Goal: Task Accomplishment & Management: Manage account settings

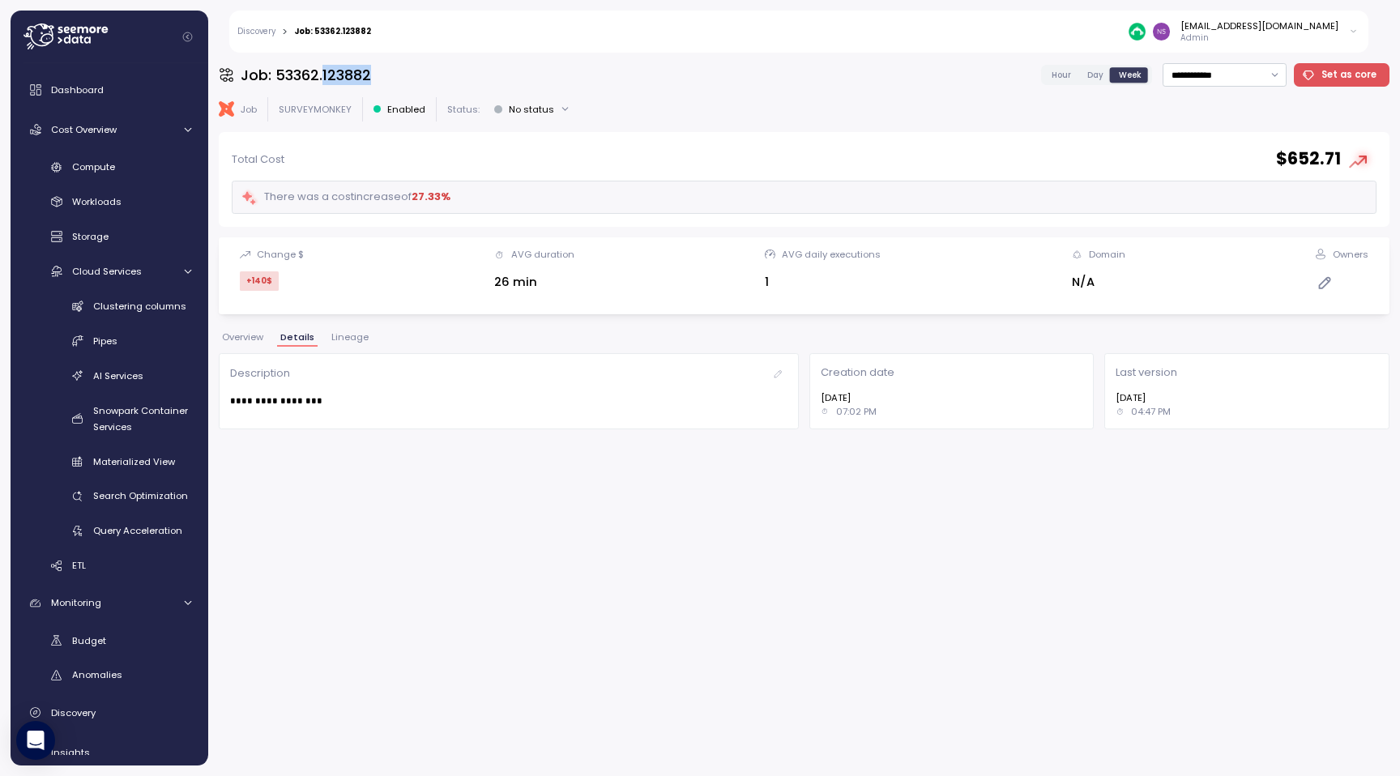
scroll to position [3, 0]
click at [353, 446] on div "**********" at bounding box center [804, 414] width 1171 height 702
click at [256, 37] on div "Discovery > Job: 53362.123882 nsrinivas@surveymonkey.com Admin" at bounding box center [798, 32] width 1139 height 42
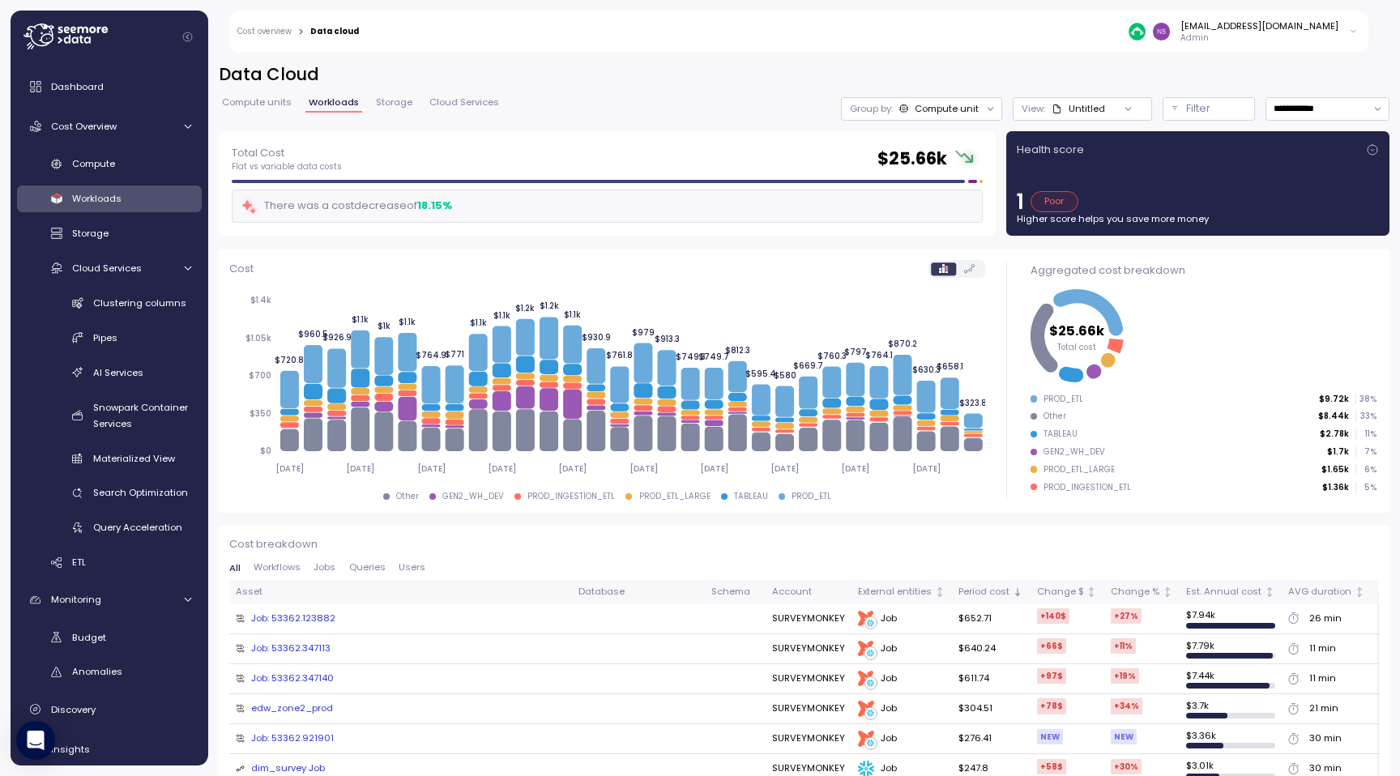
click at [1052, 204] on div "Poor" at bounding box center [1055, 201] width 48 height 21
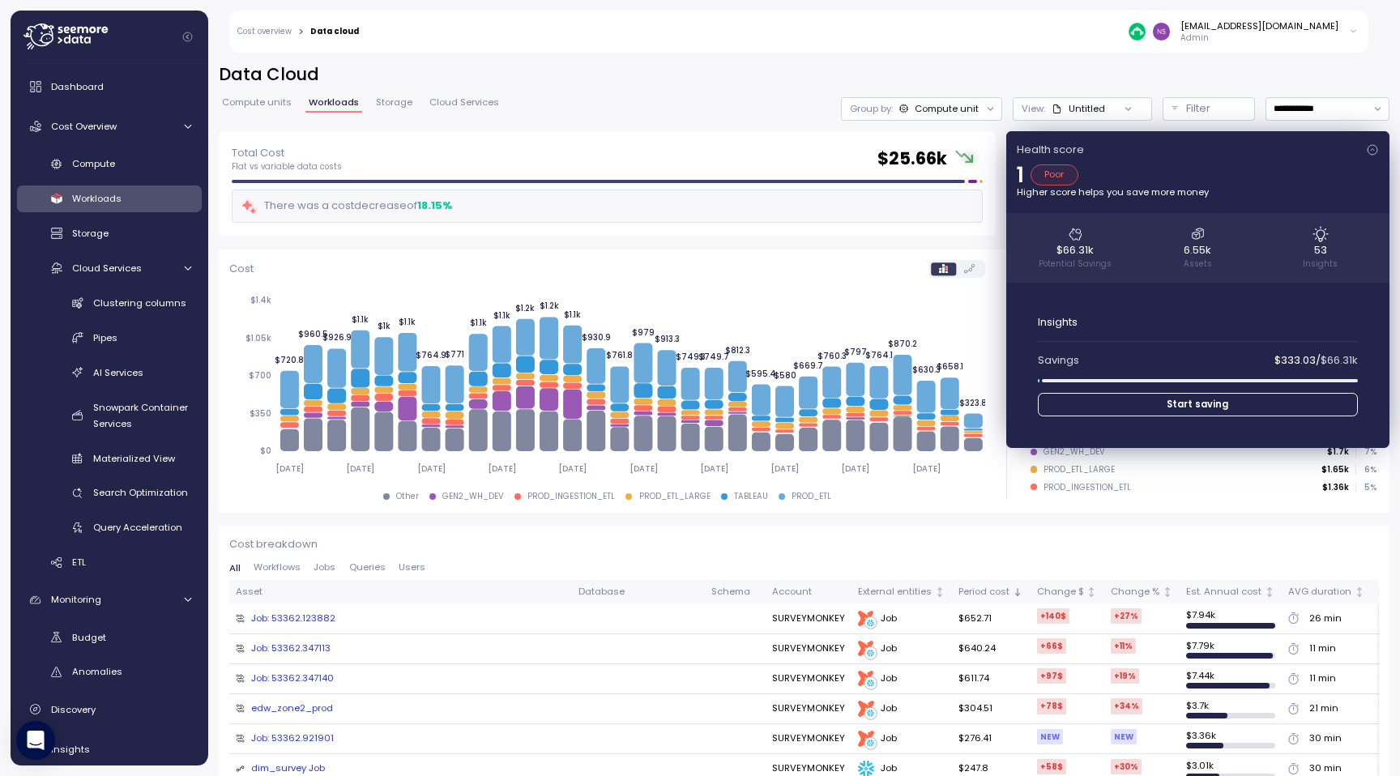
click at [1108, 405] on span "Start saving" at bounding box center [1198, 405] width 295 height 22
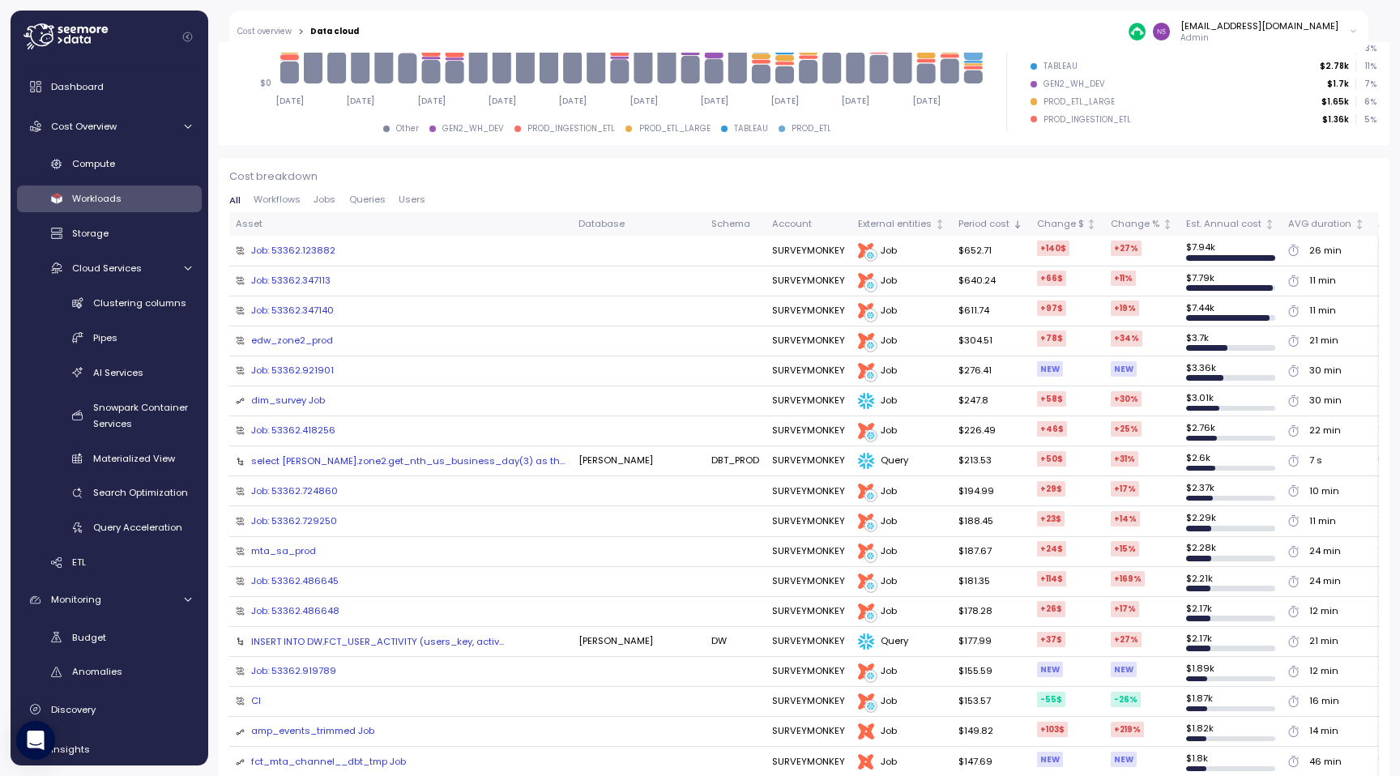
scroll to position [372, 0]
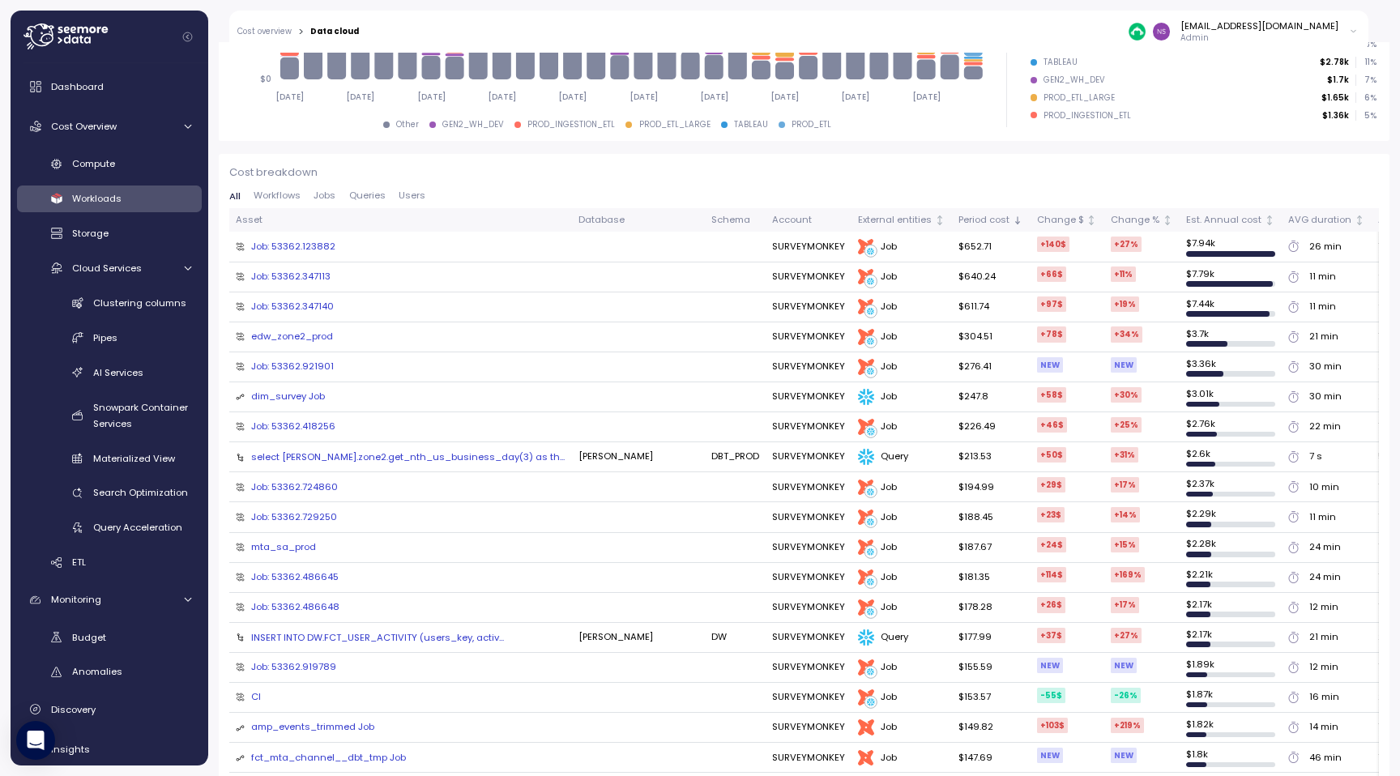
click at [280, 200] on span "Workflows" at bounding box center [277, 195] width 47 height 9
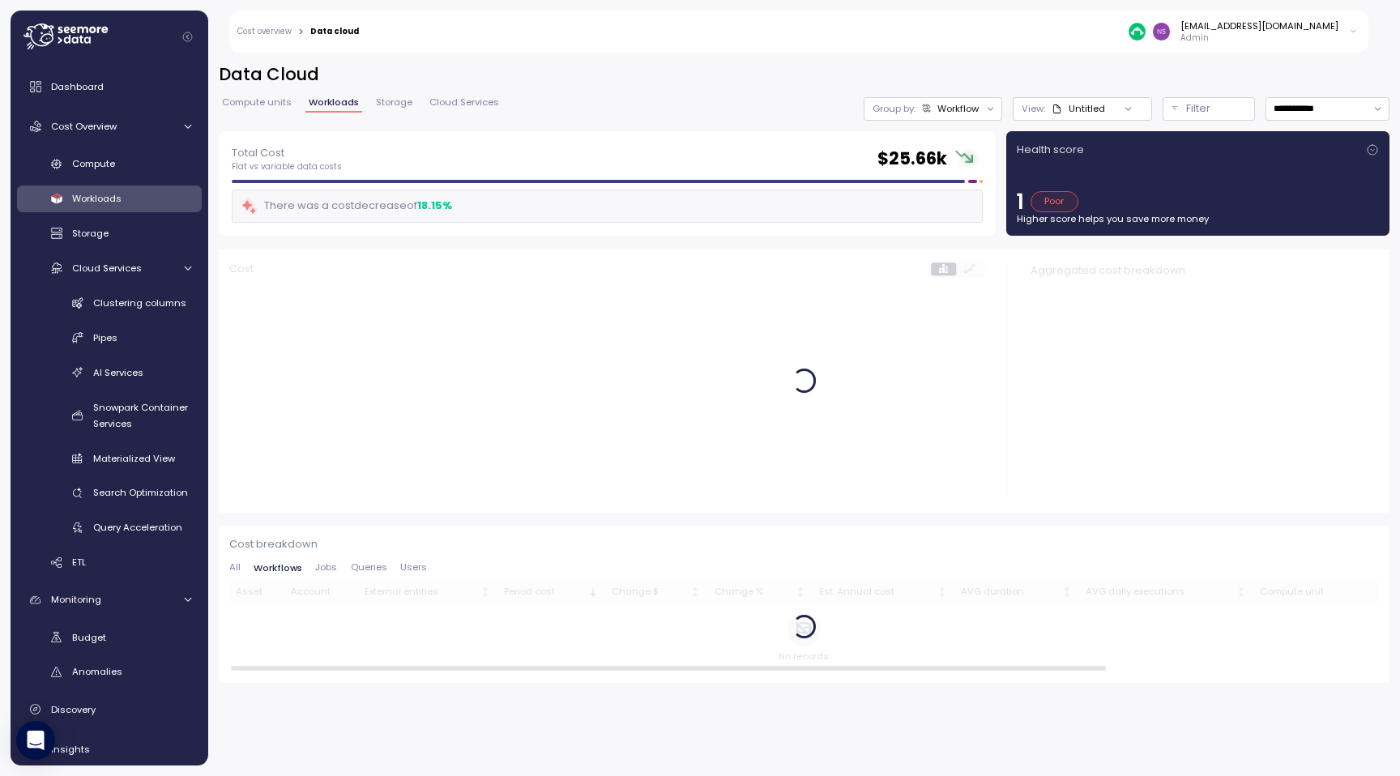
scroll to position [0, 0]
click at [323, 566] on span "Jobs" at bounding box center [326, 567] width 22 height 9
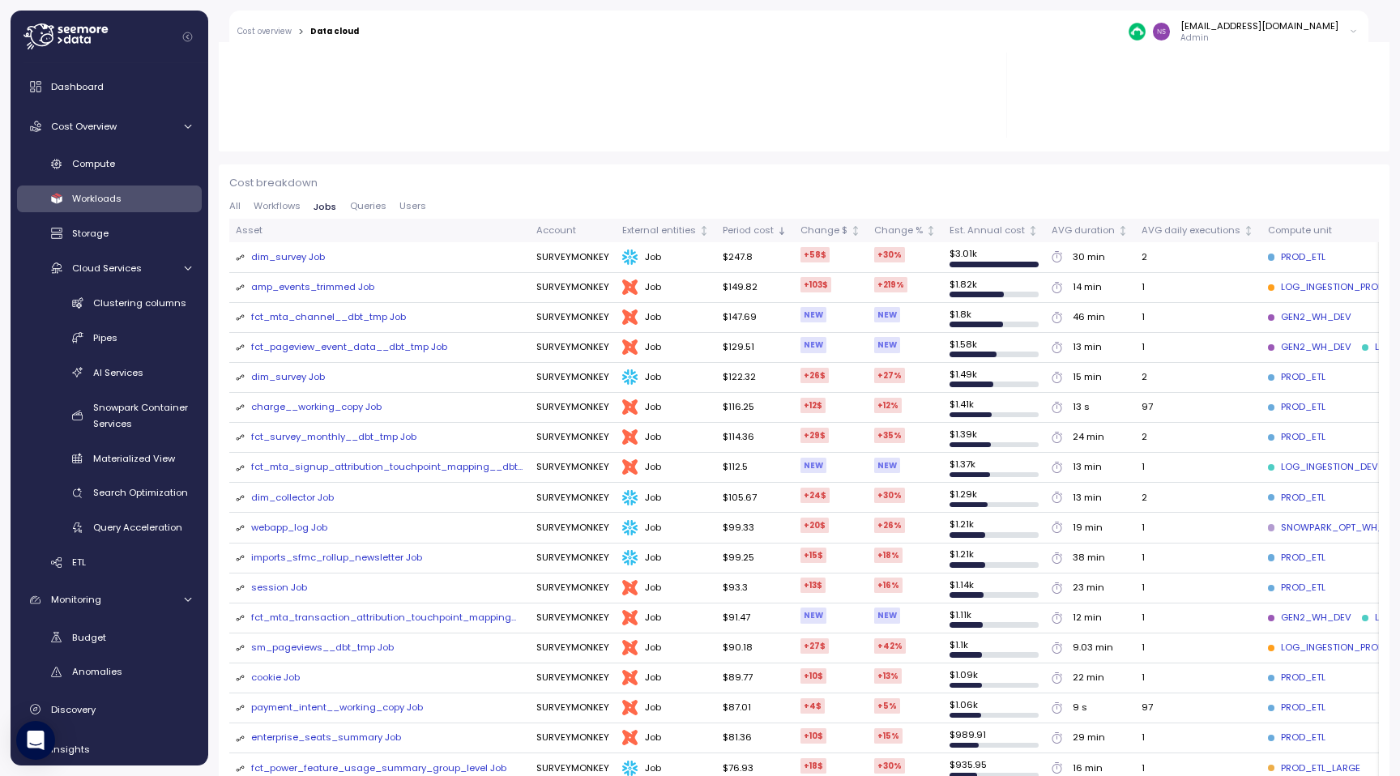
scroll to position [290, 0]
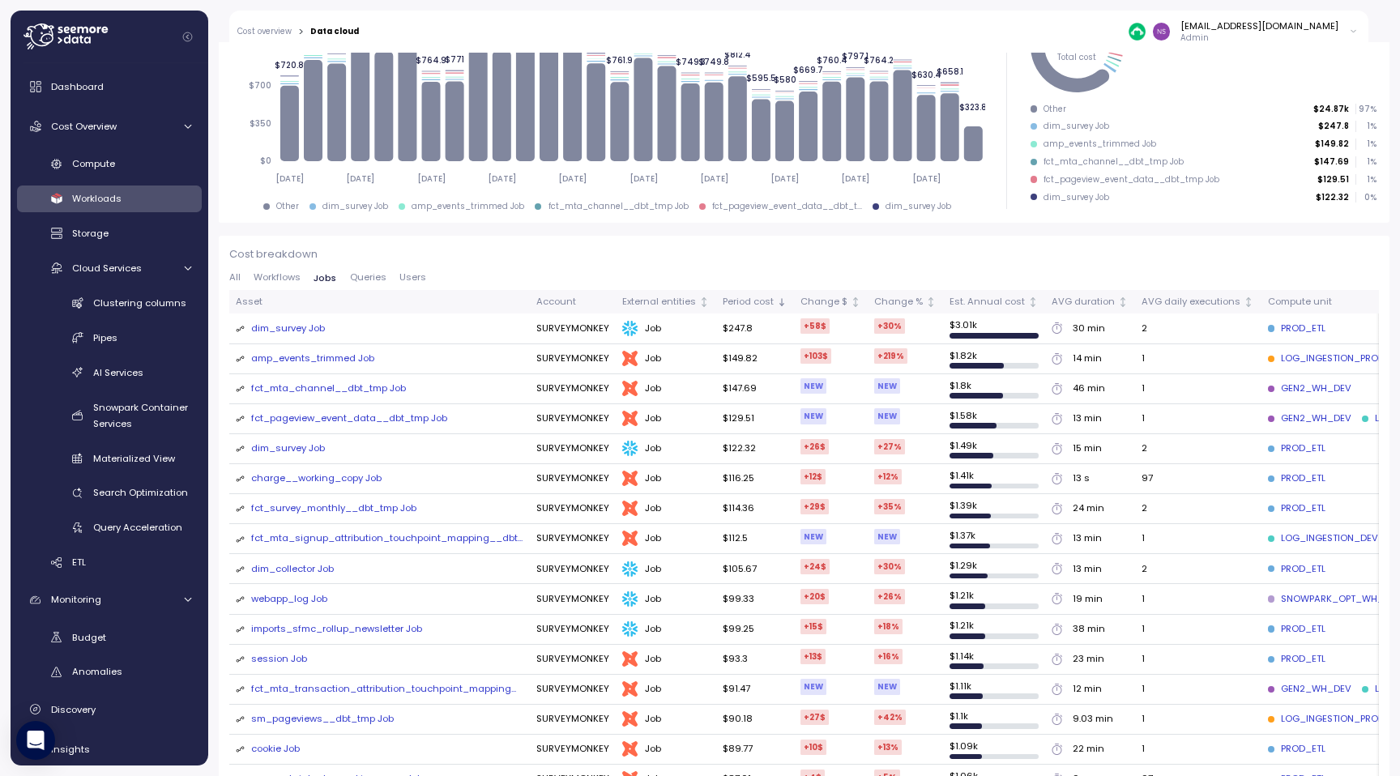
click at [356, 279] on span "Queries" at bounding box center [368, 277] width 36 height 9
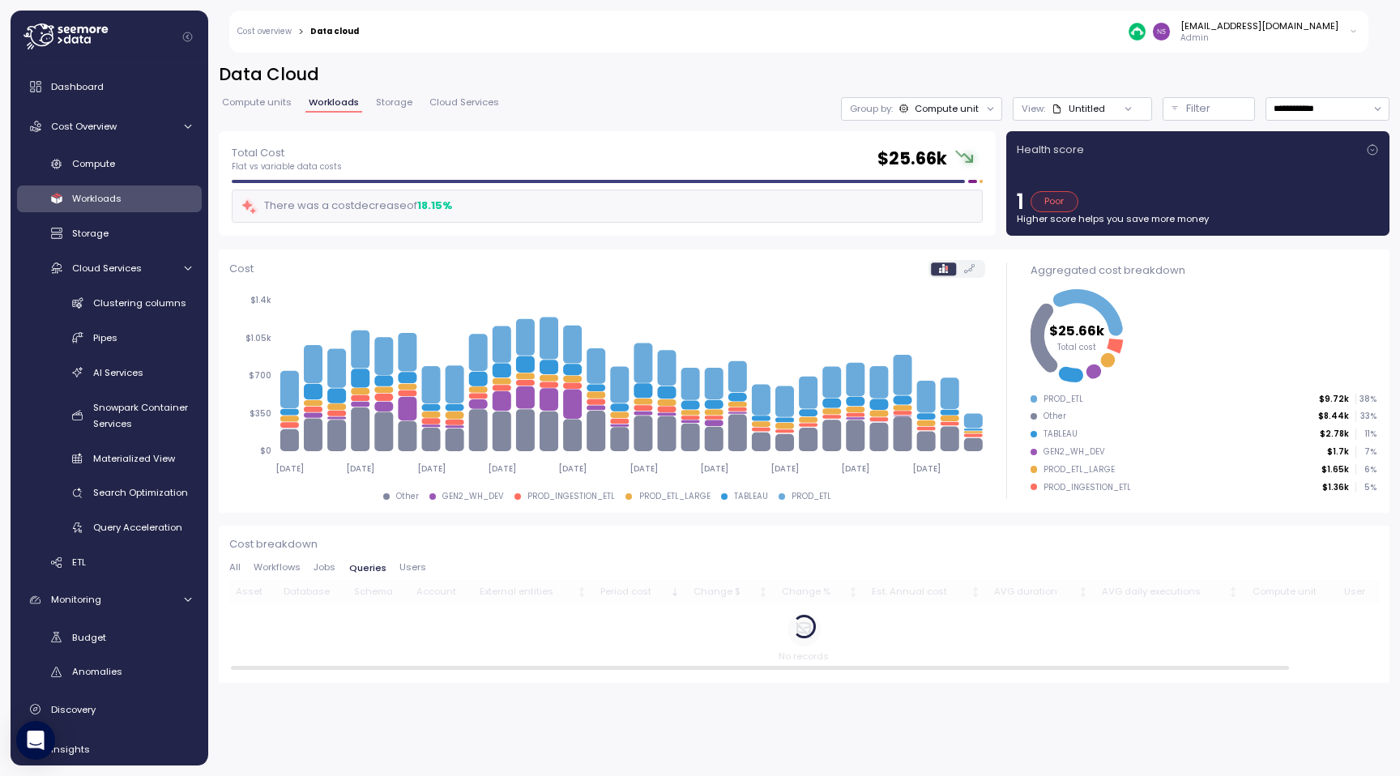
scroll to position [0, 0]
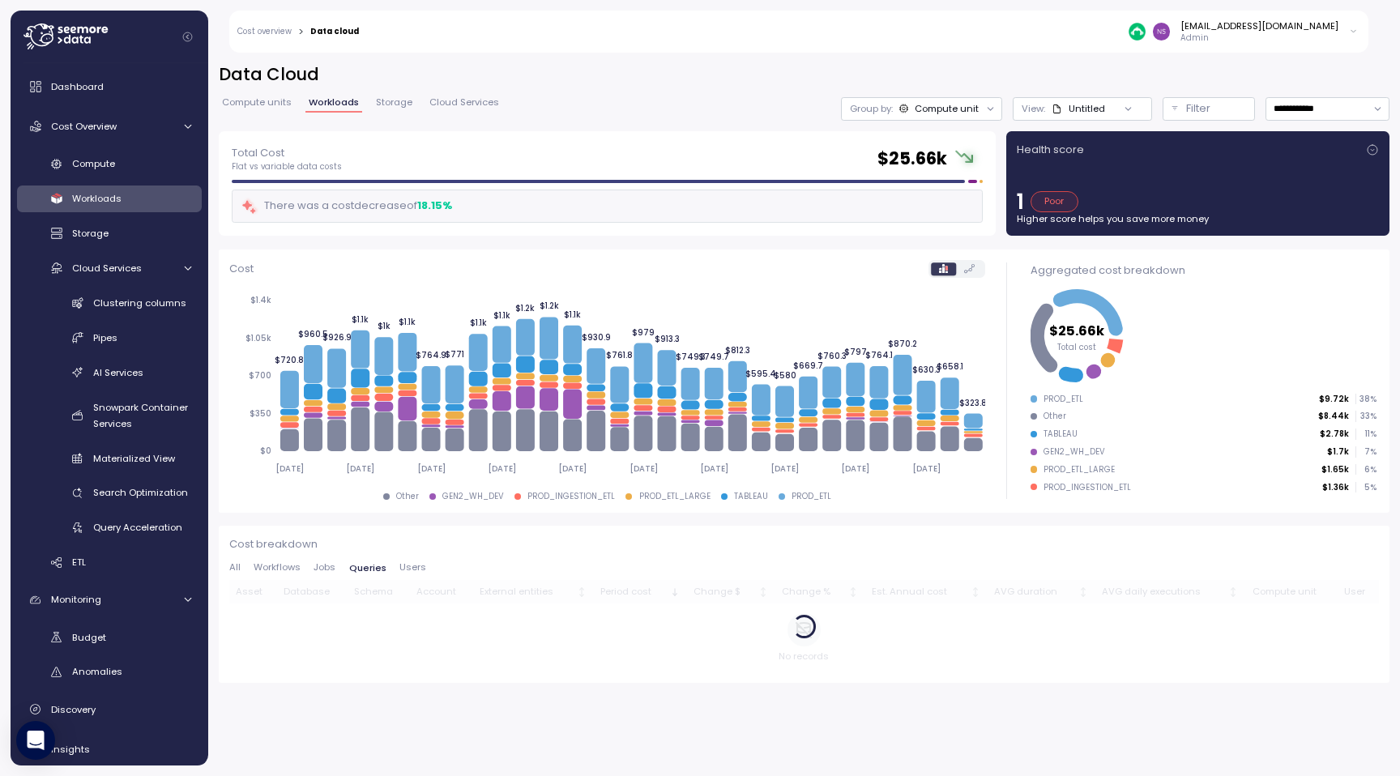
click at [965, 156] on circle at bounding box center [968, 158] width 11 height 11
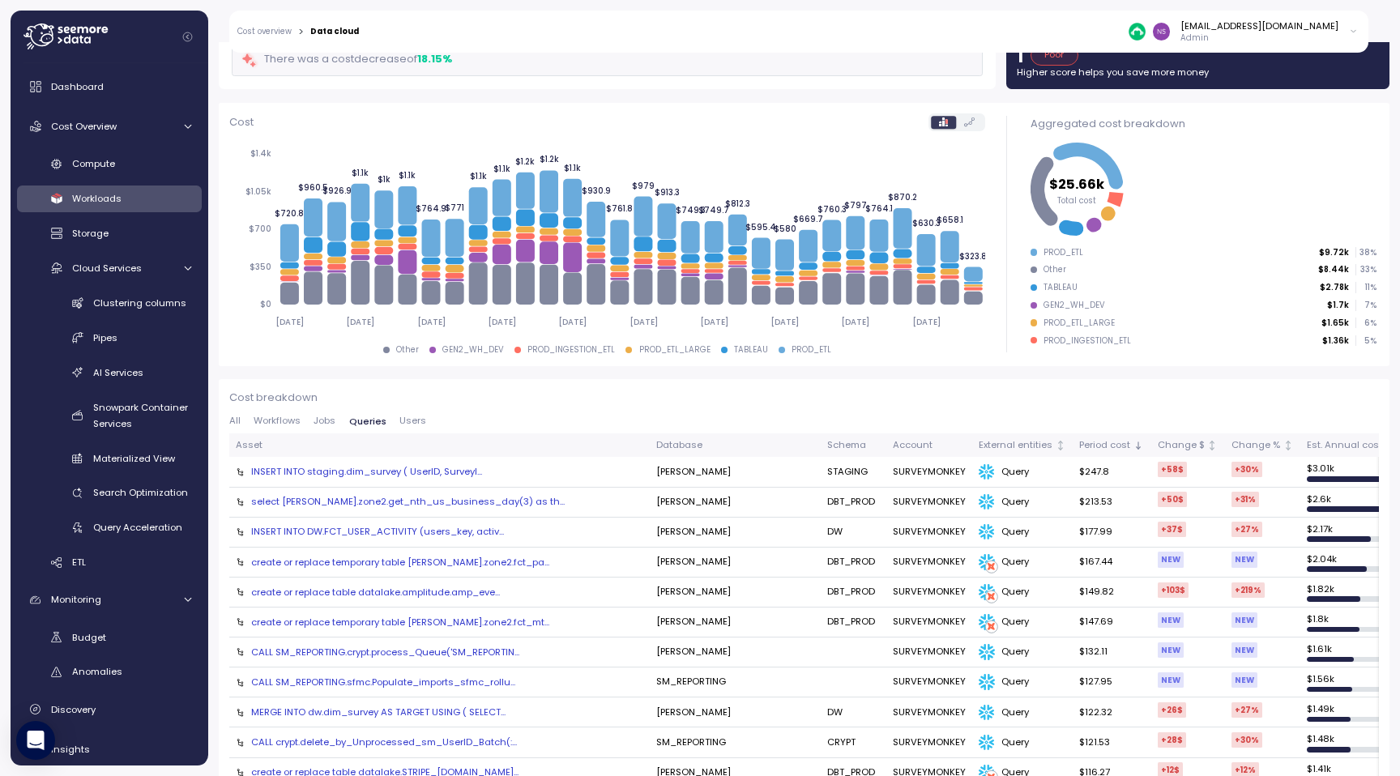
scroll to position [182, 0]
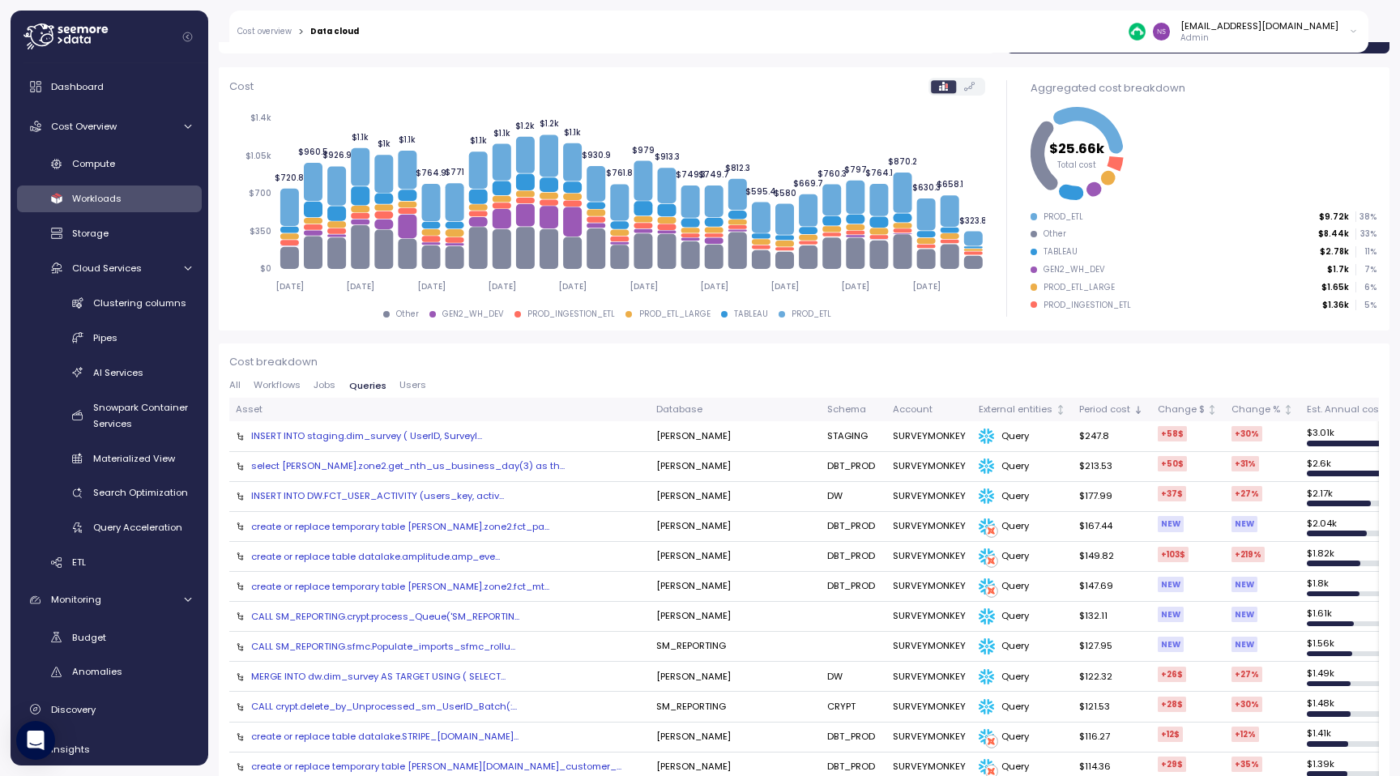
click at [401, 382] on span "Users" at bounding box center [412, 385] width 27 height 9
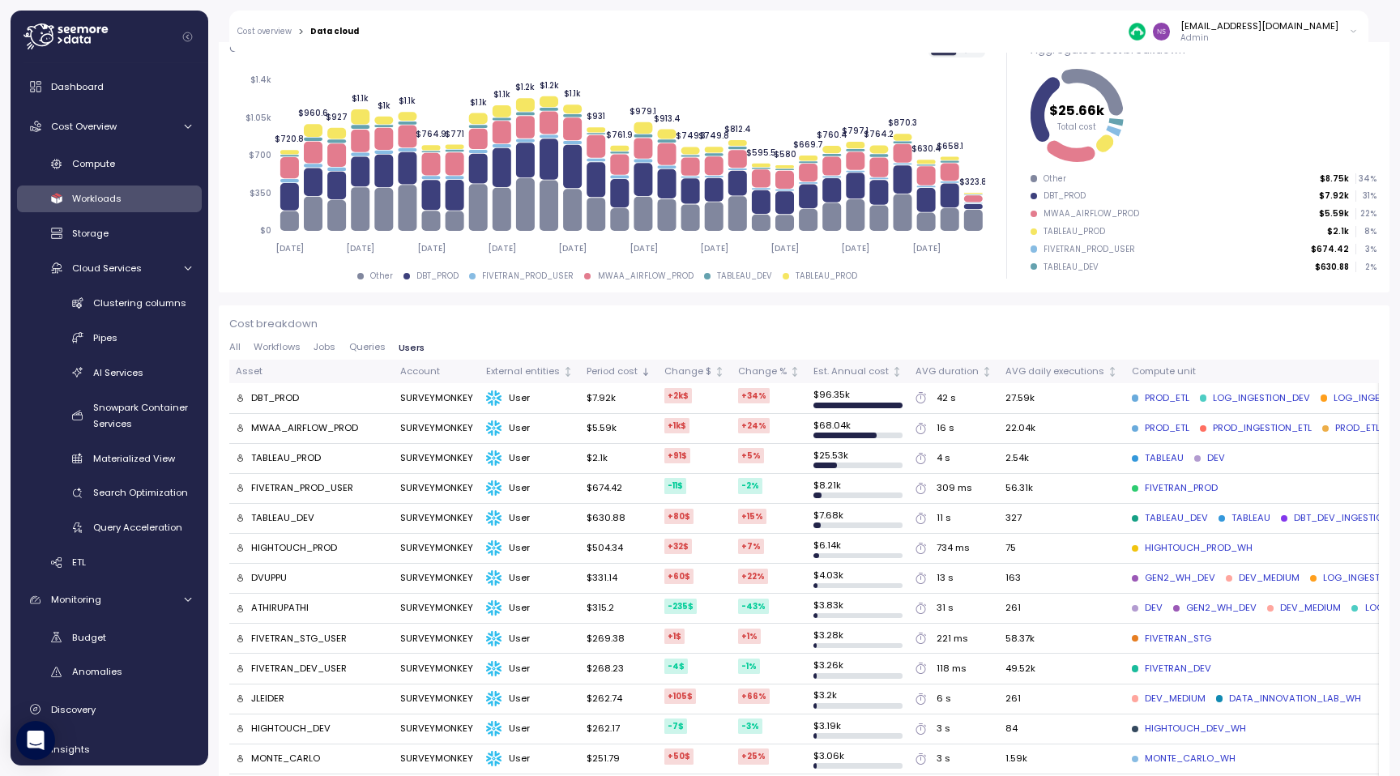
scroll to position [226, 0]
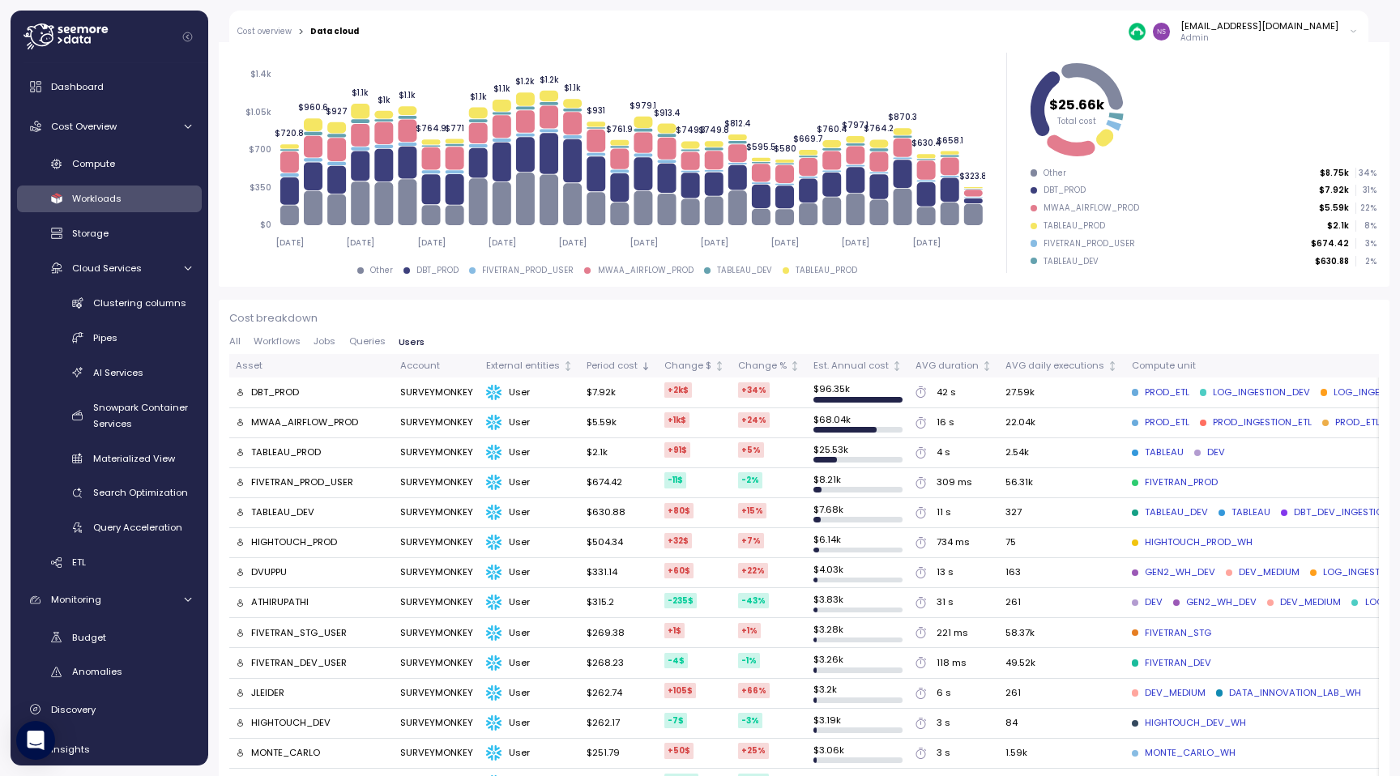
click at [524, 312] on p "Cost breakdown" at bounding box center [804, 318] width 1150 height 16
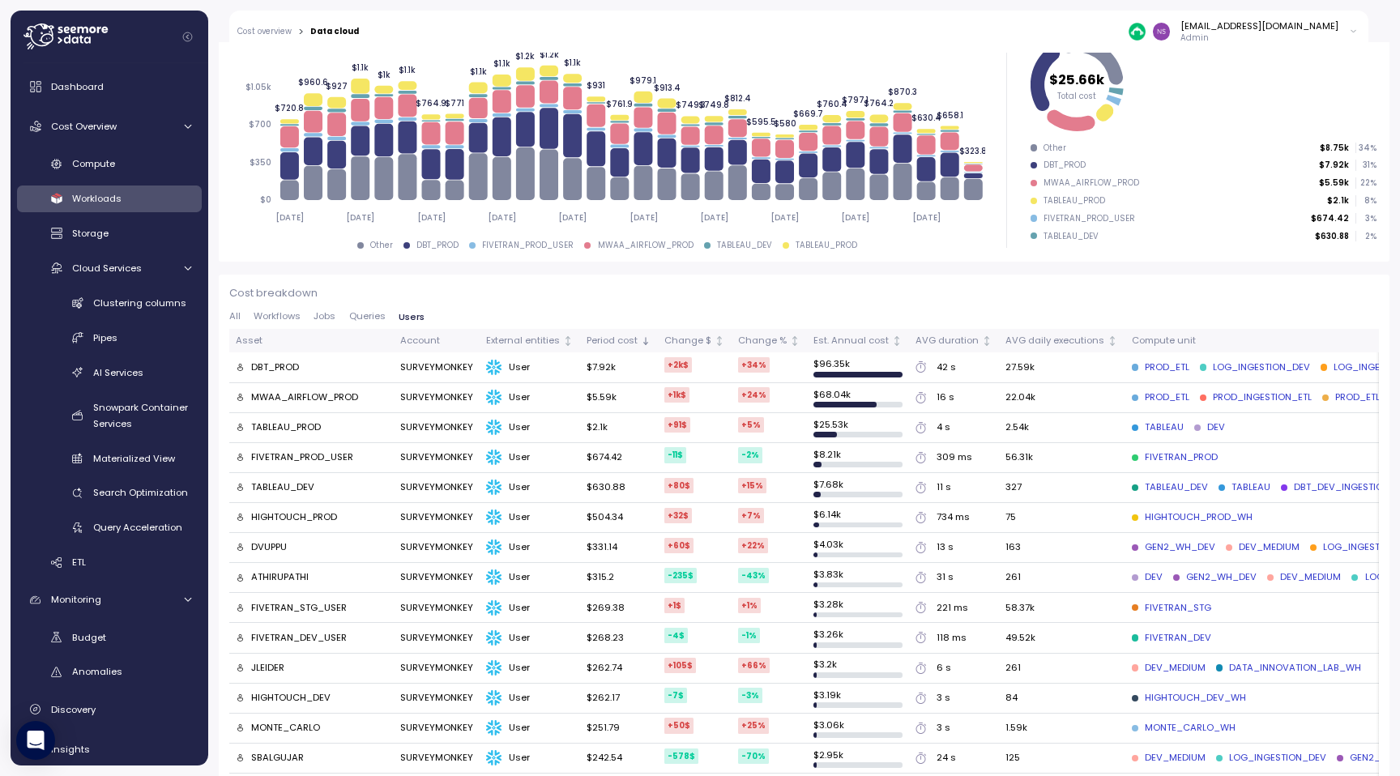
scroll to position [249, 0]
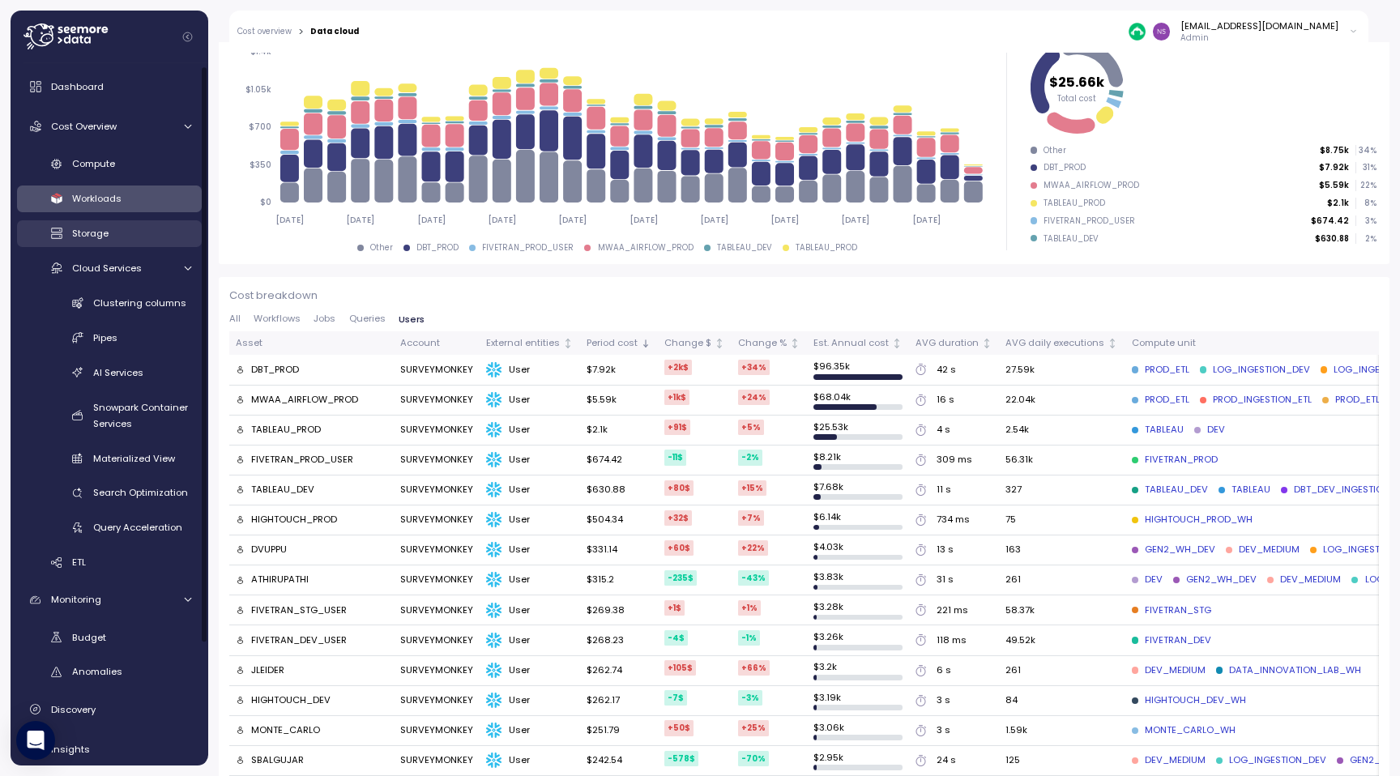
click at [152, 243] on link "Storage" at bounding box center [109, 233] width 185 height 27
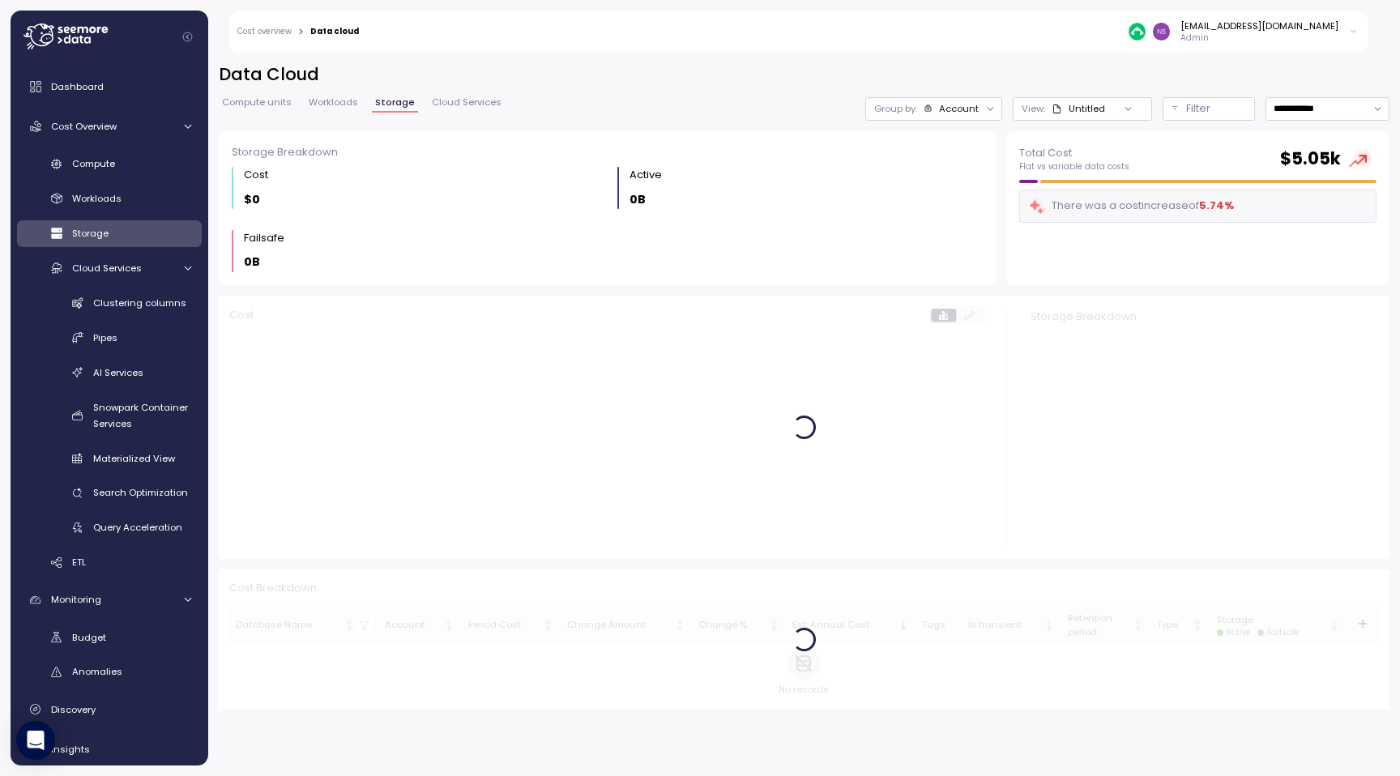
click at [415, 12] on div "nsrinivas@surveymonkey.com Admin" at bounding box center [868, 32] width 999 height 42
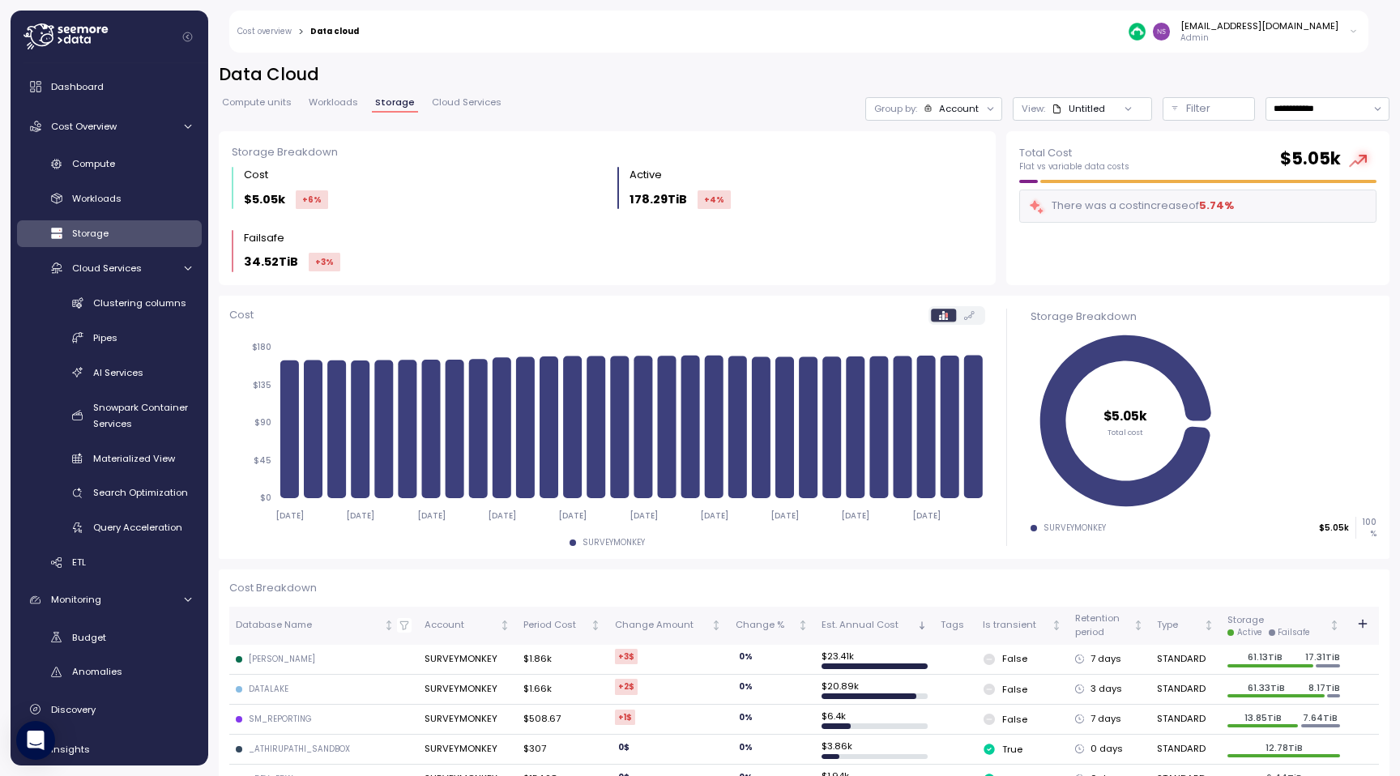
click at [487, 33] on div "nsrinivas@surveymonkey.com Admin" at bounding box center [868, 32] width 999 height 42
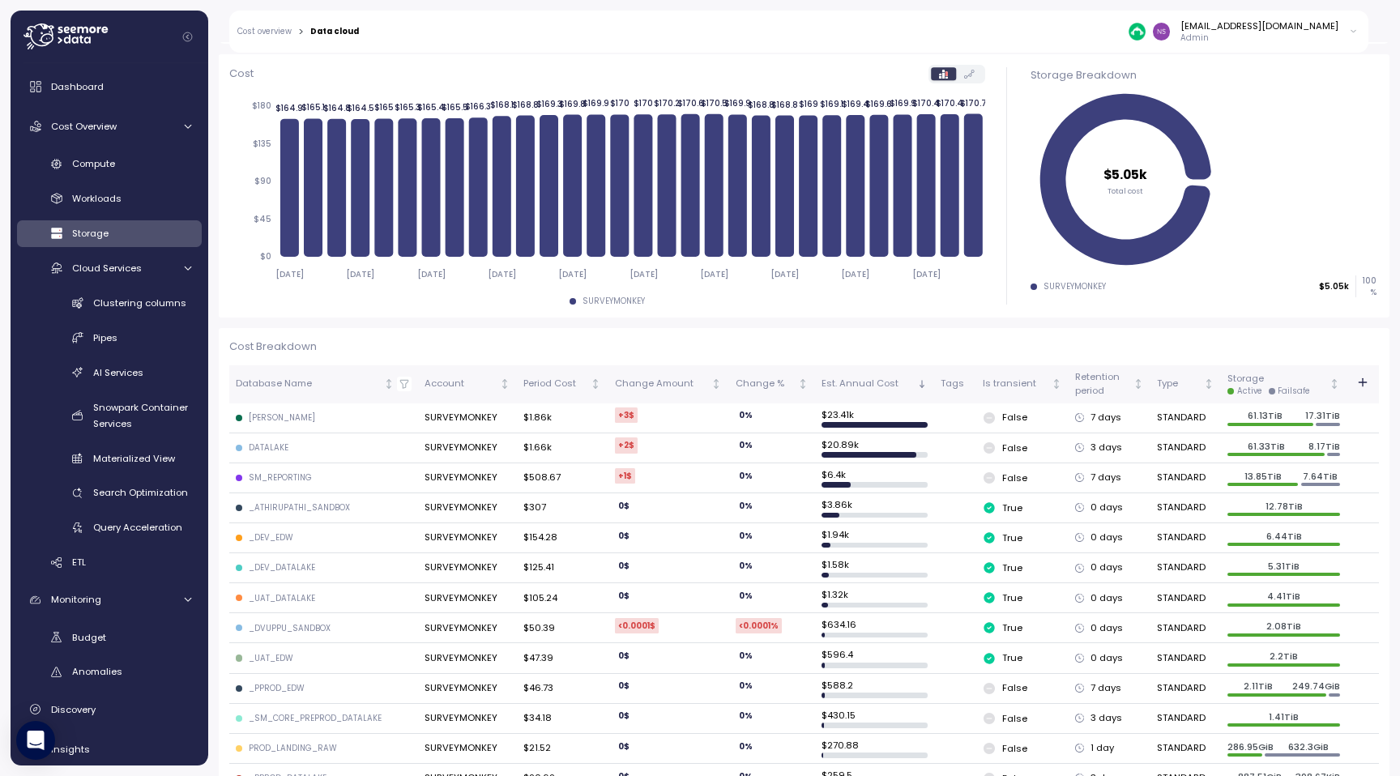
scroll to position [236, 0]
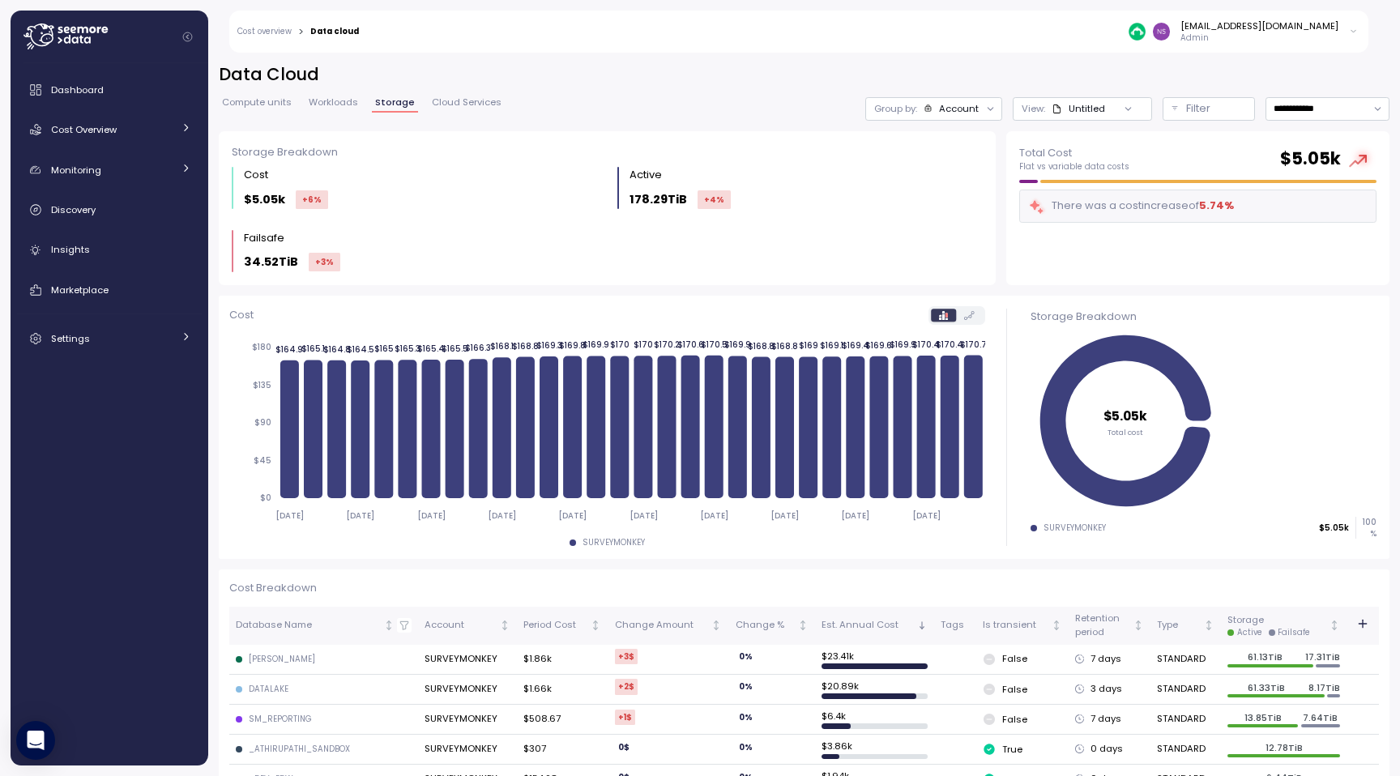
click at [348, 105] on span "Workloads" at bounding box center [333, 102] width 49 height 9
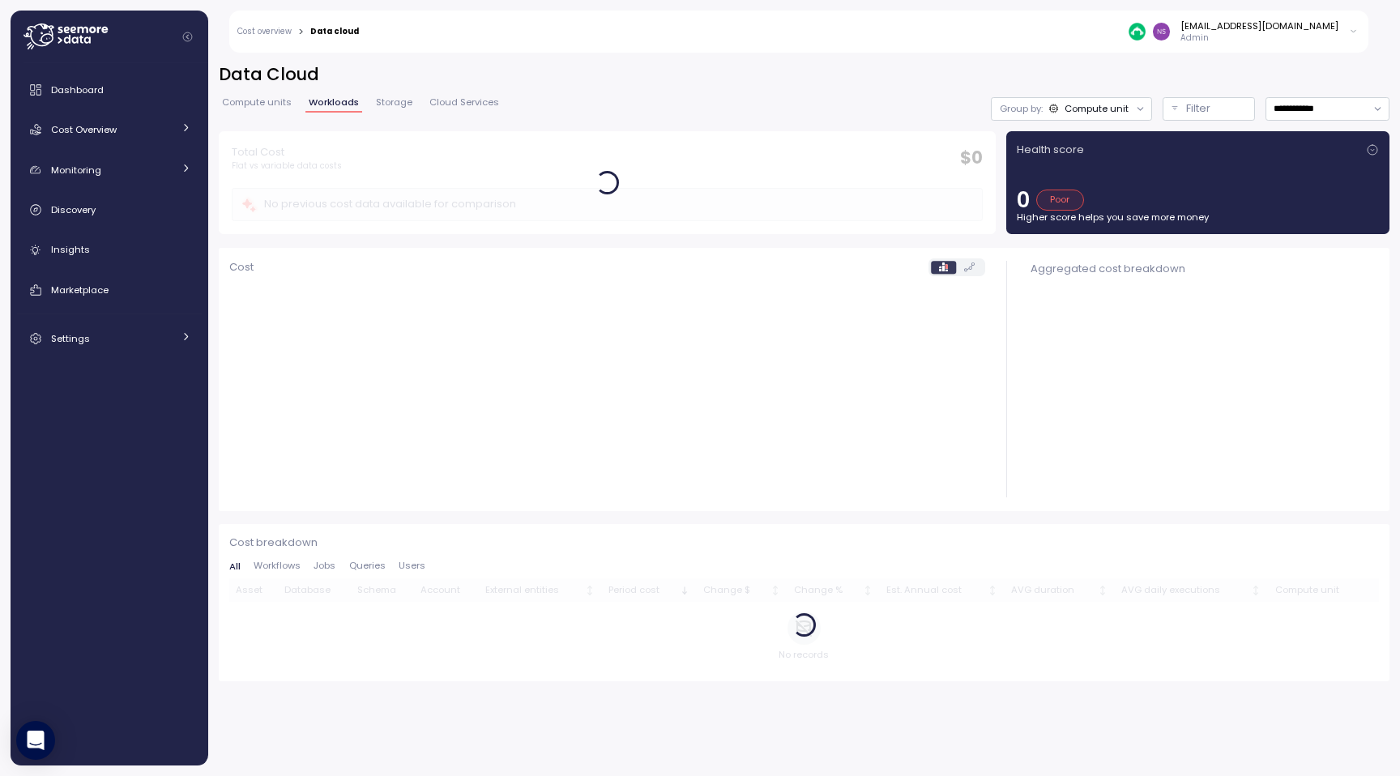
click at [391, 105] on span "Storage" at bounding box center [394, 102] width 36 height 9
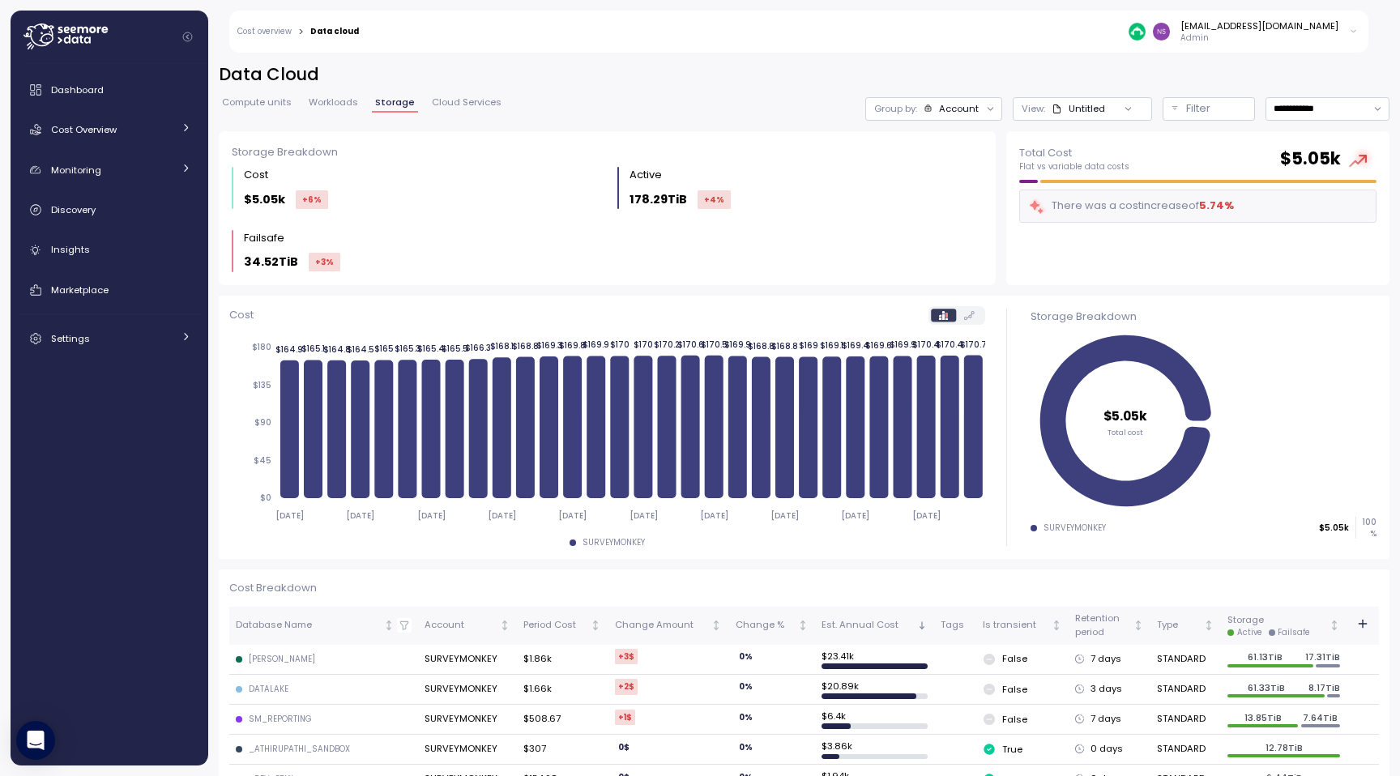
click at [660, 82] on h2 "Data Cloud" at bounding box center [804, 74] width 1171 height 23
click at [475, 95] on div "**********" at bounding box center [804, 97] width 1171 height 68
click at [448, 106] on span "Cloud Services" at bounding box center [467, 102] width 70 height 9
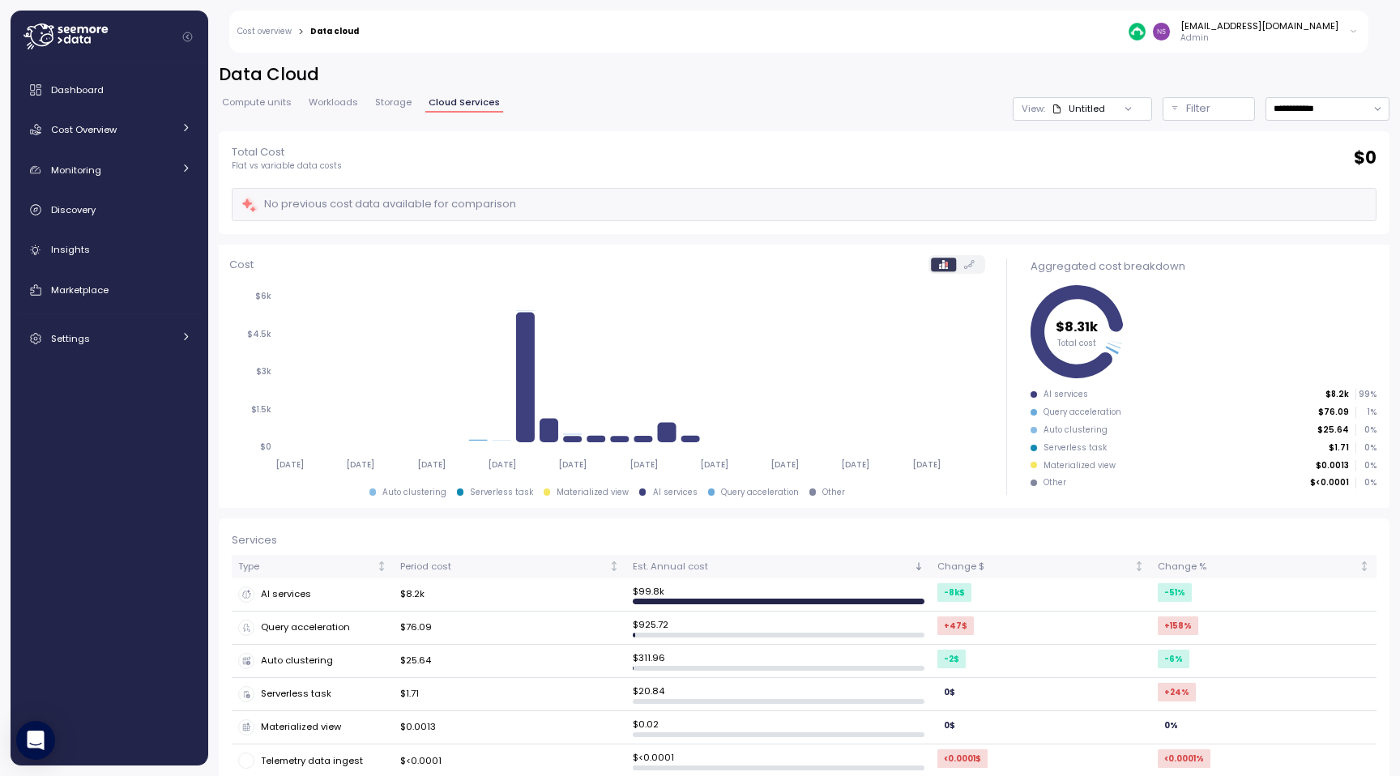
click at [406, 107] on span "Storage" at bounding box center [393, 102] width 36 height 9
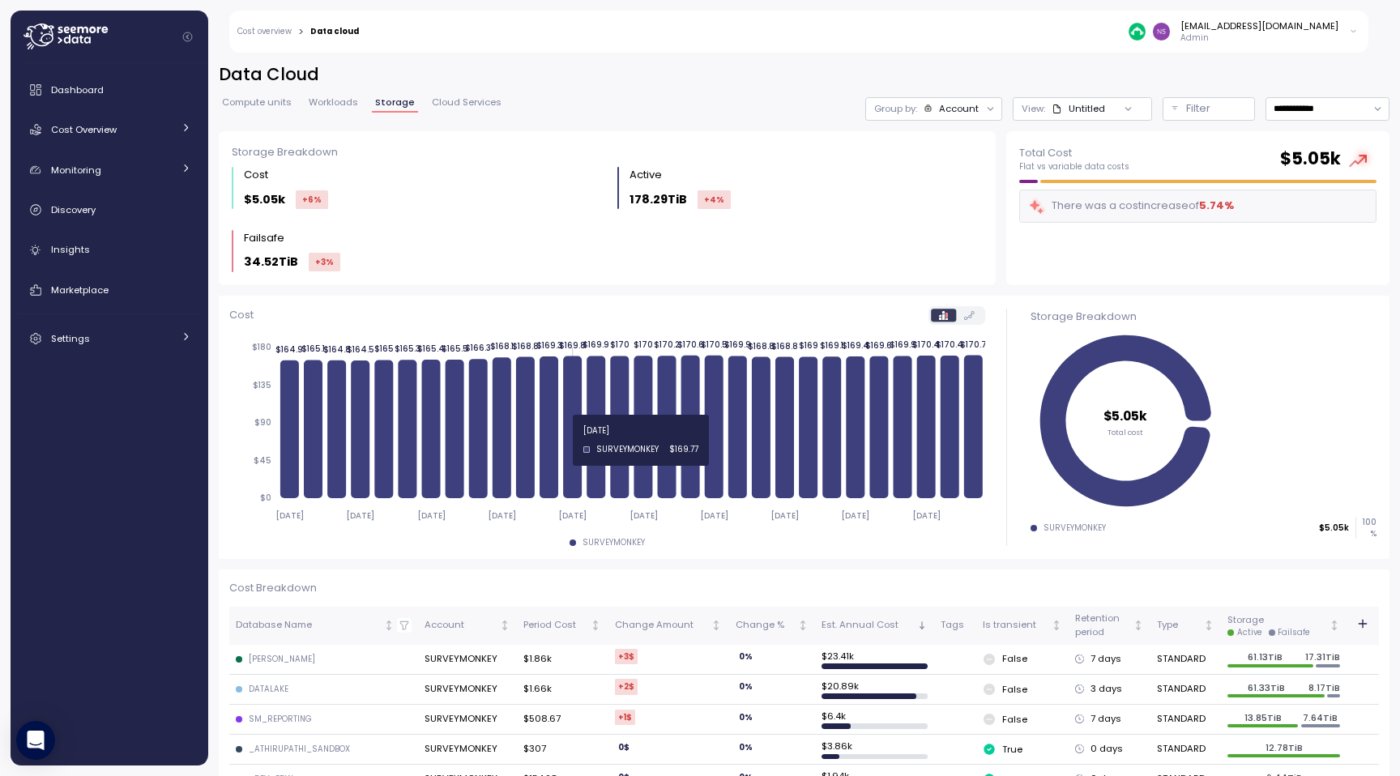
click at [575, 440] on icon at bounding box center [572, 427] width 19 height 142
click at [699, 34] on div "nsrinivas@surveymonkey.com Admin" at bounding box center [868, 32] width 999 height 42
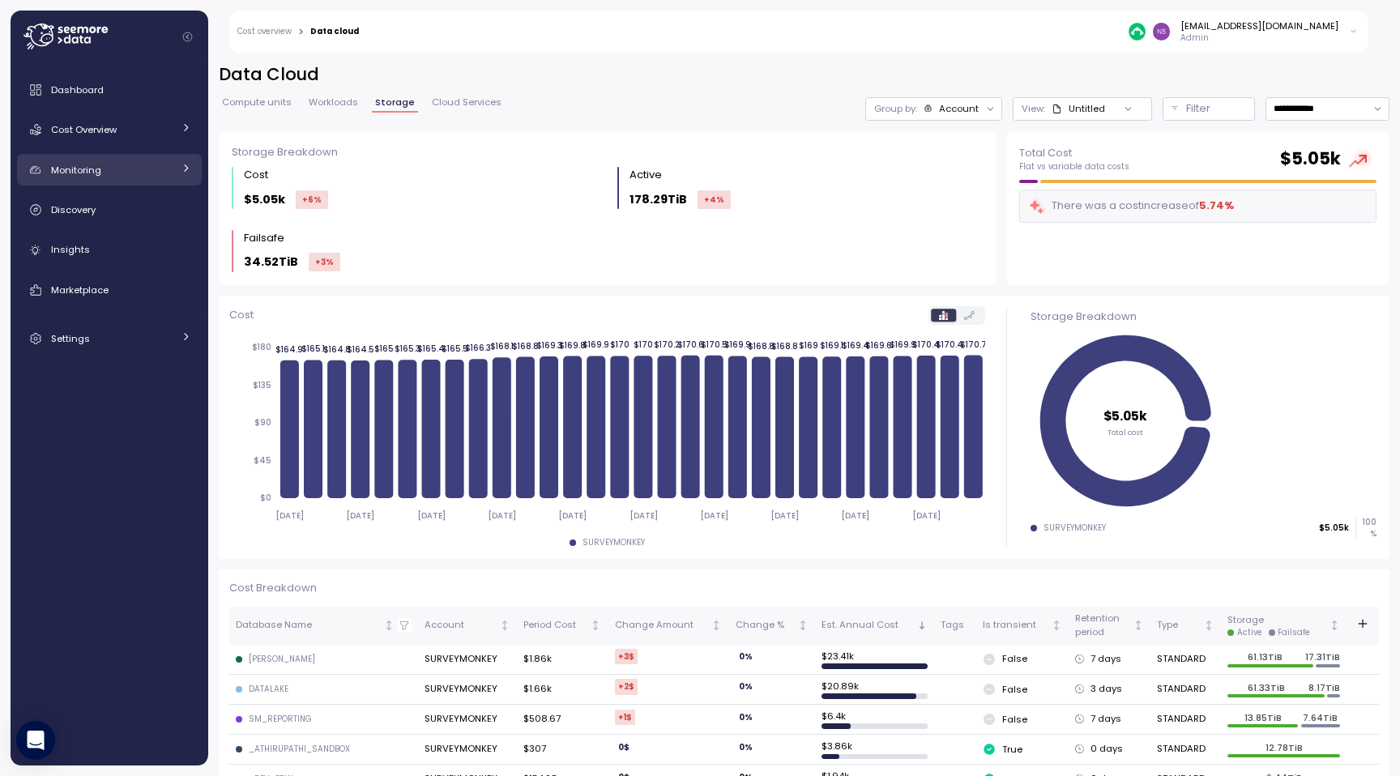
click at [153, 160] on link "Monitoring" at bounding box center [109, 170] width 185 height 32
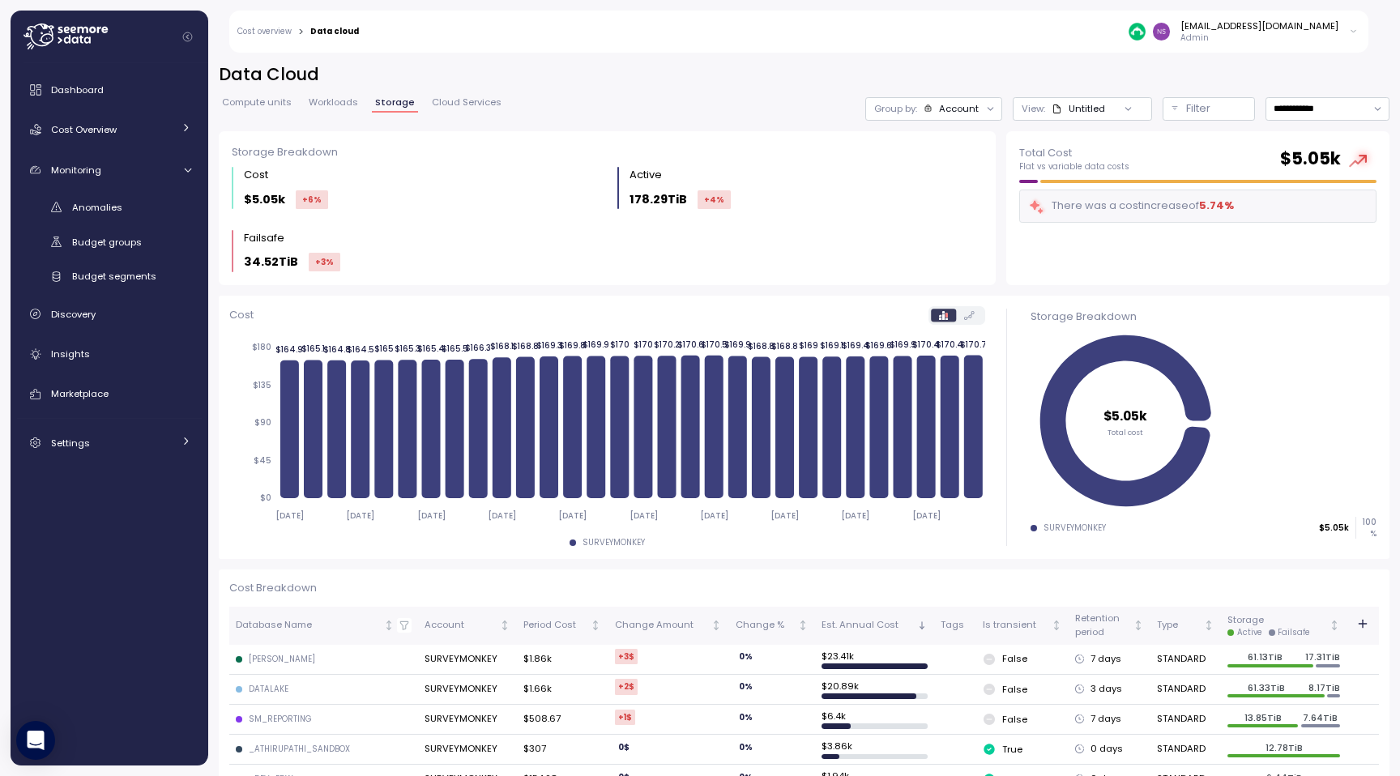
click at [162, 147] on div "Dashboard Cost Overview Compute Workloads Storage Cloud Services Clustering col…" at bounding box center [109, 266] width 185 height 385
click at [172, 139] on link "Cost Overview" at bounding box center [109, 129] width 185 height 32
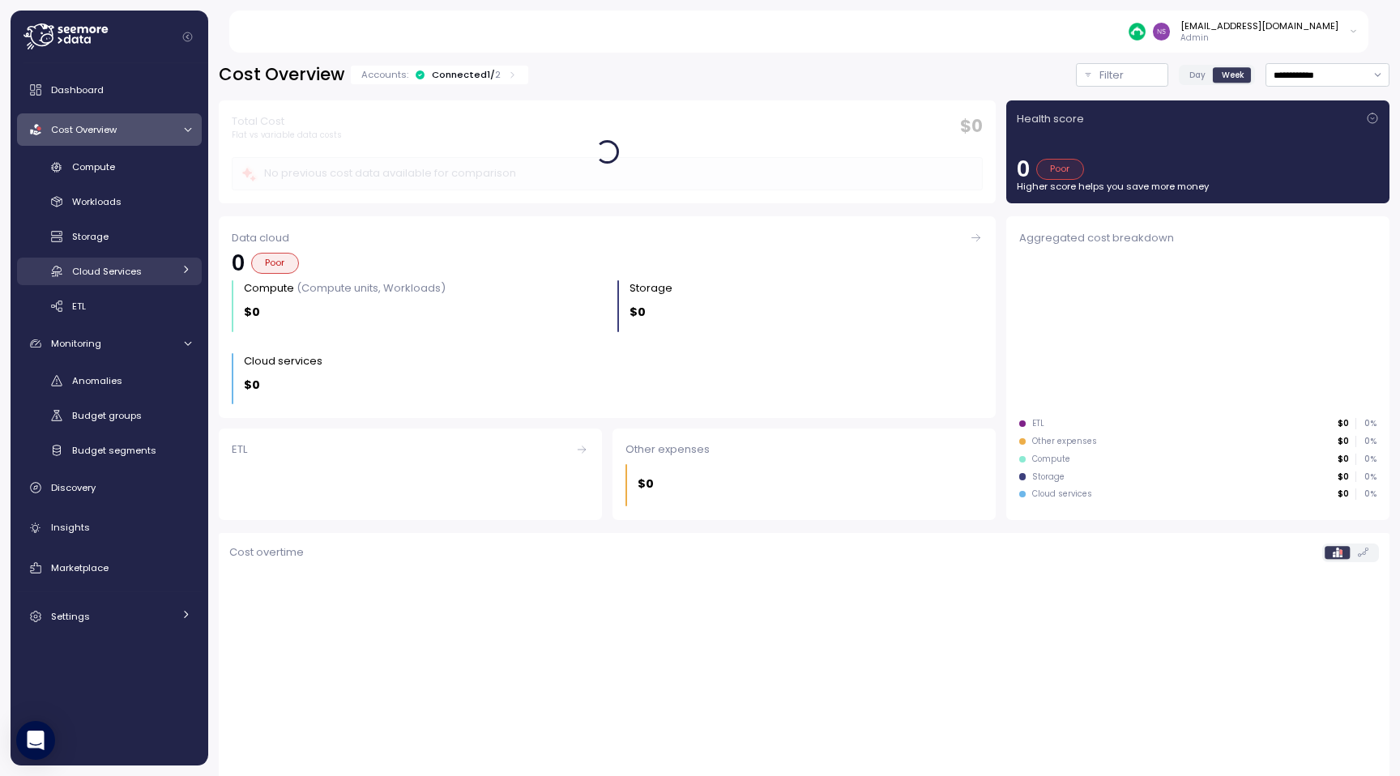
click at [160, 267] on div "Cloud Services" at bounding box center [122, 271] width 100 height 16
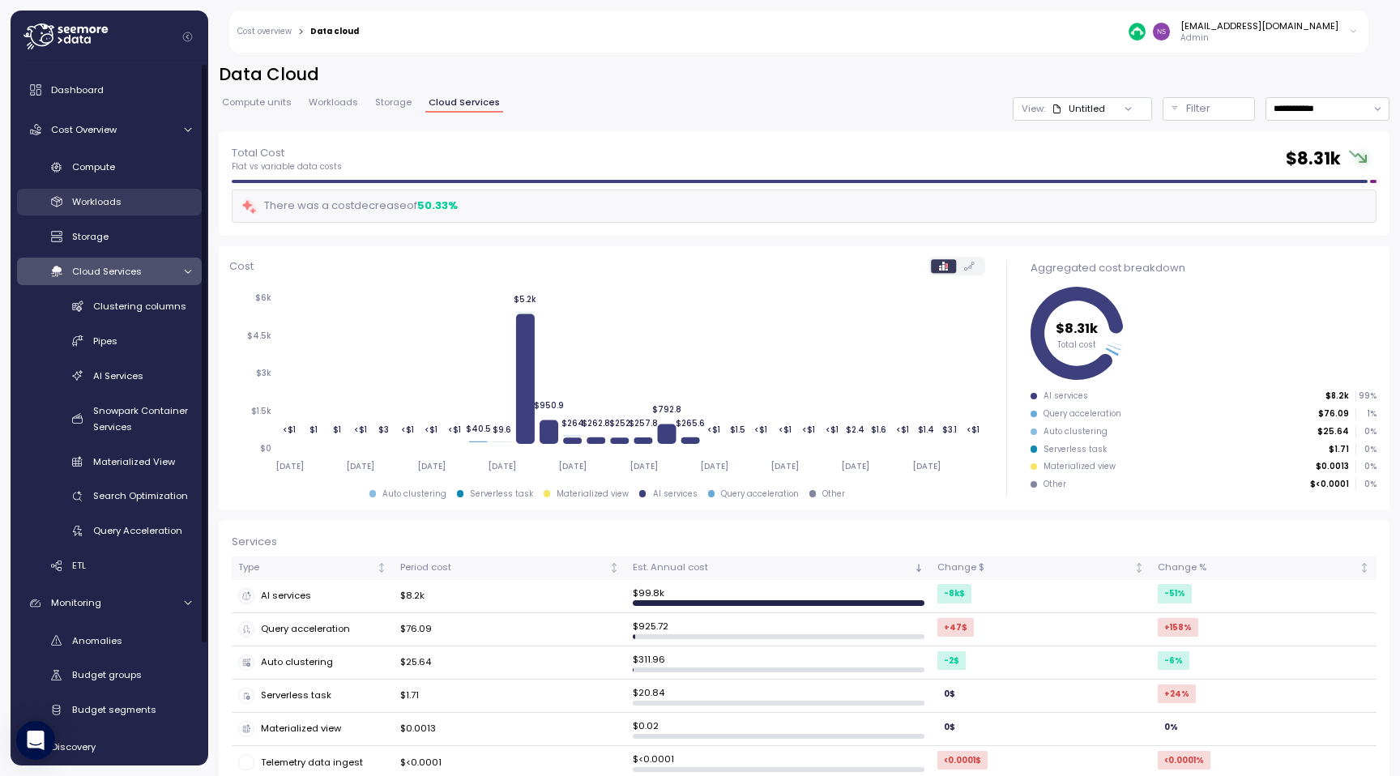
click at [158, 206] on div "Workloads" at bounding box center [131, 202] width 119 height 16
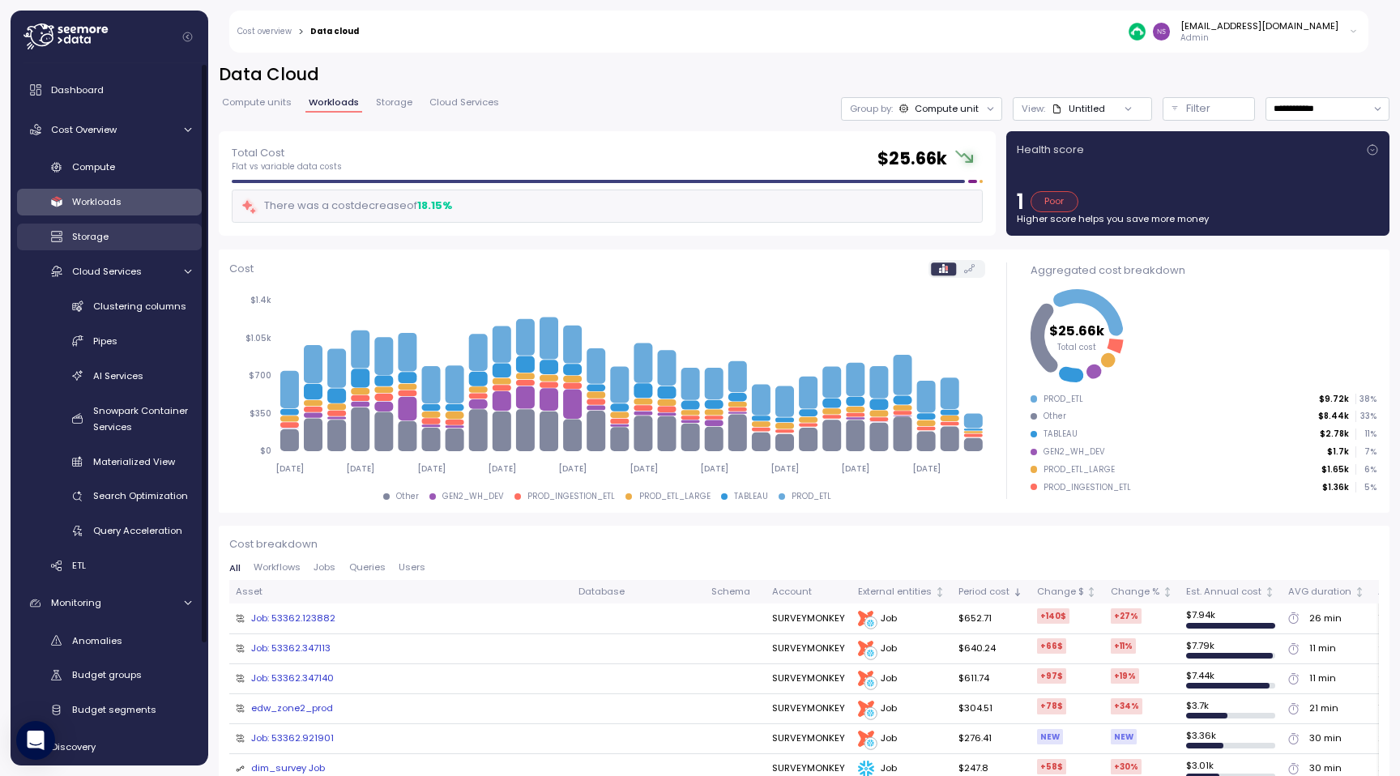
click at [152, 246] on link "Storage" at bounding box center [109, 237] width 185 height 27
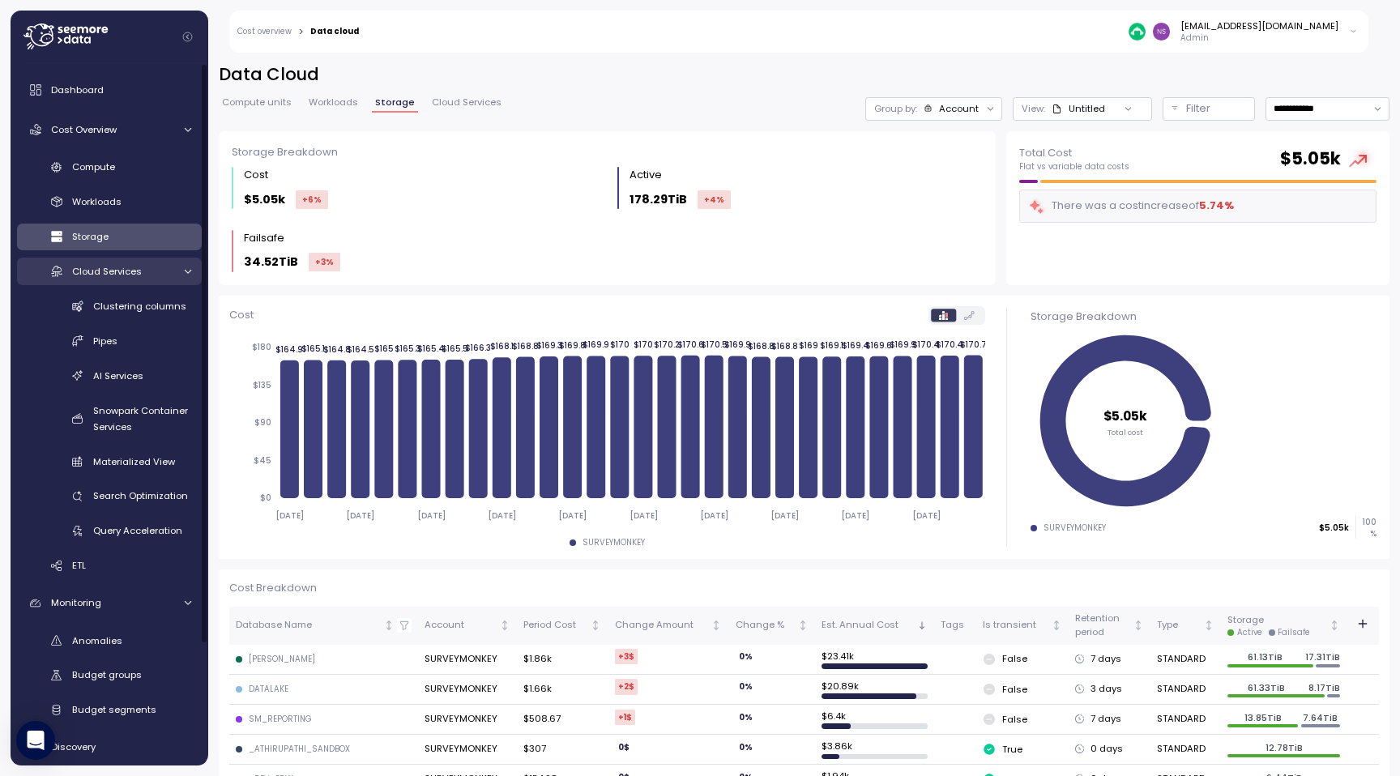
click at [156, 276] on div "Cloud Services" at bounding box center [122, 271] width 100 height 16
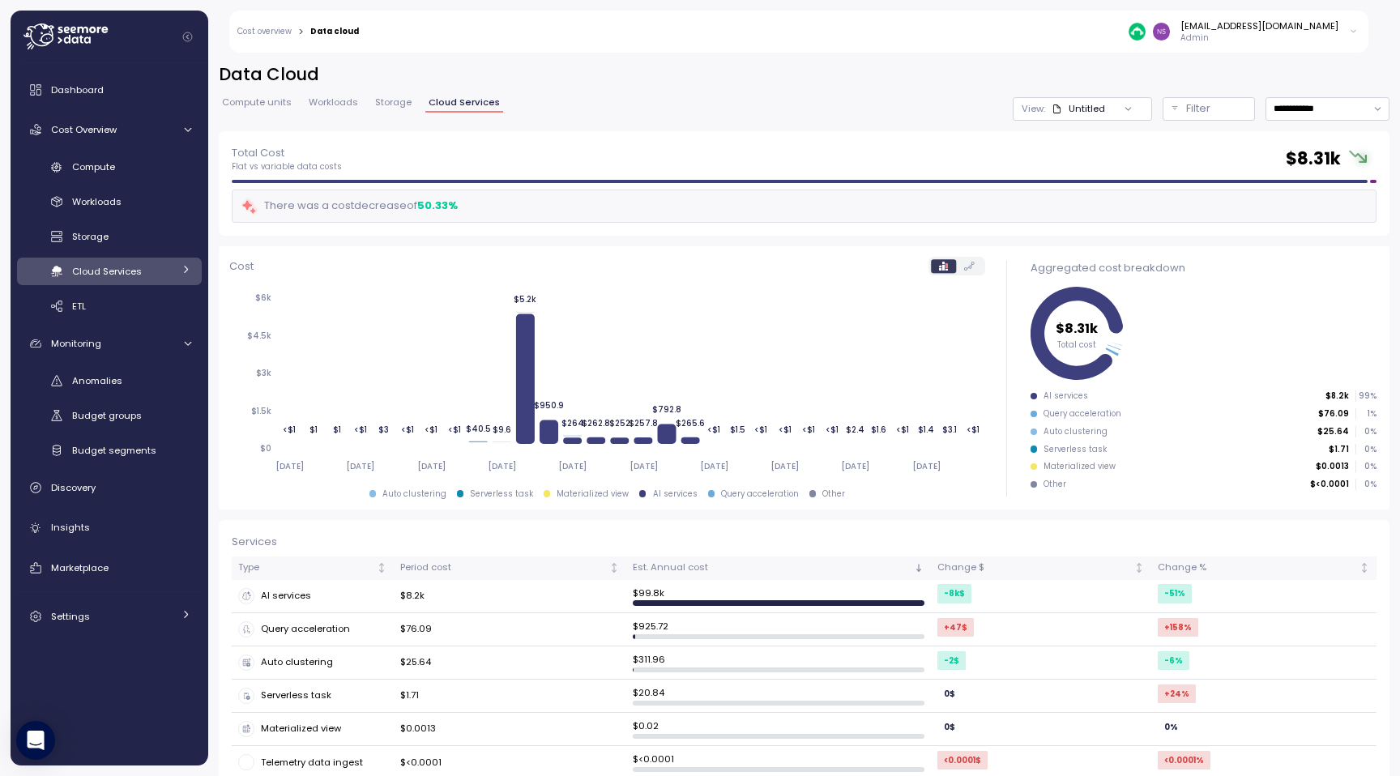
click at [156, 276] on div "Cloud Services" at bounding box center [122, 271] width 100 height 16
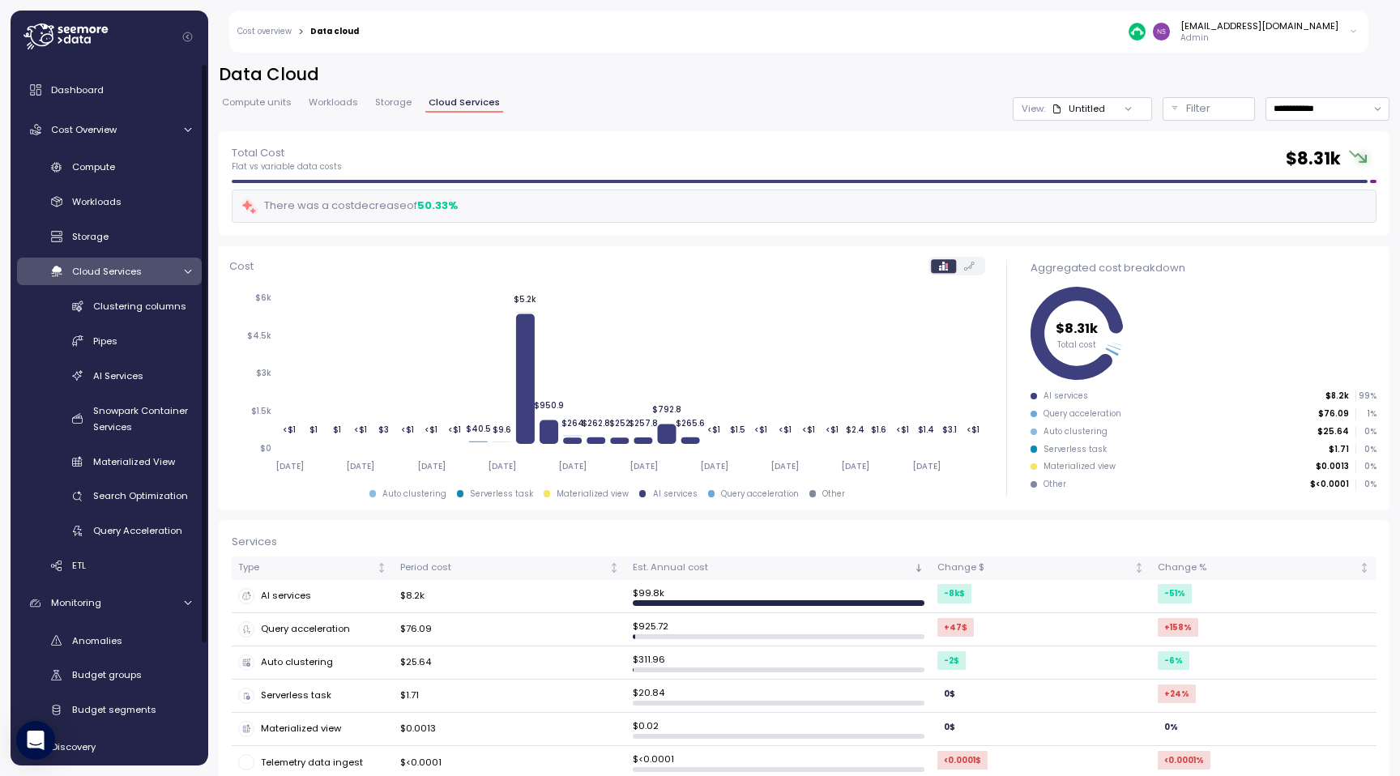
click at [148, 278] on div "Cloud Services" at bounding box center [122, 271] width 100 height 16
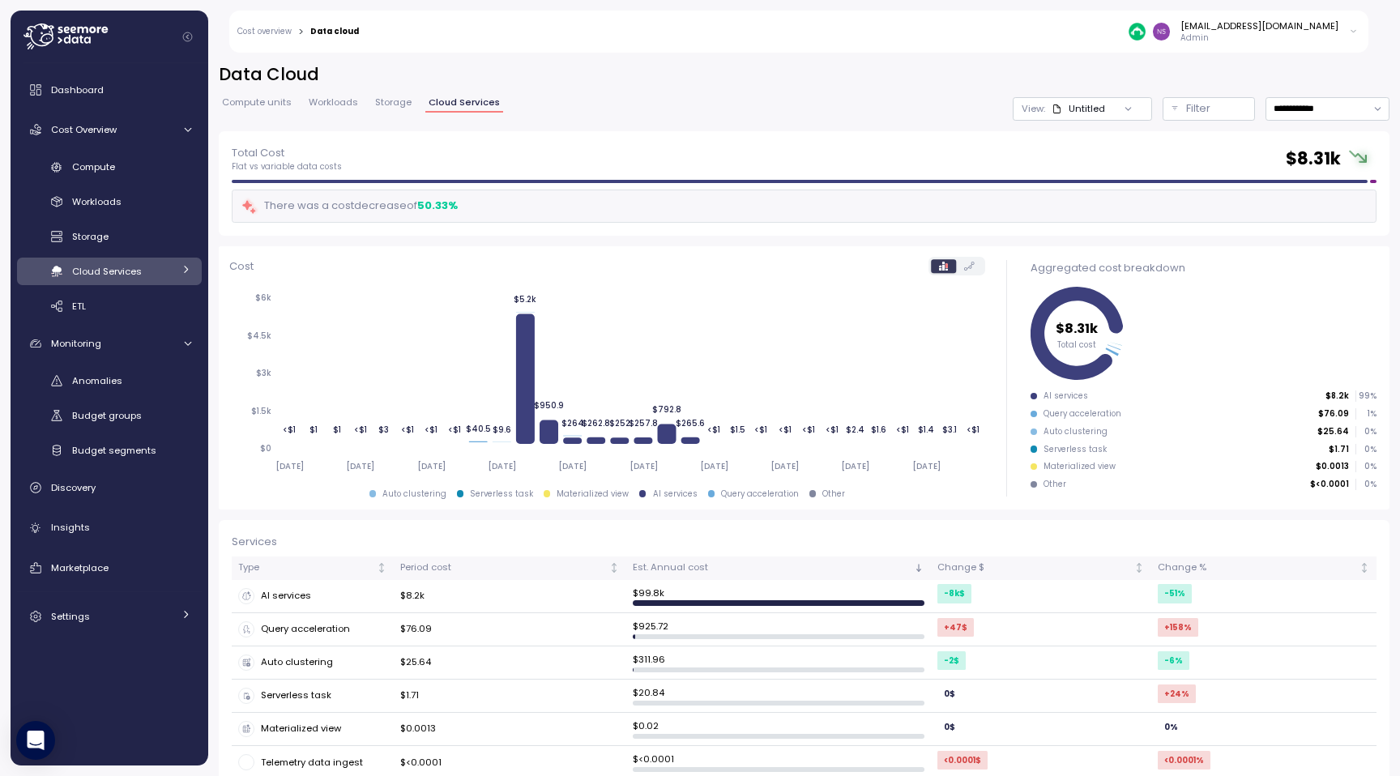
click at [148, 278] on div "Cloud Services" at bounding box center [122, 271] width 100 height 16
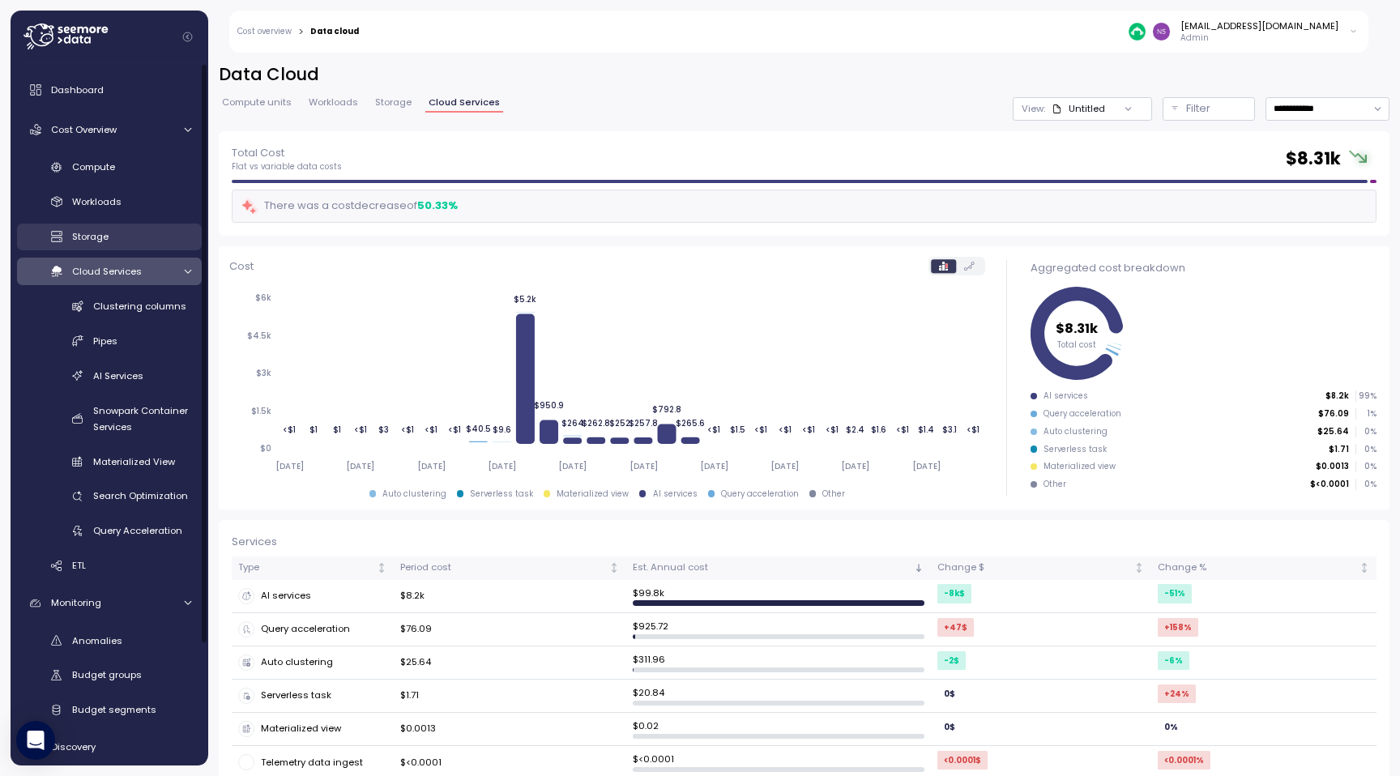
click at [133, 245] on div "Storage" at bounding box center [131, 236] width 119 height 16
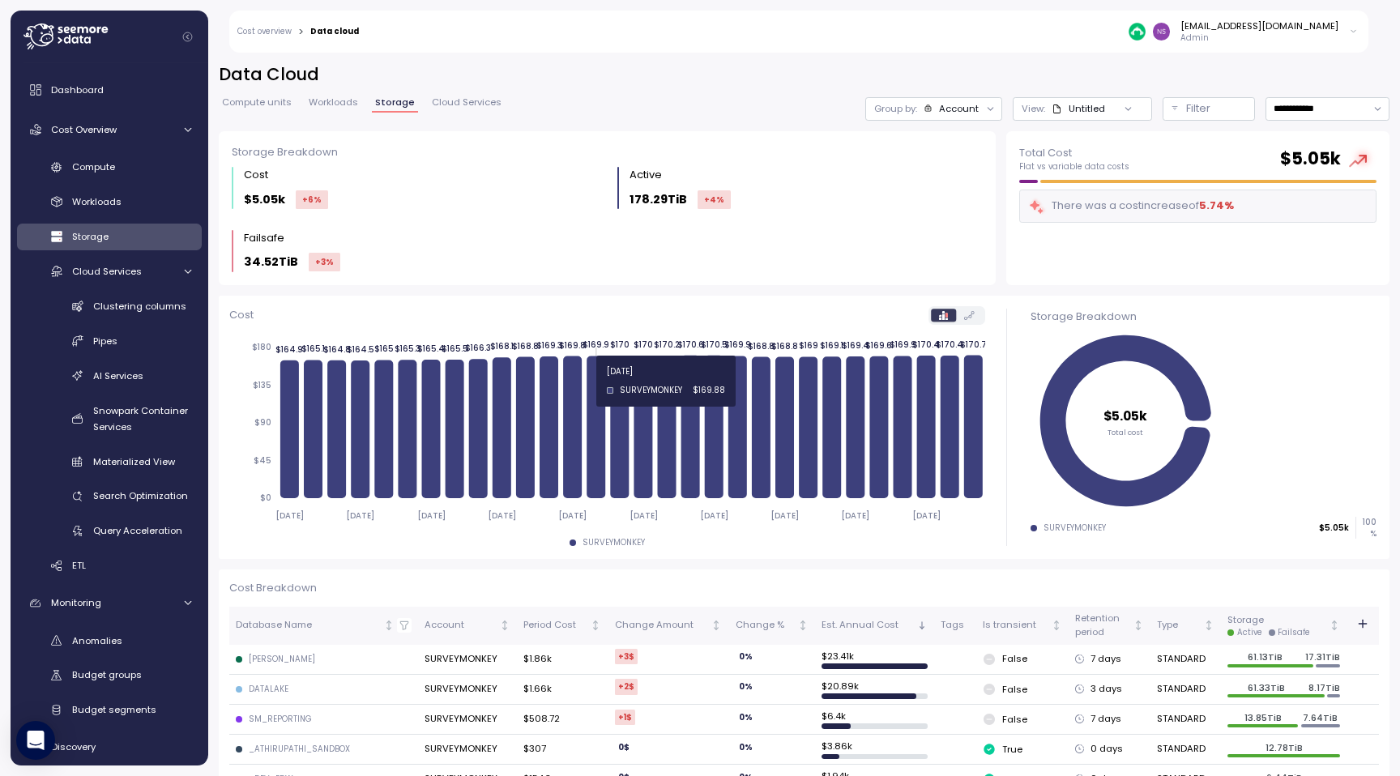
scroll to position [6, 0]
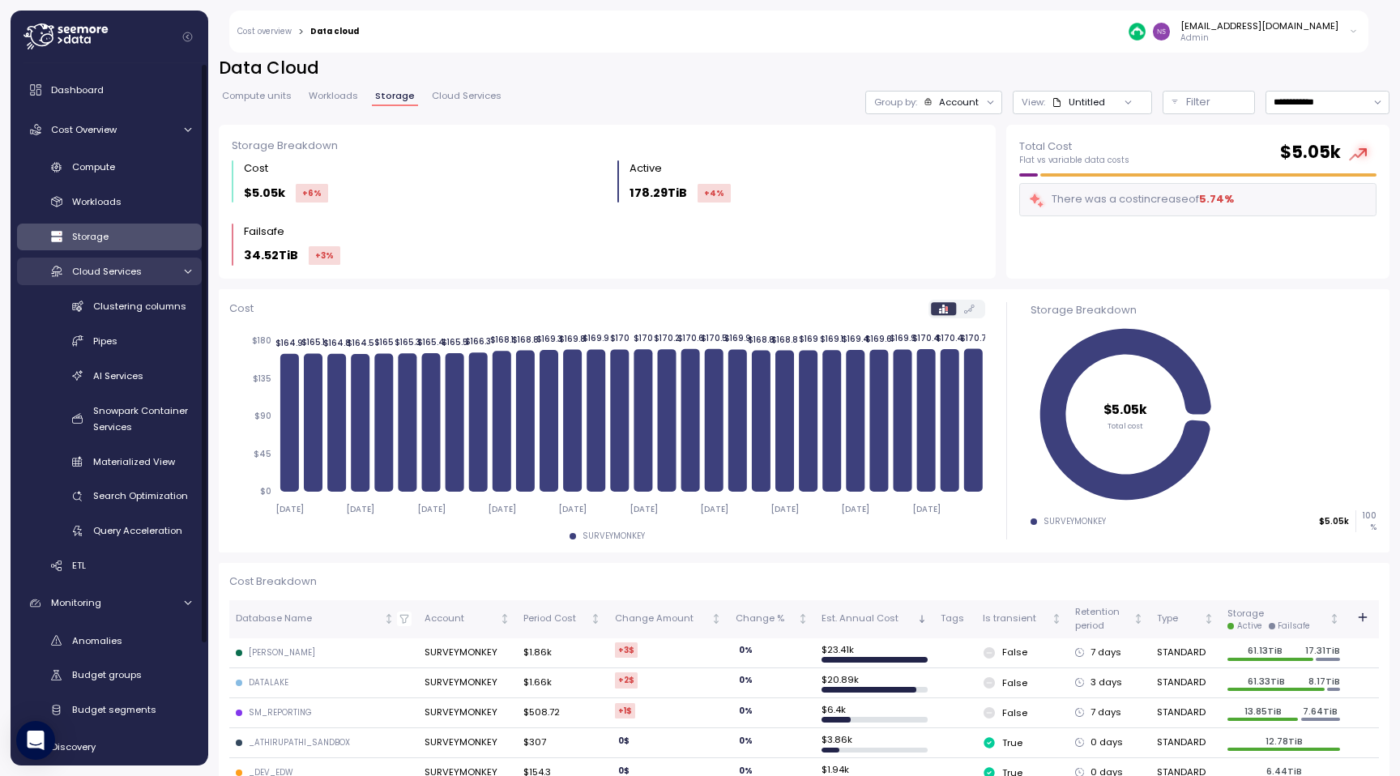
click at [132, 272] on span "Cloud Services" at bounding box center [107, 271] width 70 height 13
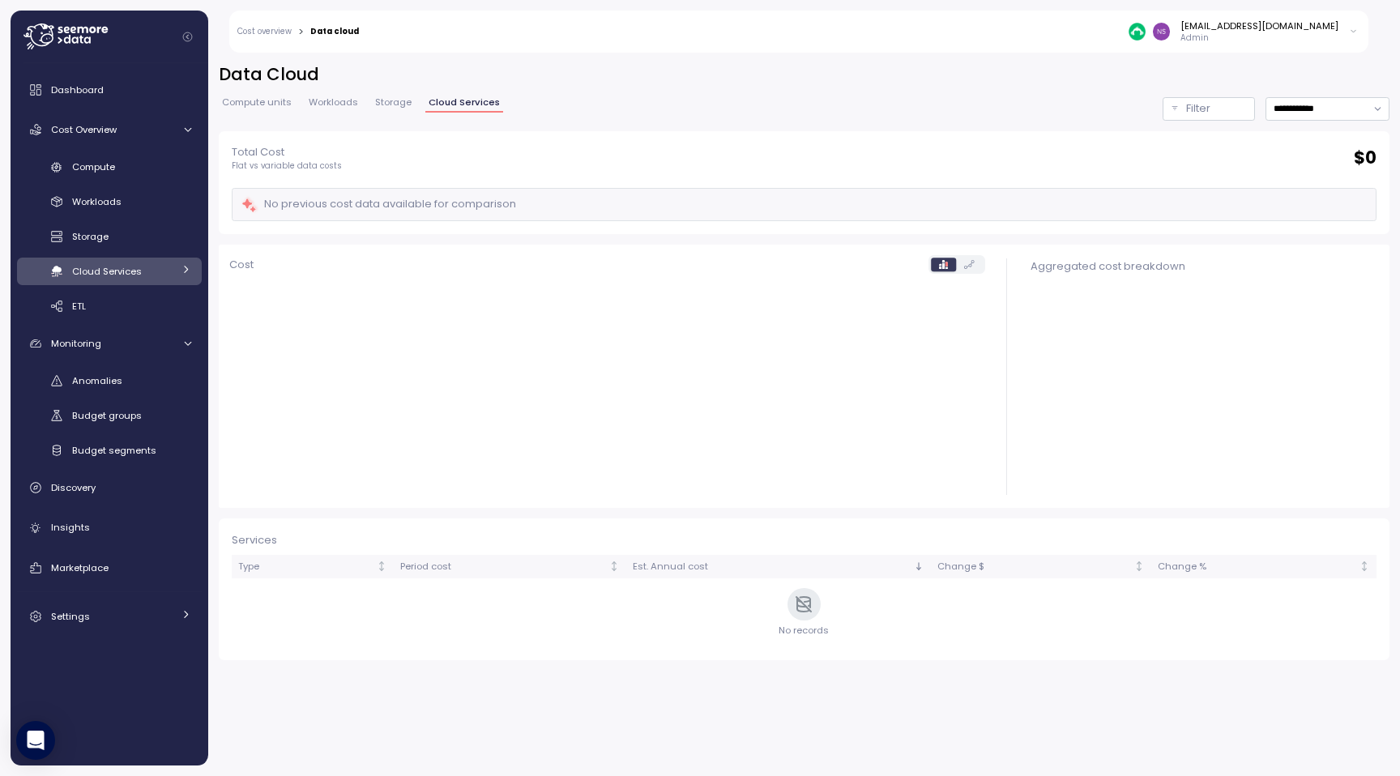
click at [132, 272] on span "Cloud Services" at bounding box center [107, 271] width 70 height 13
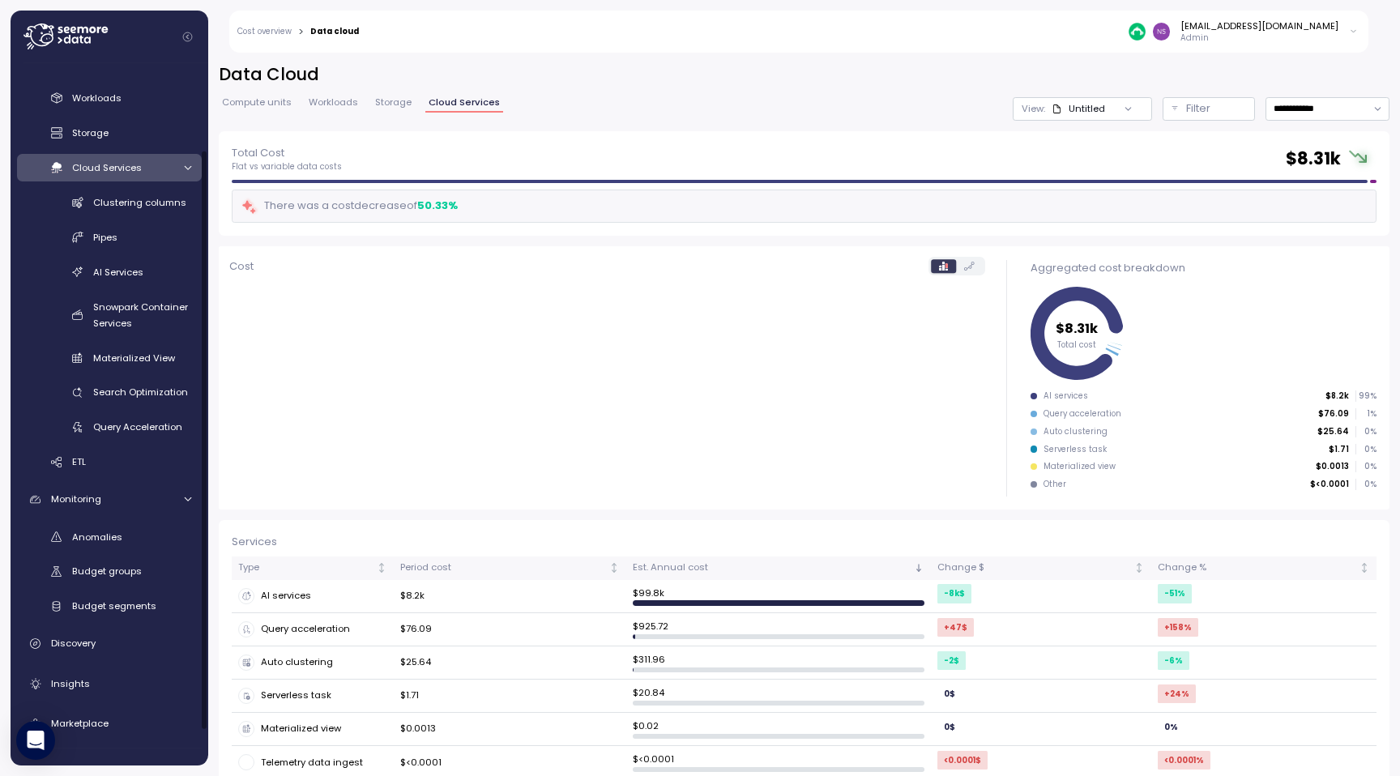
scroll to position [102, 0]
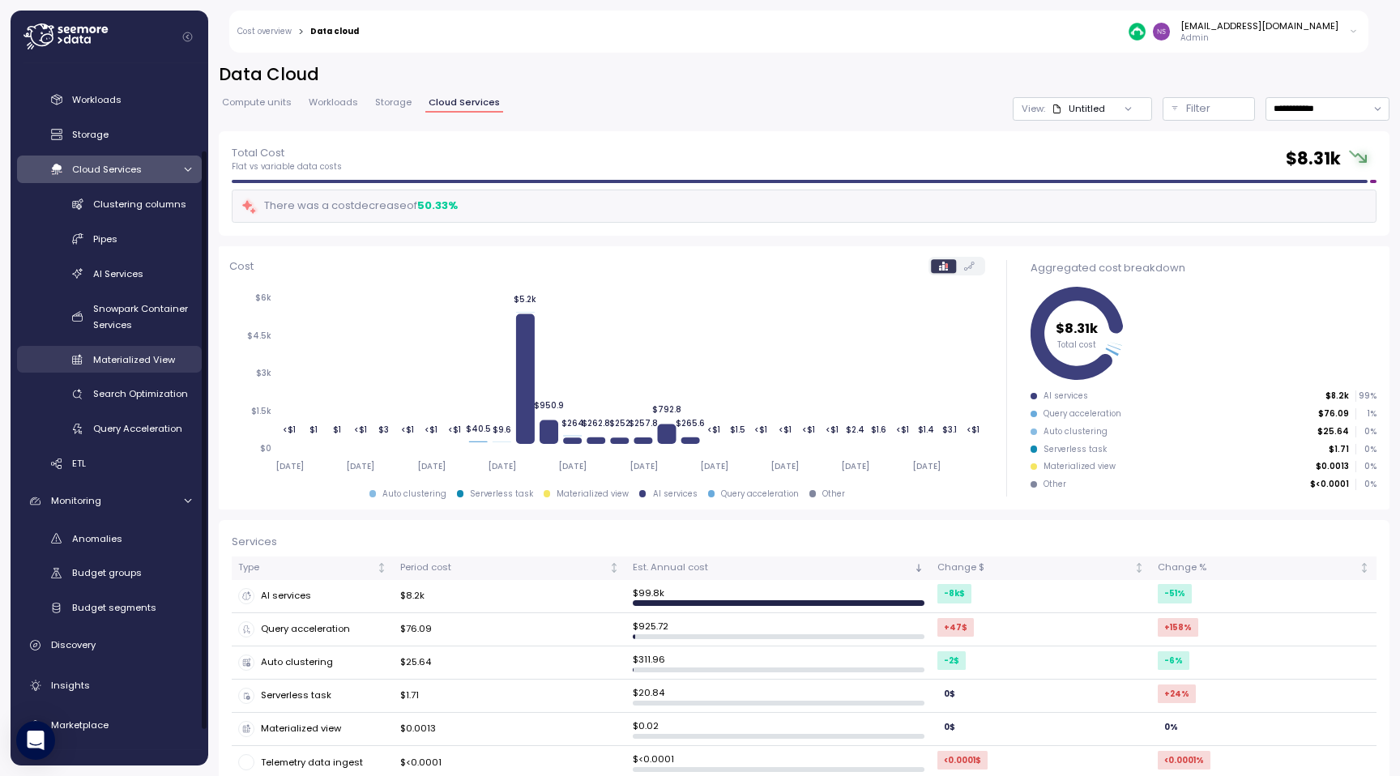
click at [126, 366] on div "Materialized View" at bounding box center [142, 360] width 98 height 16
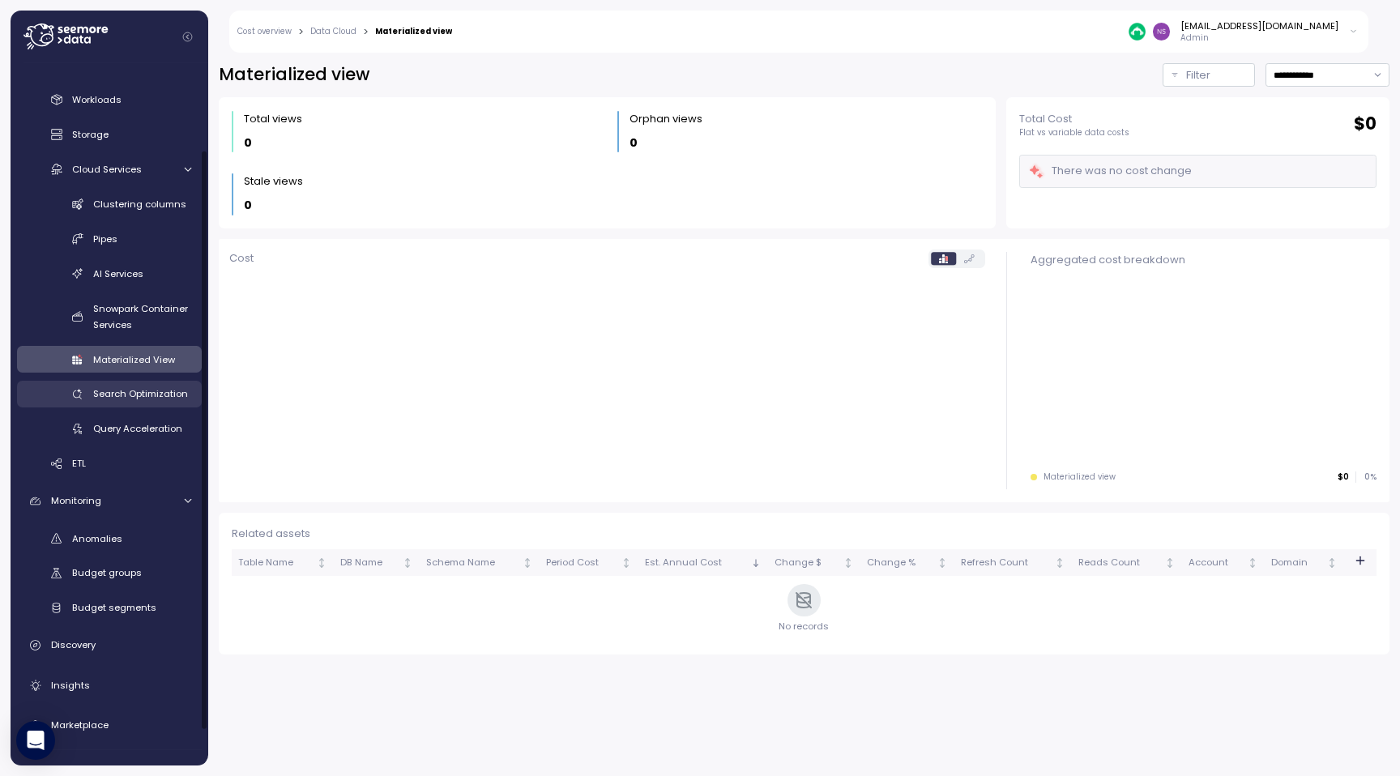
click at [152, 400] on span "Search Optimization" at bounding box center [140, 393] width 95 height 13
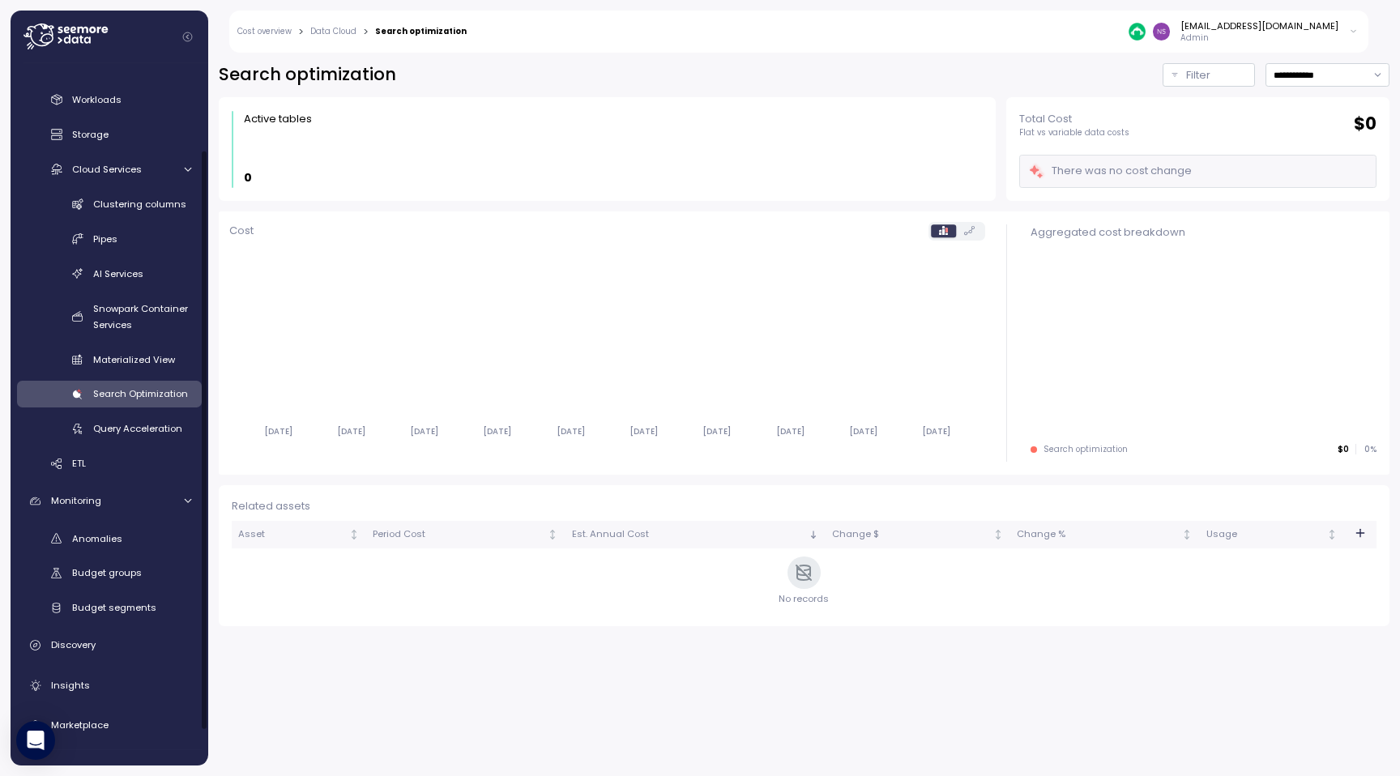
click at [152, 407] on link "Search Optimization" at bounding box center [109, 394] width 185 height 27
click at [165, 437] on div "Query Acceleration" at bounding box center [142, 429] width 98 height 16
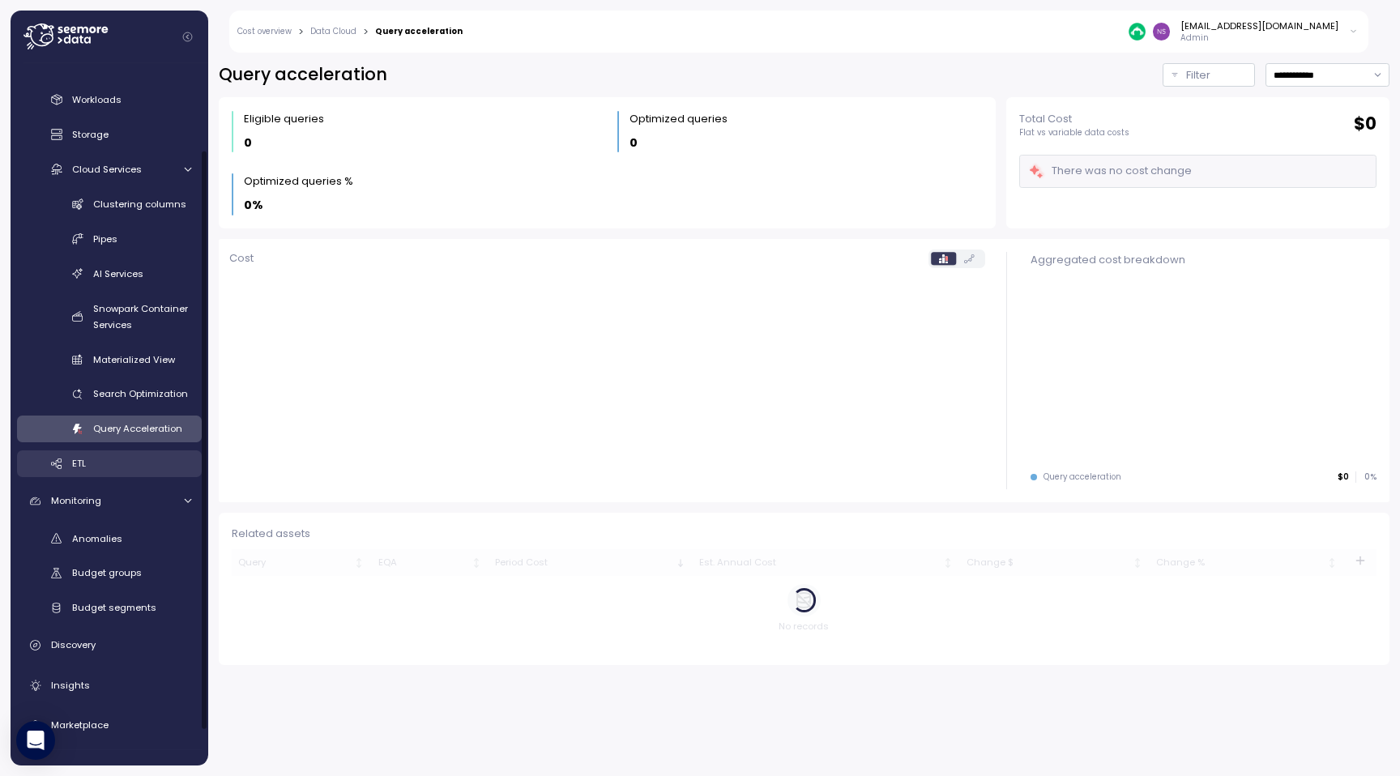
click at [155, 466] on div "ETL" at bounding box center [131, 463] width 119 height 16
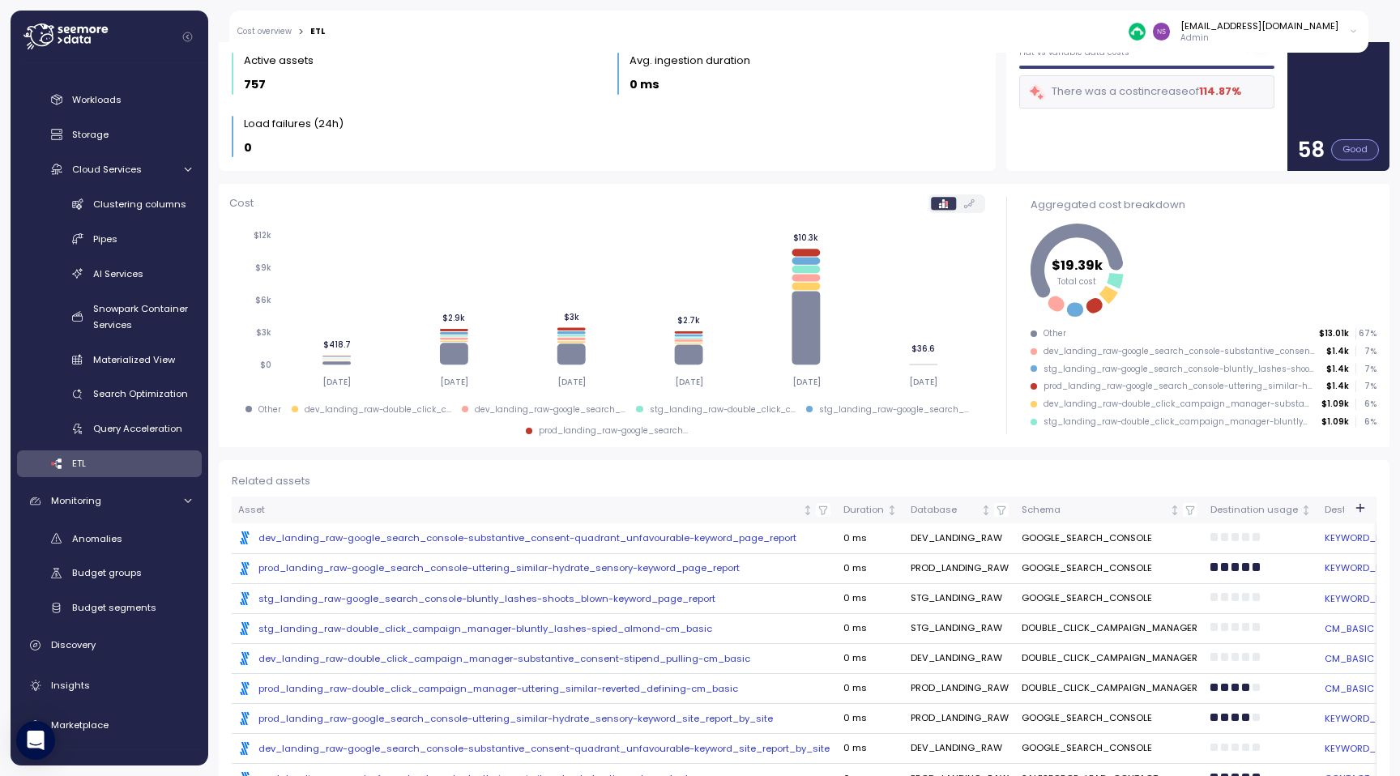
scroll to position [0, 897]
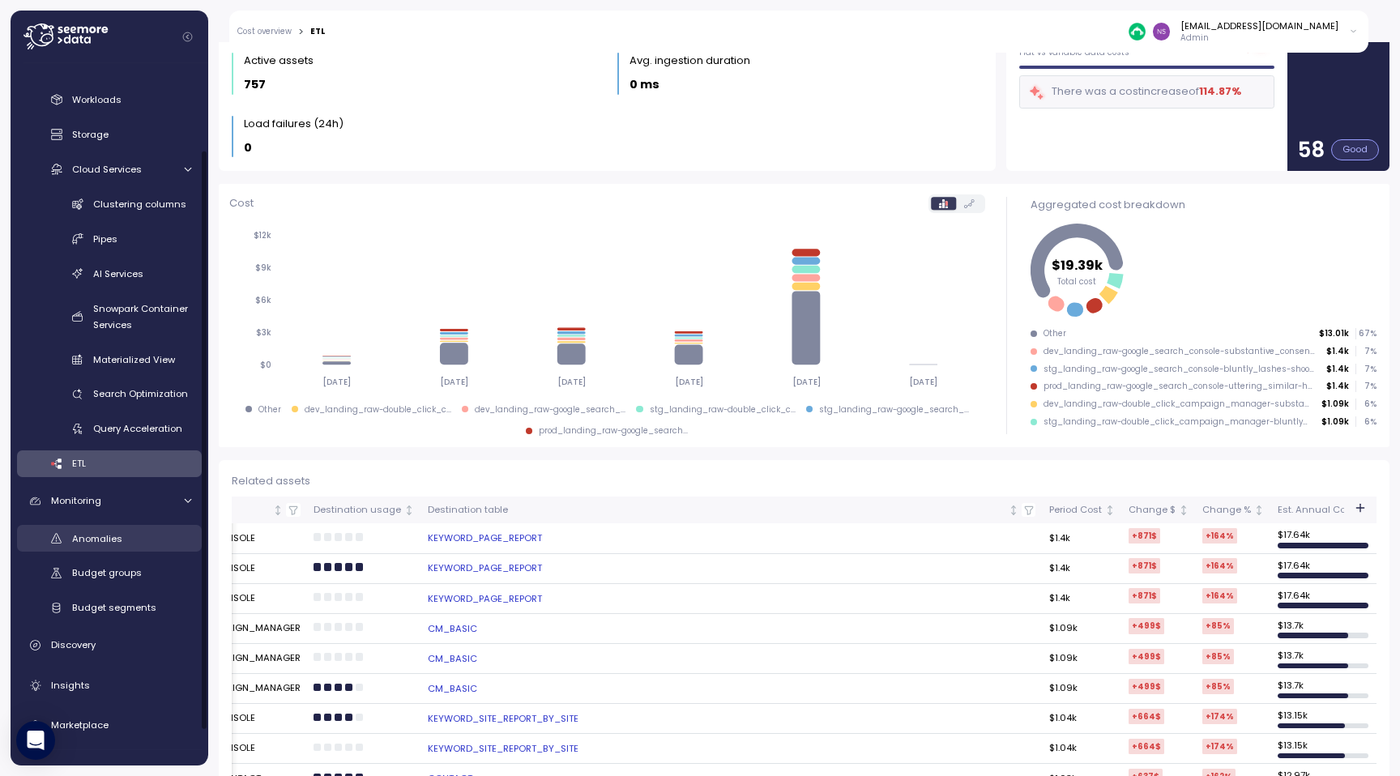
click at [169, 528] on link "Anomalies" at bounding box center [109, 538] width 185 height 27
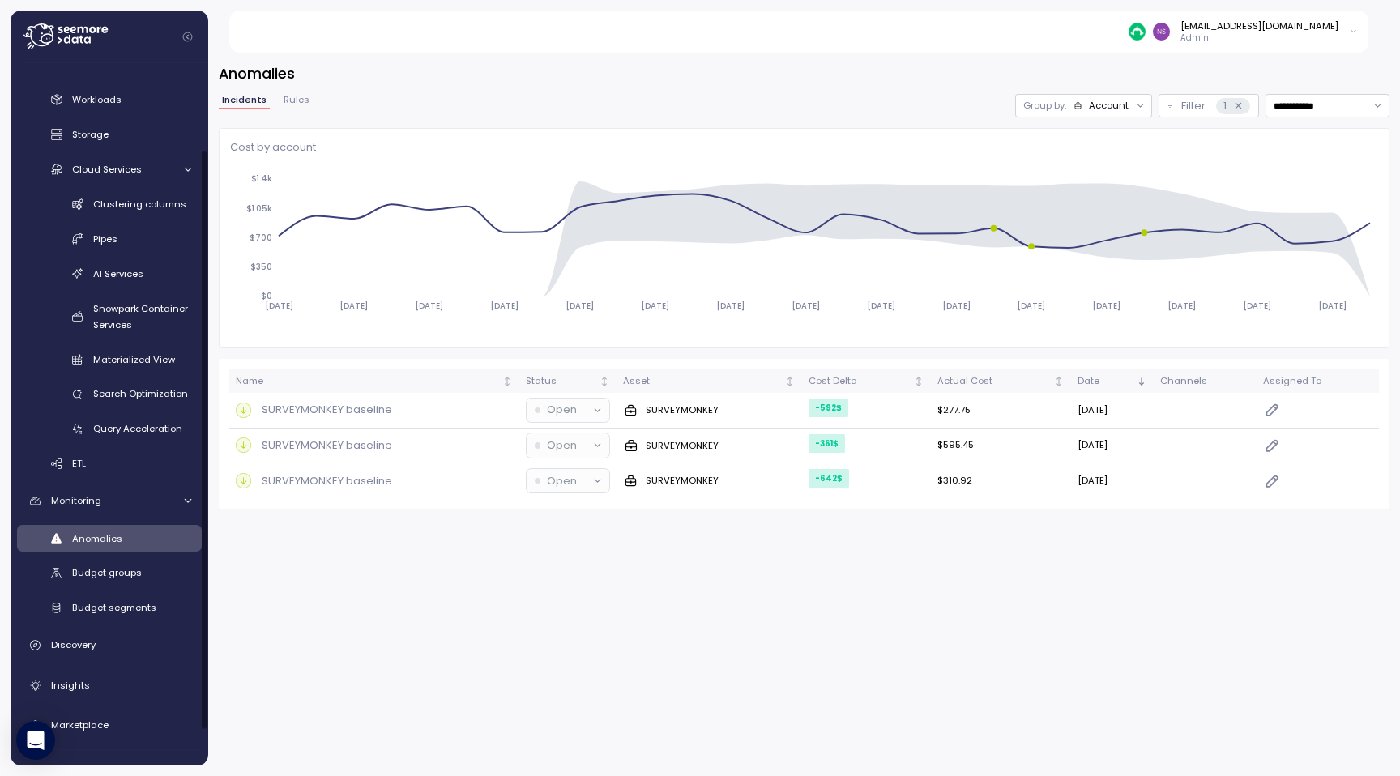
click at [141, 539] on div "Anomalies" at bounding box center [131, 539] width 119 height 16
click at [113, 579] on span "Budget groups" at bounding box center [107, 572] width 70 height 13
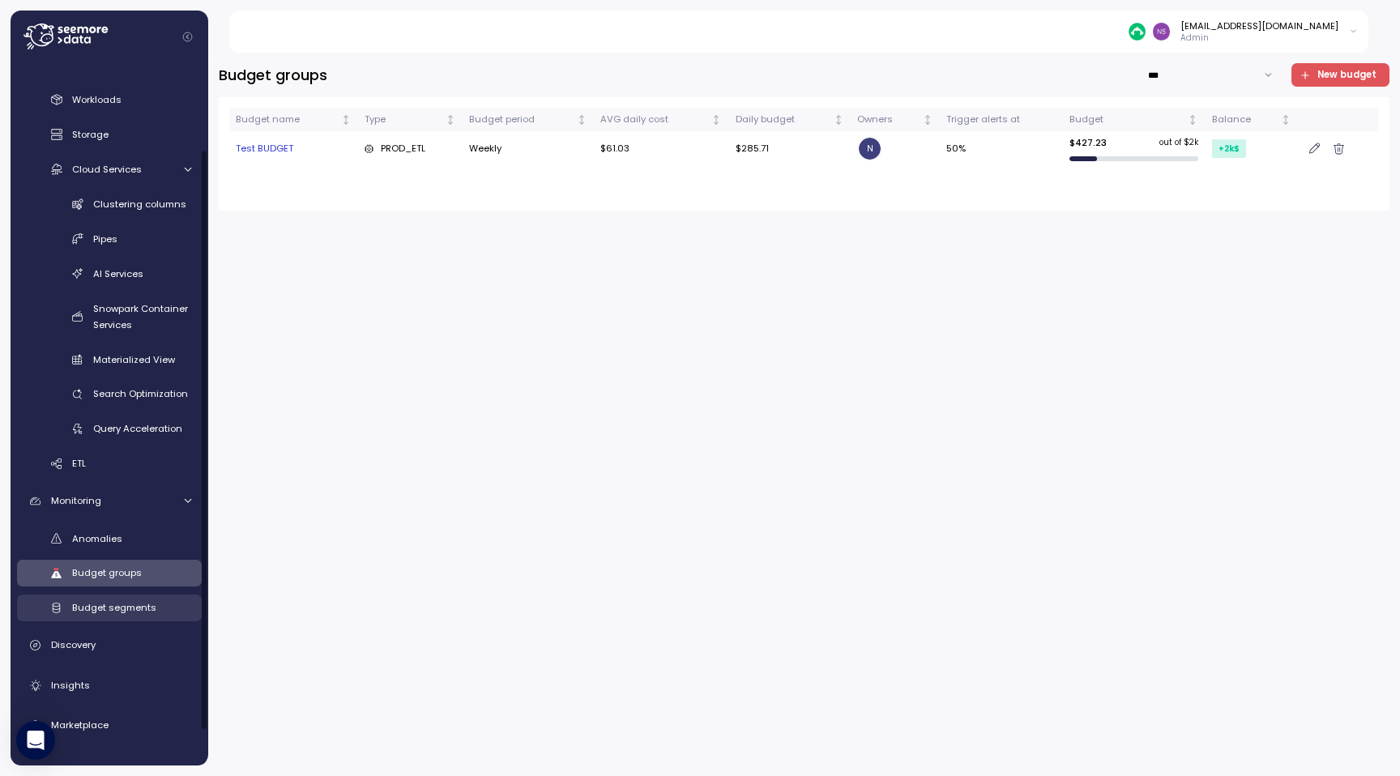
click at [155, 615] on div "Budget segments" at bounding box center [131, 608] width 119 height 16
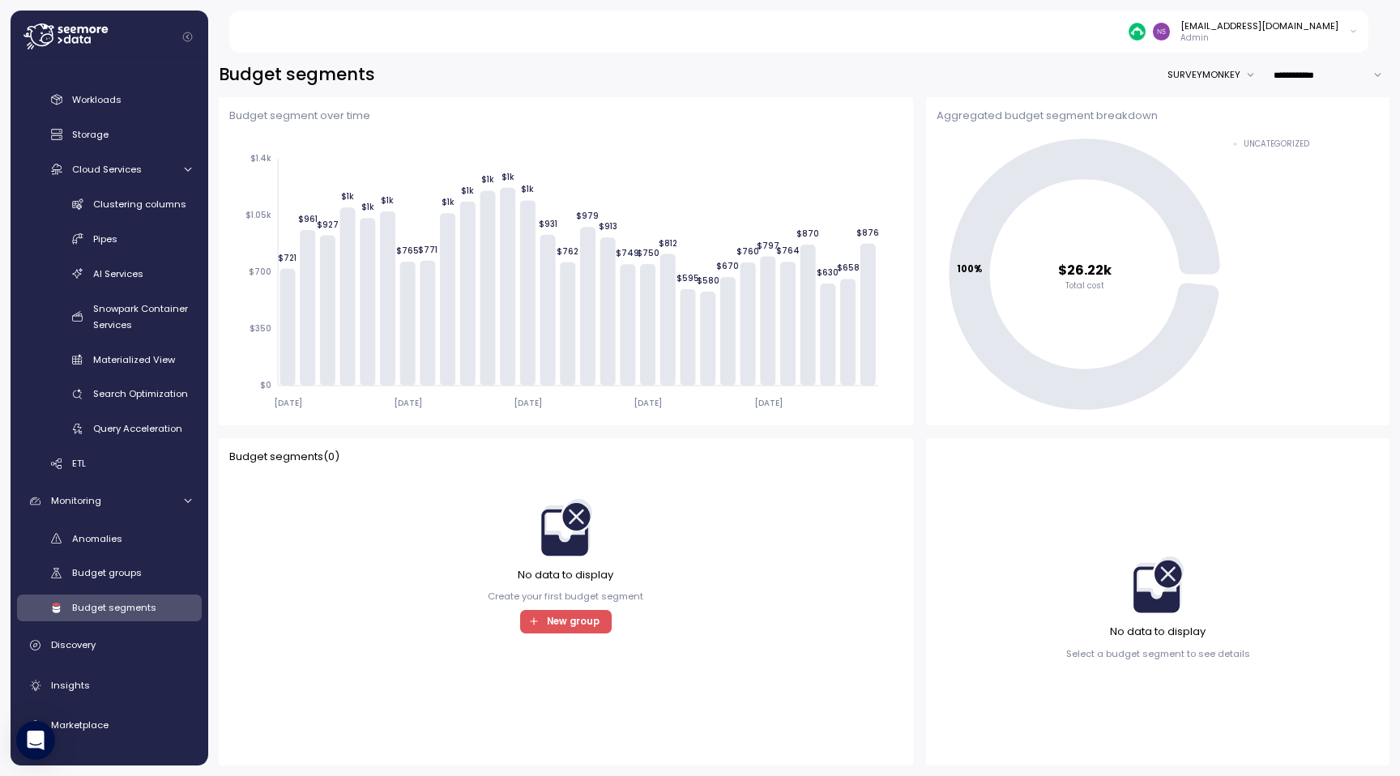
click at [587, 621] on span "New group" at bounding box center [573, 622] width 53 height 22
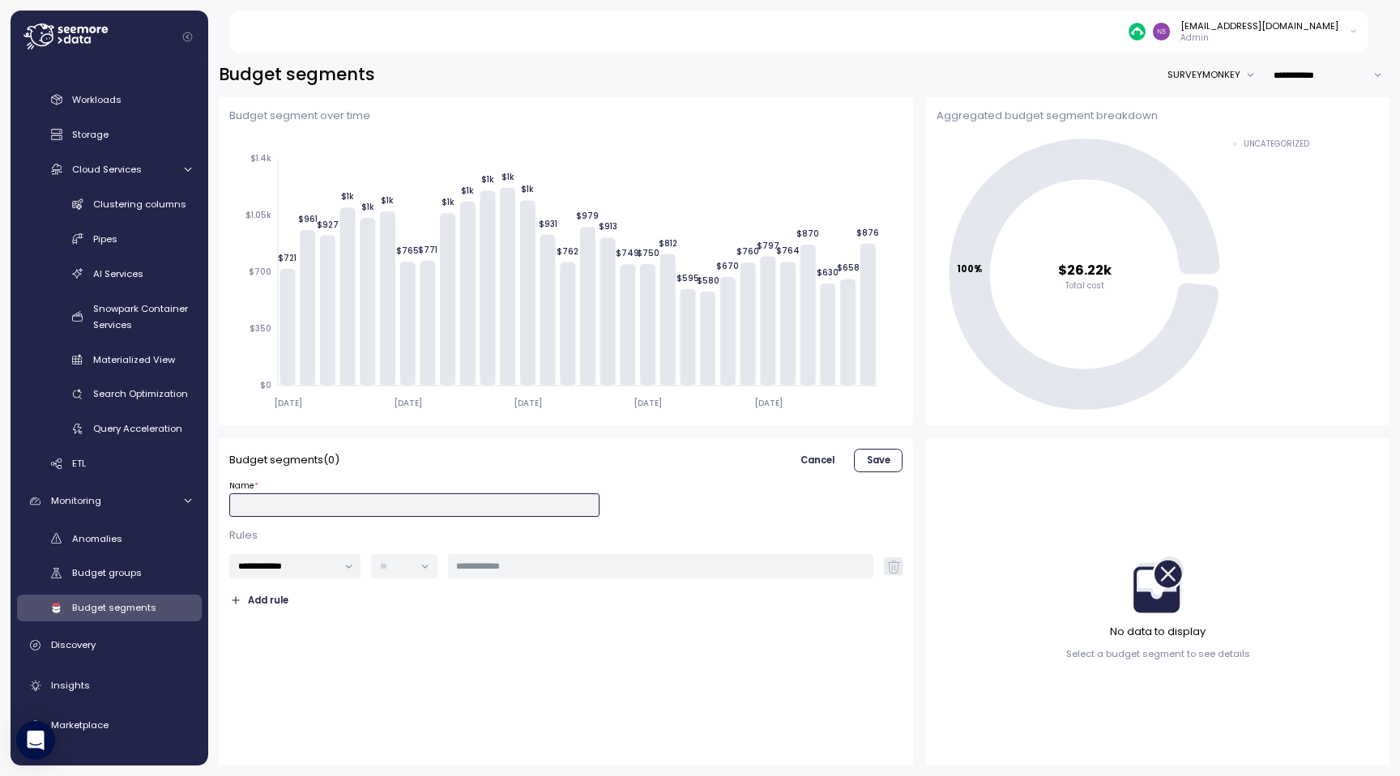
click at [300, 508] on input "Name *" at bounding box center [414, 504] width 370 height 23
click at [286, 570] on input "**********" at bounding box center [295, 565] width 132 height 23
click at [459, 572] on input "text" at bounding box center [660, 566] width 408 height 15
click at [499, 486] on div "**********" at bounding box center [565, 548] width 673 height 130
click at [494, 500] on input "Name *" at bounding box center [414, 504] width 370 height 23
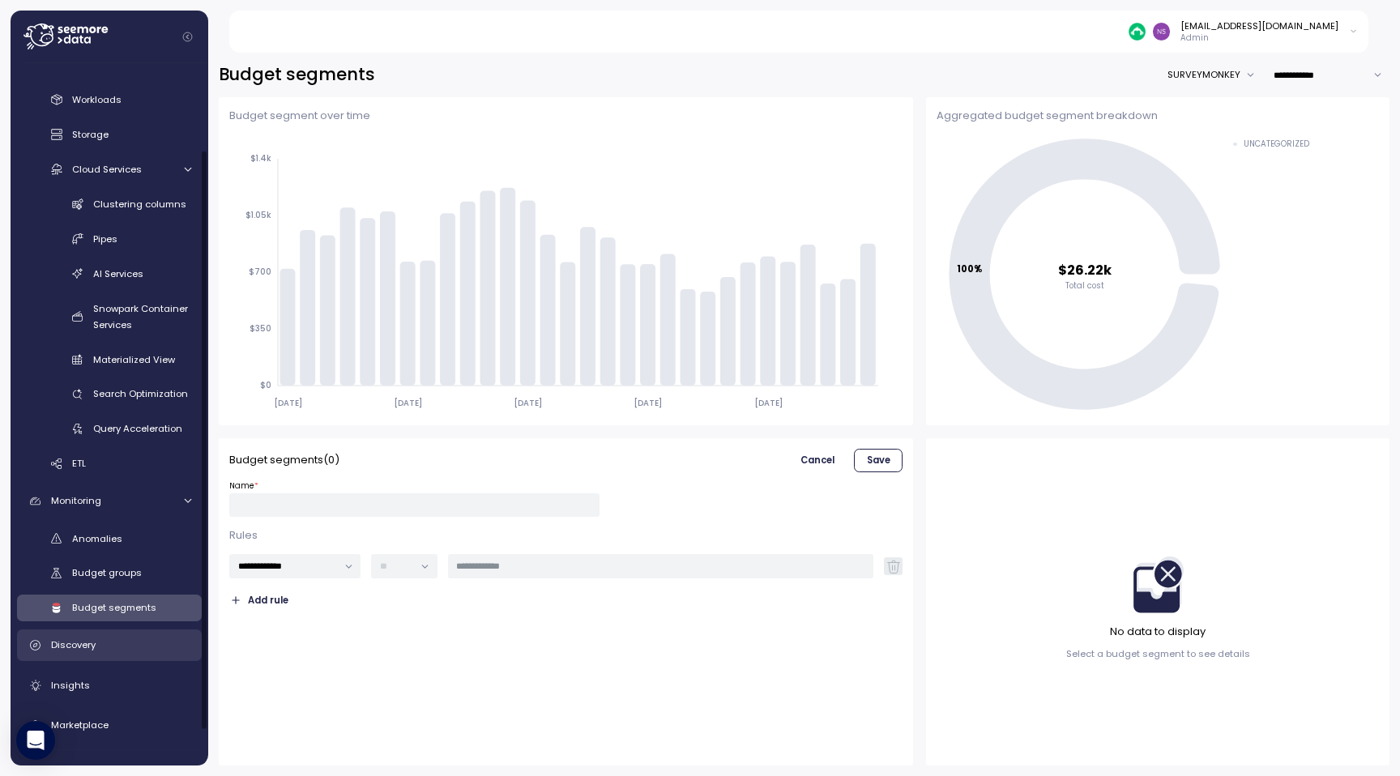
click at [139, 646] on div "Discovery" at bounding box center [121, 645] width 140 height 16
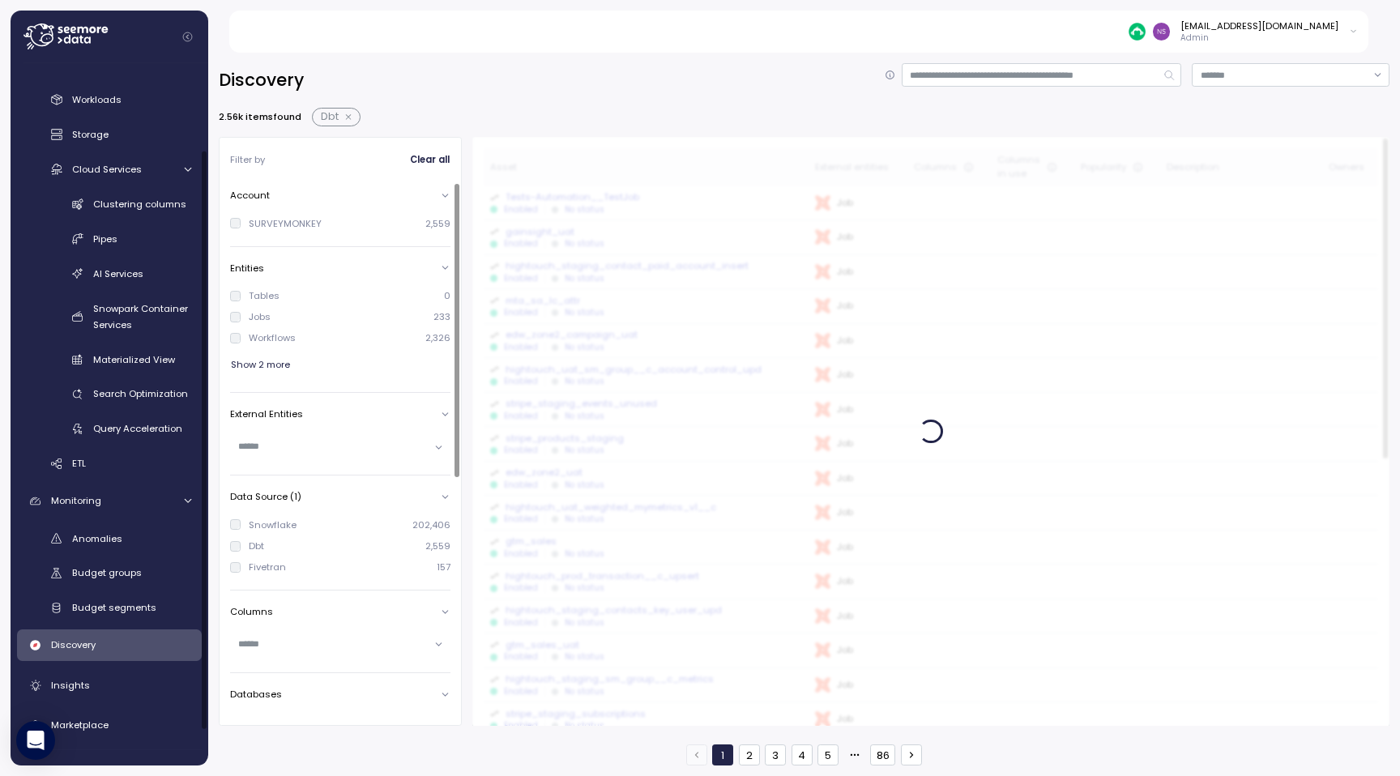
click at [135, 643] on div "Discovery" at bounding box center [121, 645] width 140 height 16
click at [699, 68] on input at bounding box center [1042, 74] width 280 height 23
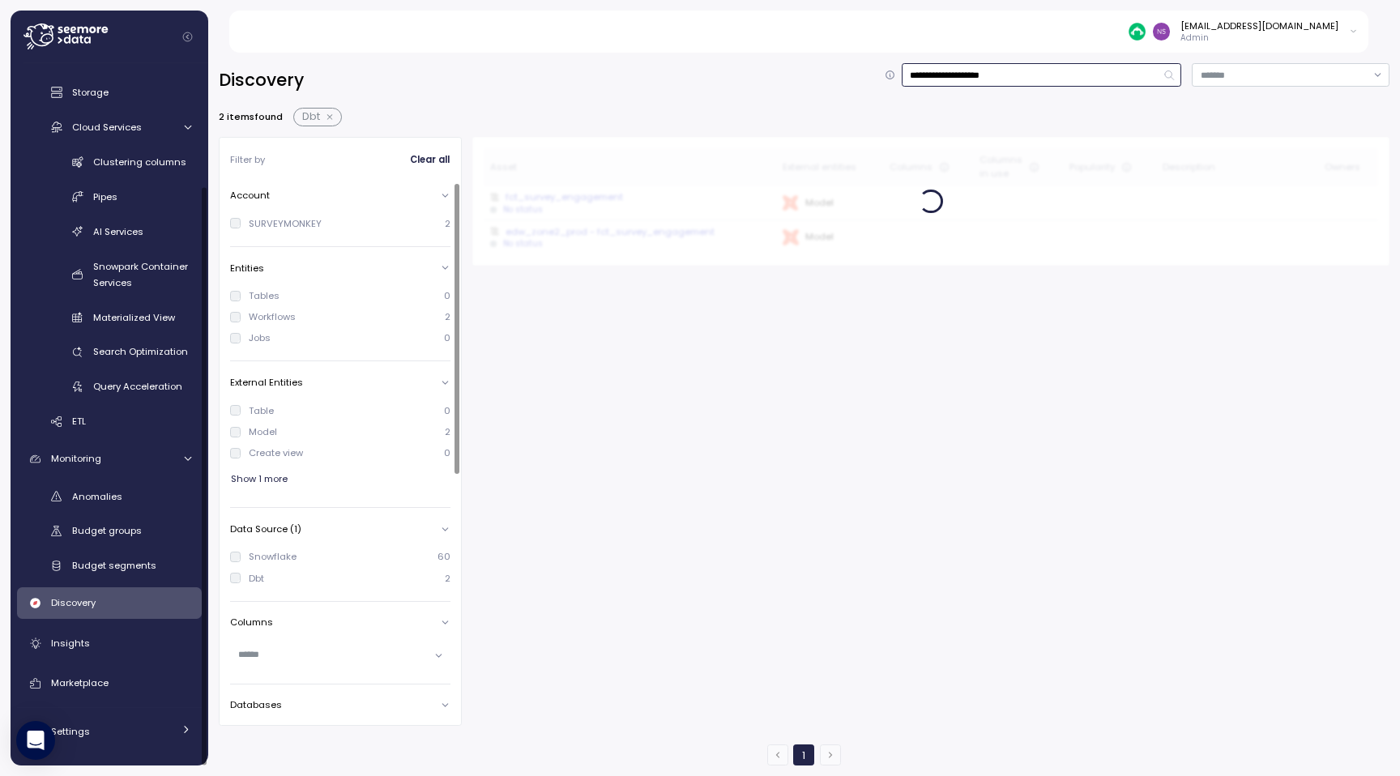
scroll to position [143, 0]
click at [699, 82] on input "**********" at bounding box center [1042, 74] width 280 height 23
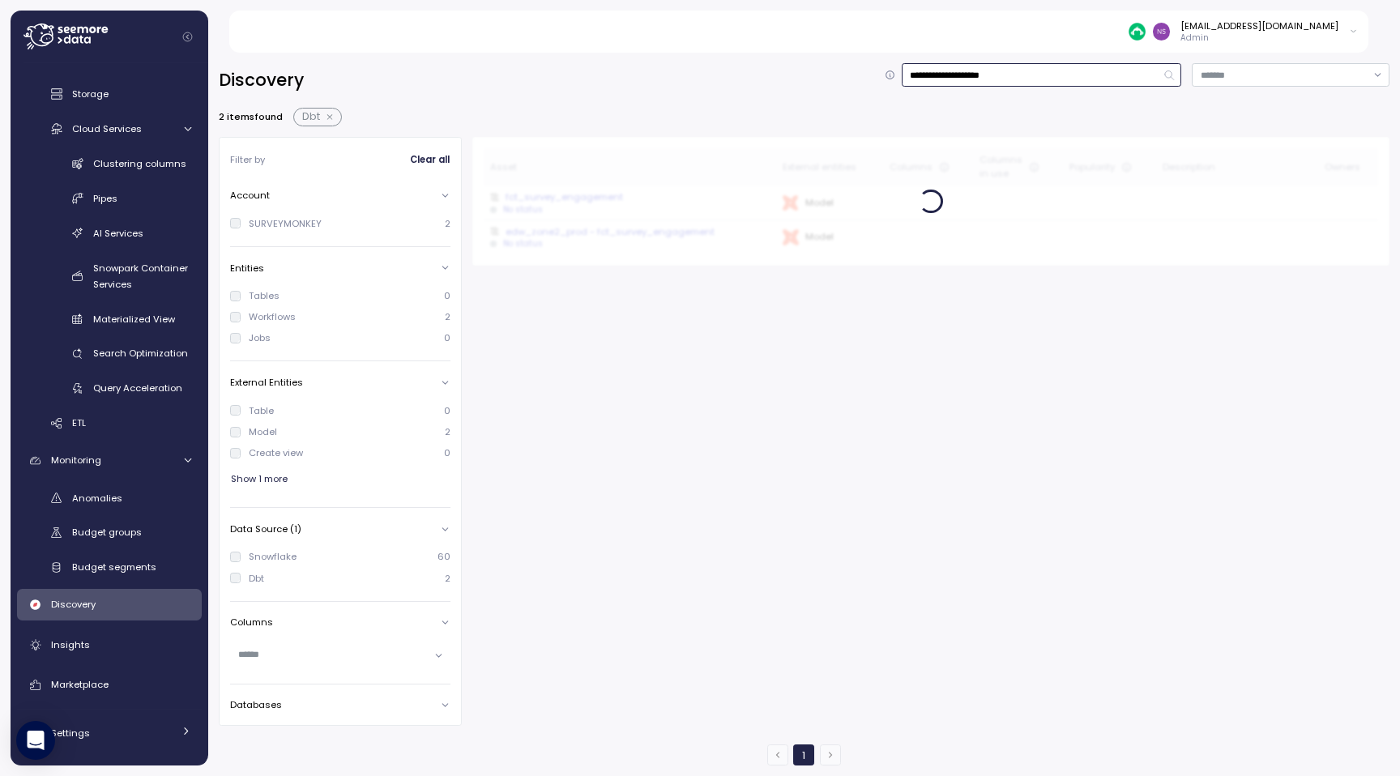
click at [699, 82] on input "**********" at bounding box center [1042, 74] width 280 height 23
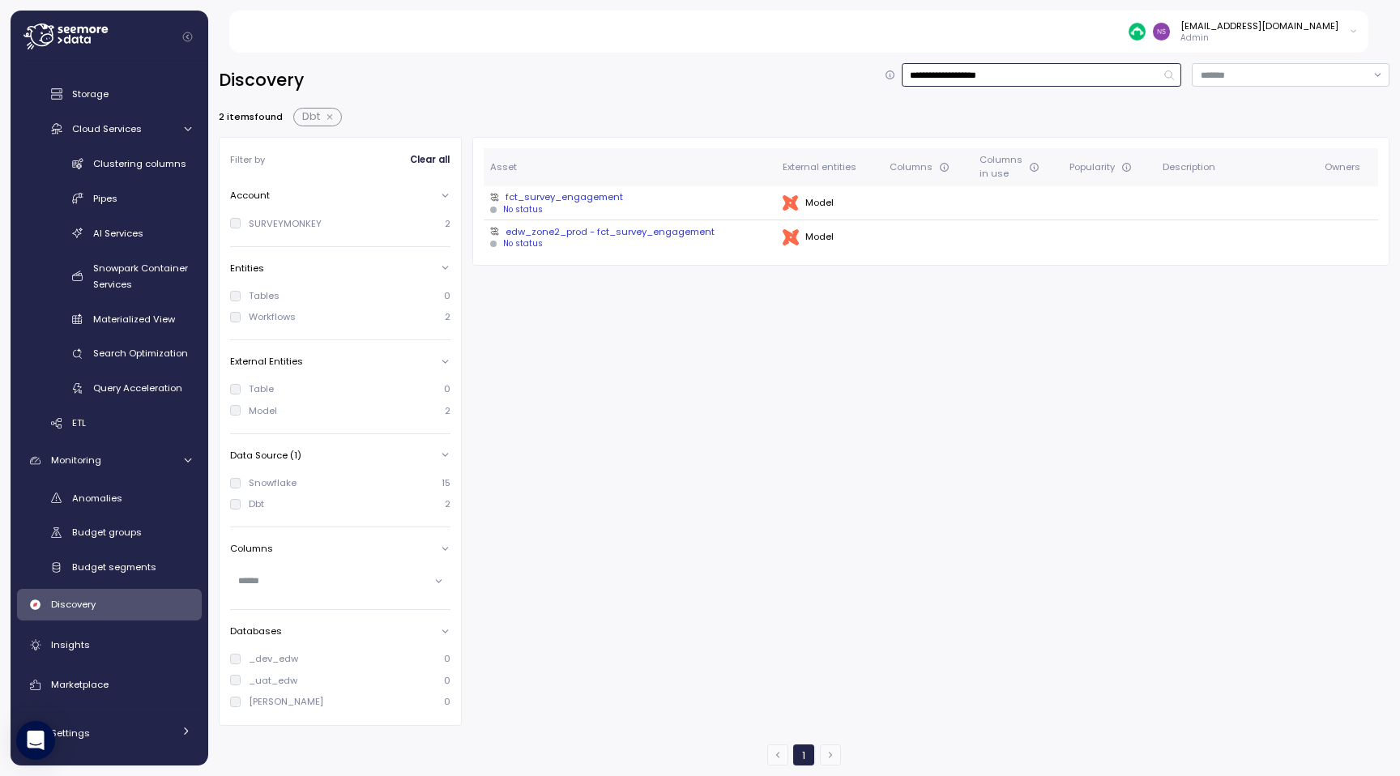
type input "**********"
click at [586, 198] on div "fct_survey_engagement" at bounding box center [630, 196] width 280 height 13
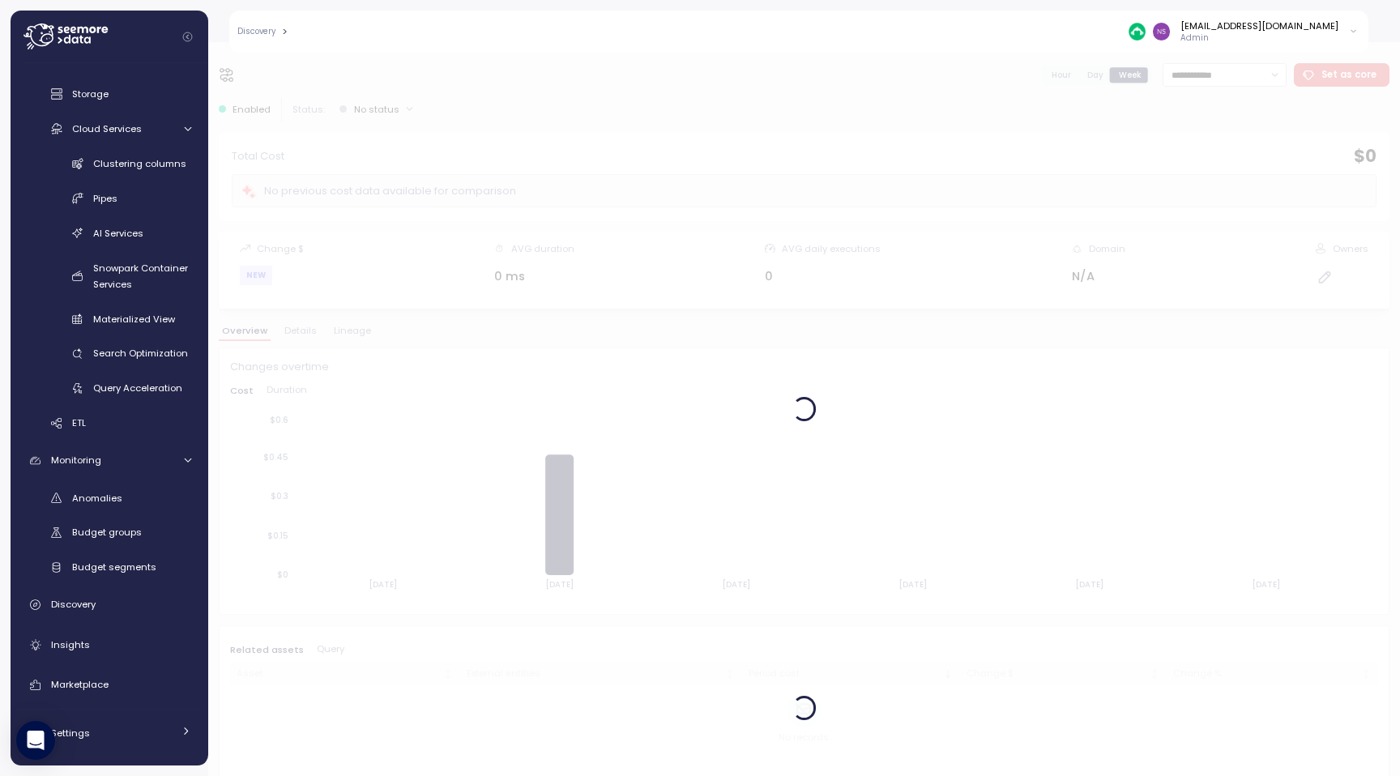
click at [305, 330] on div at bounding box center [804, 409] width 1192 height 734
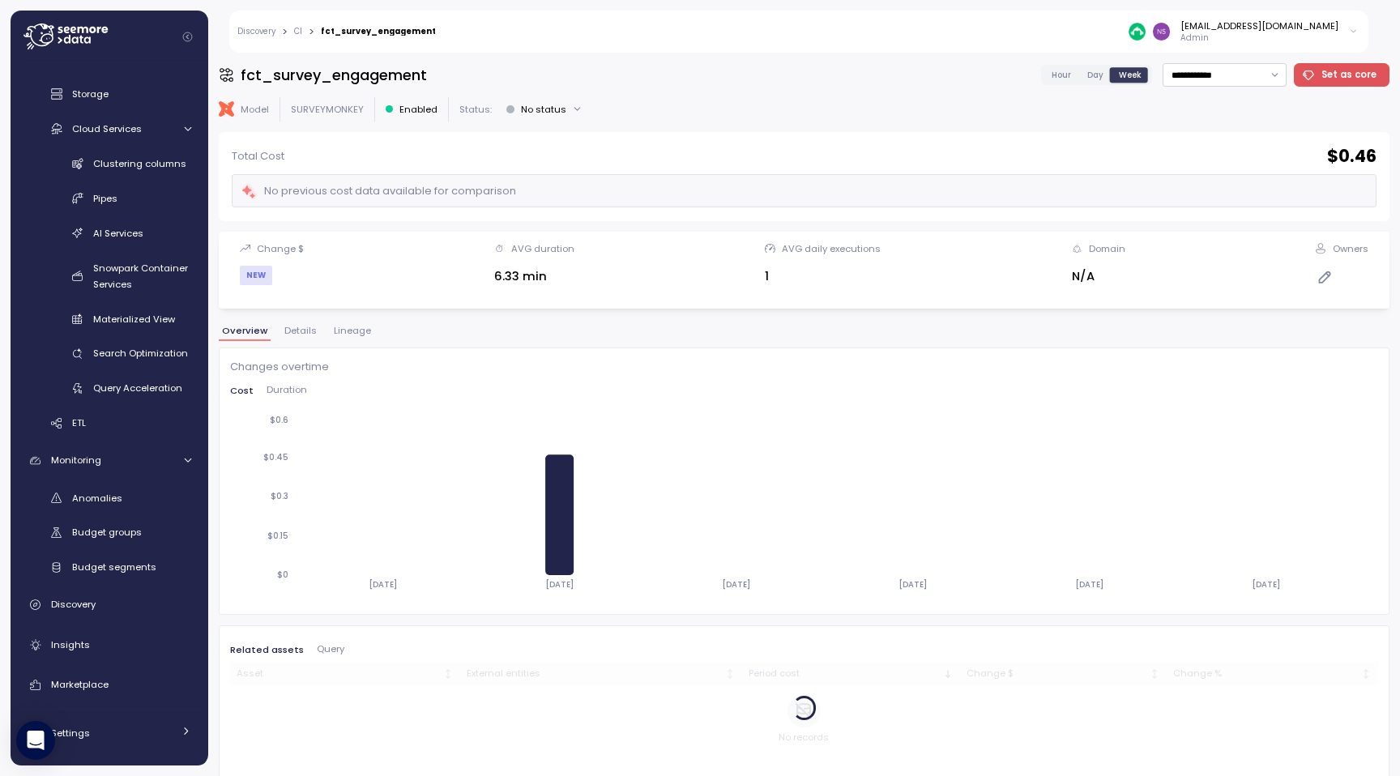
click at [301, 335] on span "Details" at bounding box center [300, 331] width 32 height 9
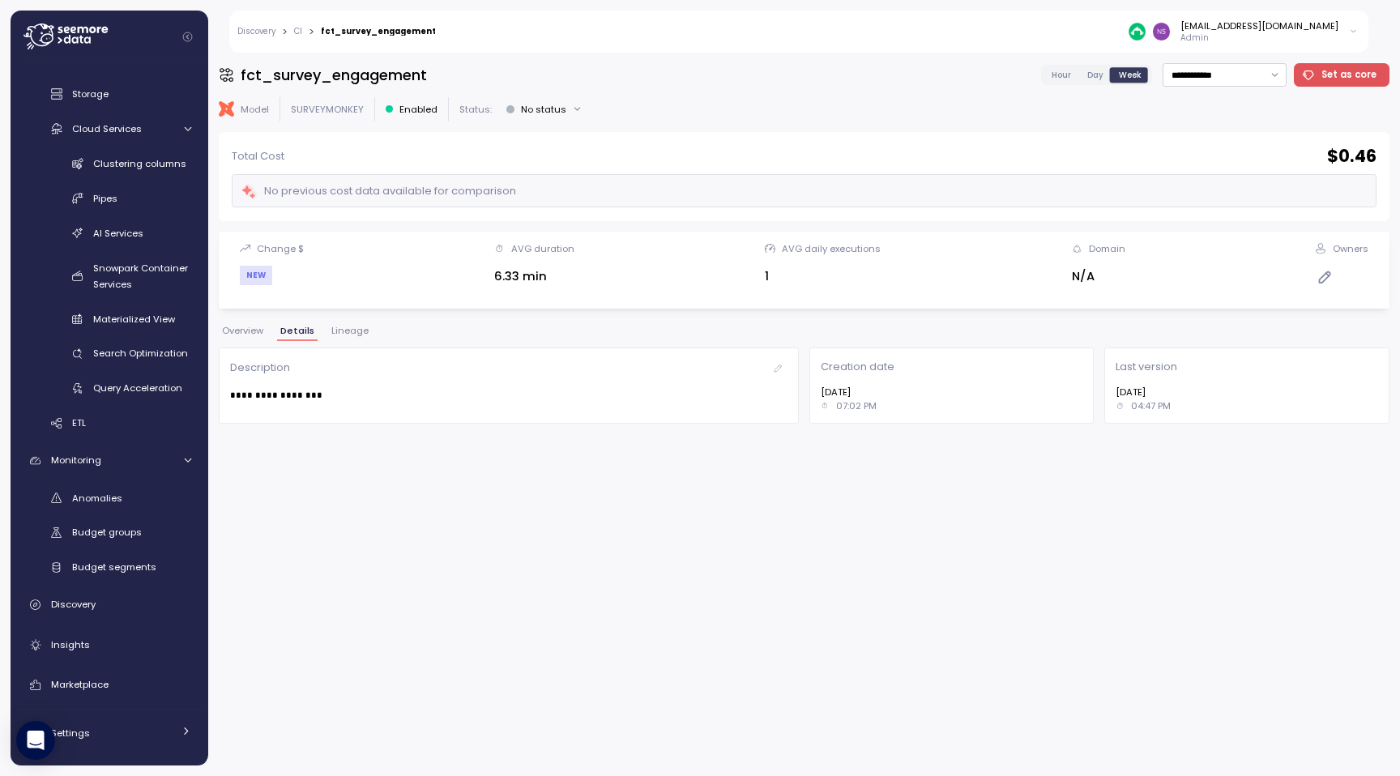
click at [357, 334] on span "Lineage" at bounding box center [349, 331] width 37 height 9
click at [243, 330] on span "Overview" at bounding box center [242, 331] width 41 height 9
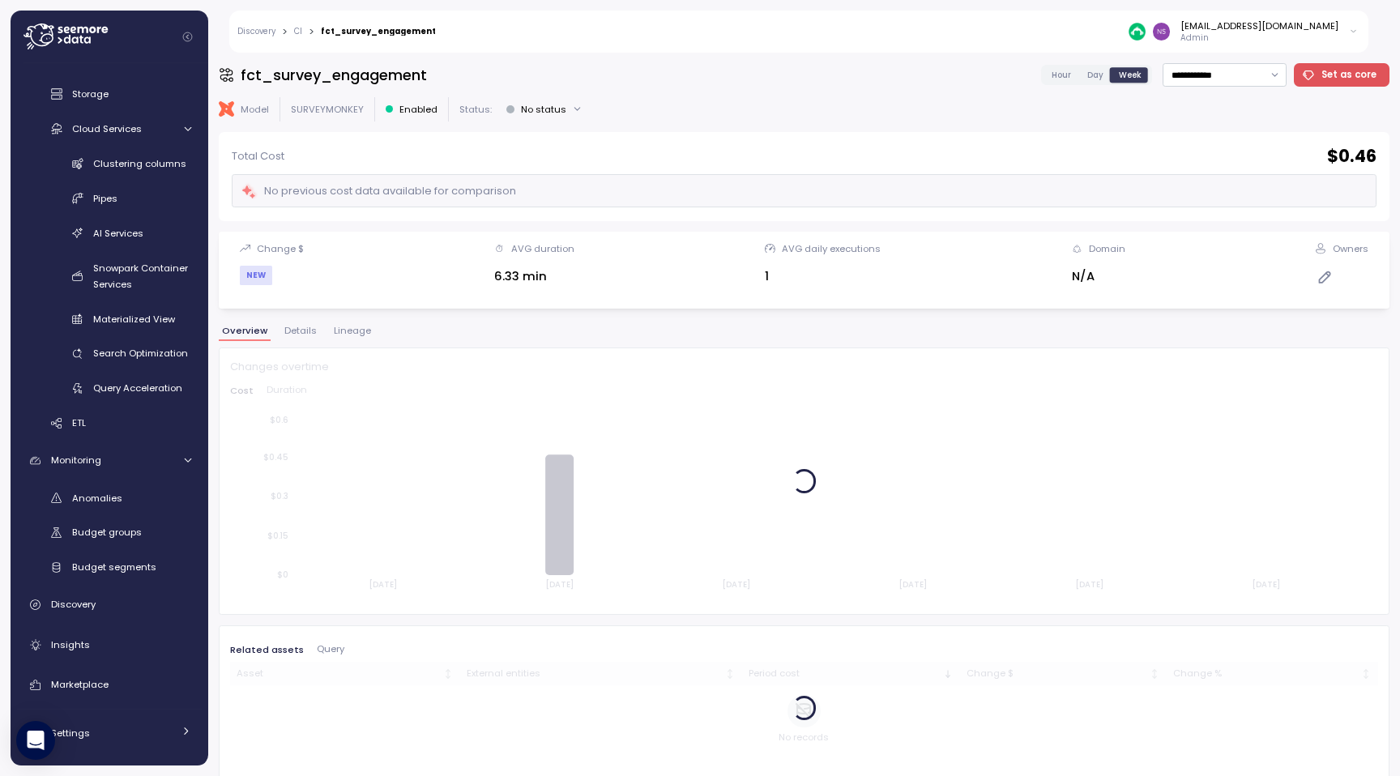
click at [287, 329] on span "Details" at bounding box center [300, 331] width 32 height 9
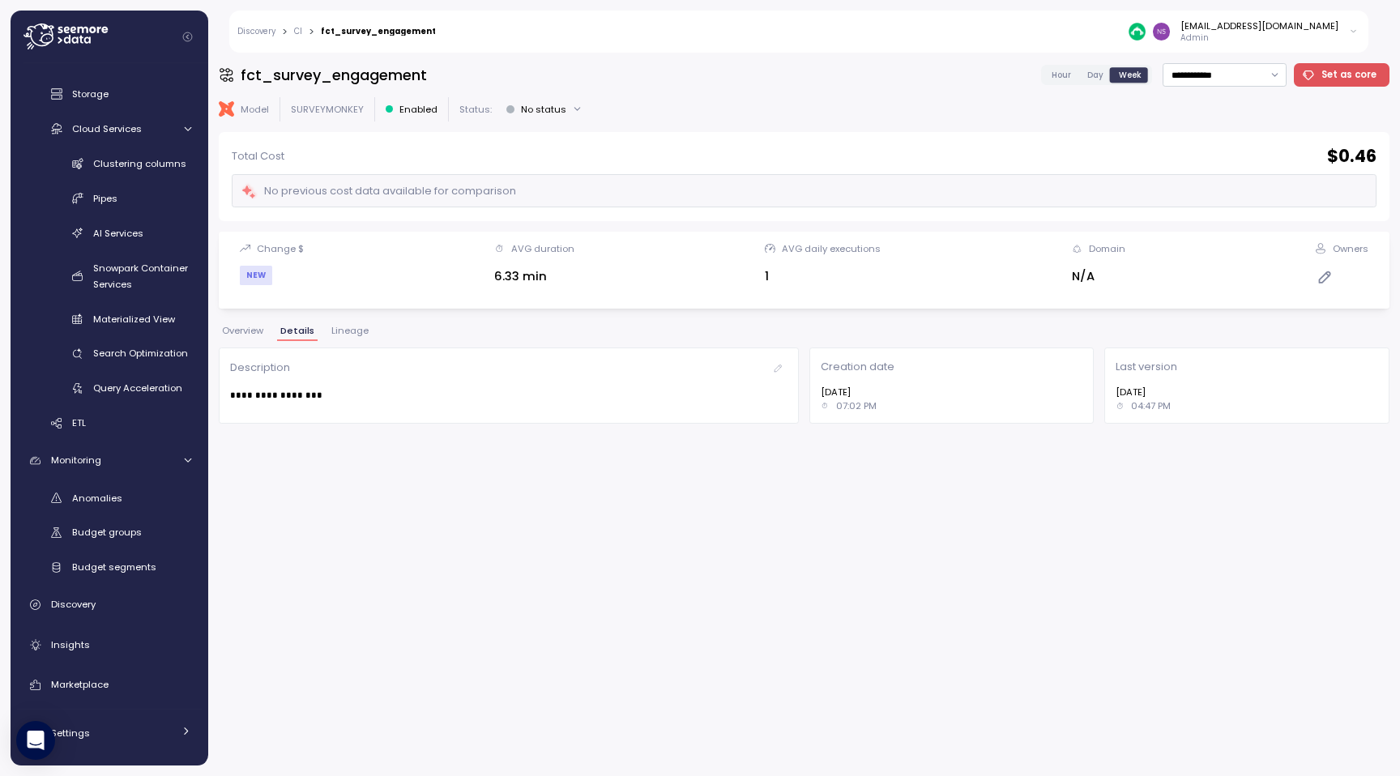
click at [257, 339] on button "Overview" at bounding box center [243, 334] width 48 height 14
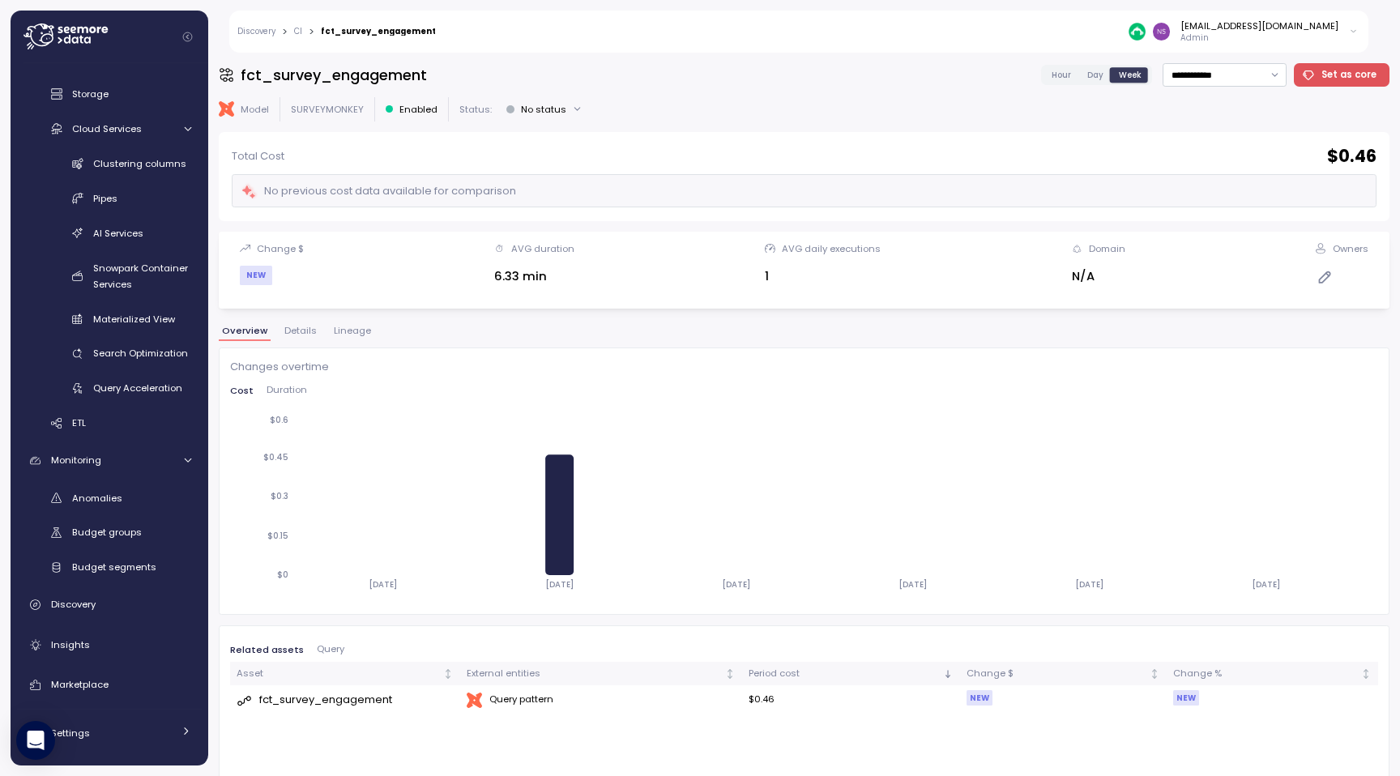
click at [301, 332] on span "Details" at bounding box center [300, 331] width 32 height 9
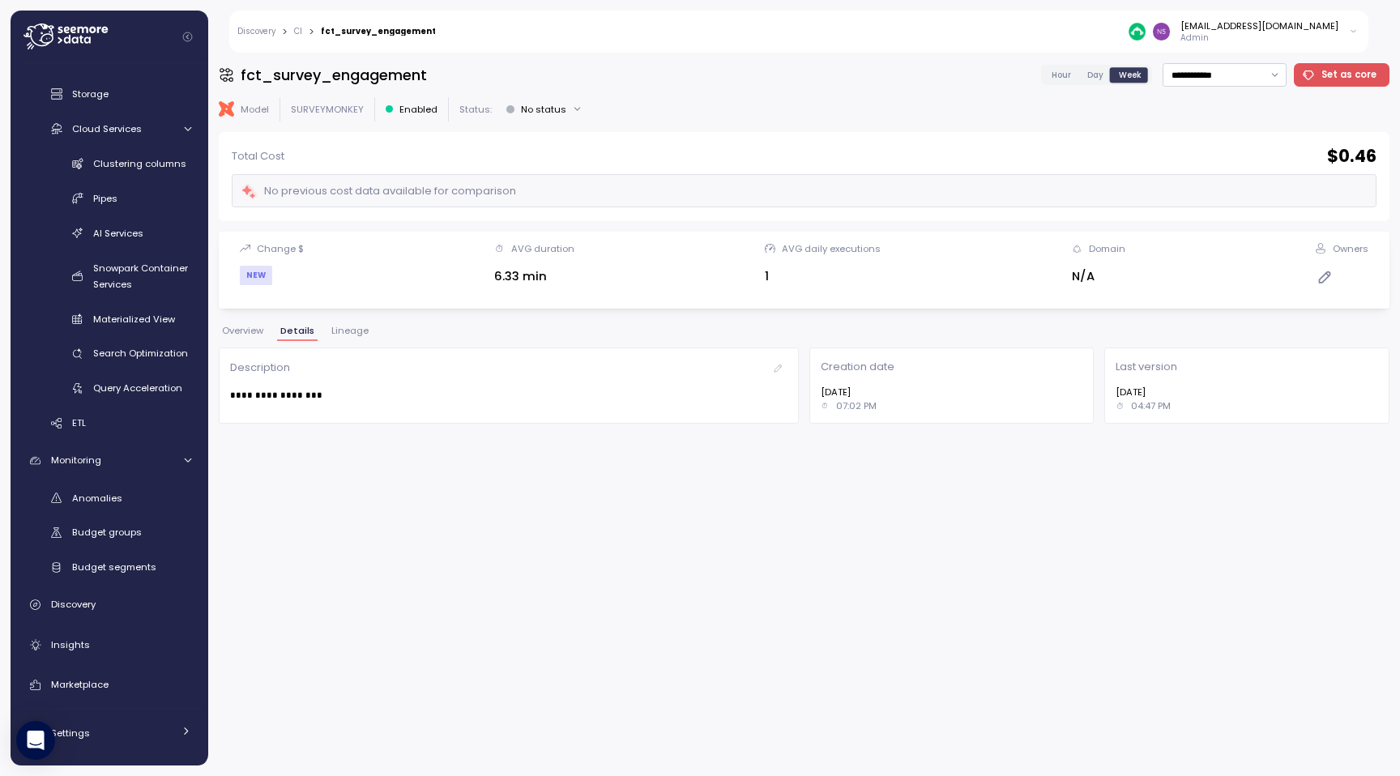
click at [357, 330] on span "Lineage" at bounding box center [349, 331] width 37 height 9
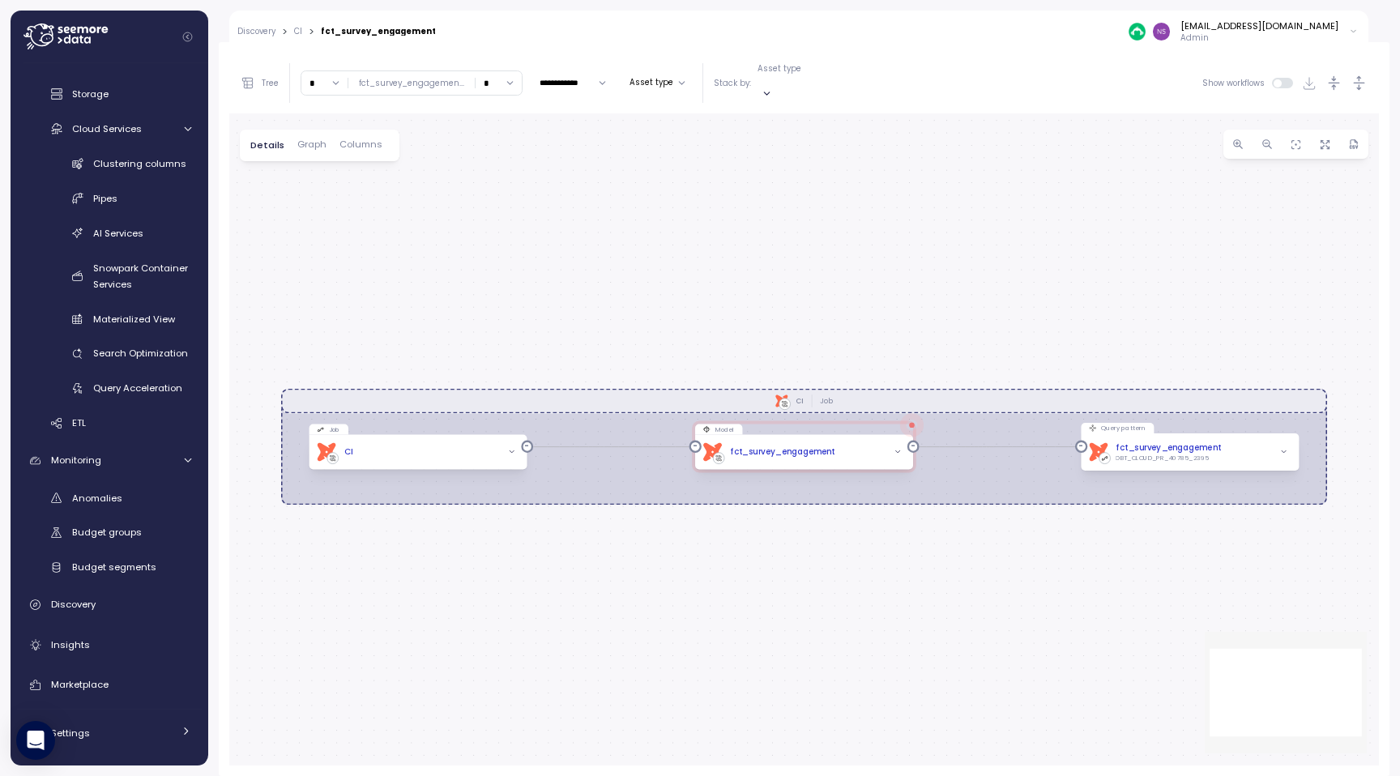
scroll to position [305, 0]
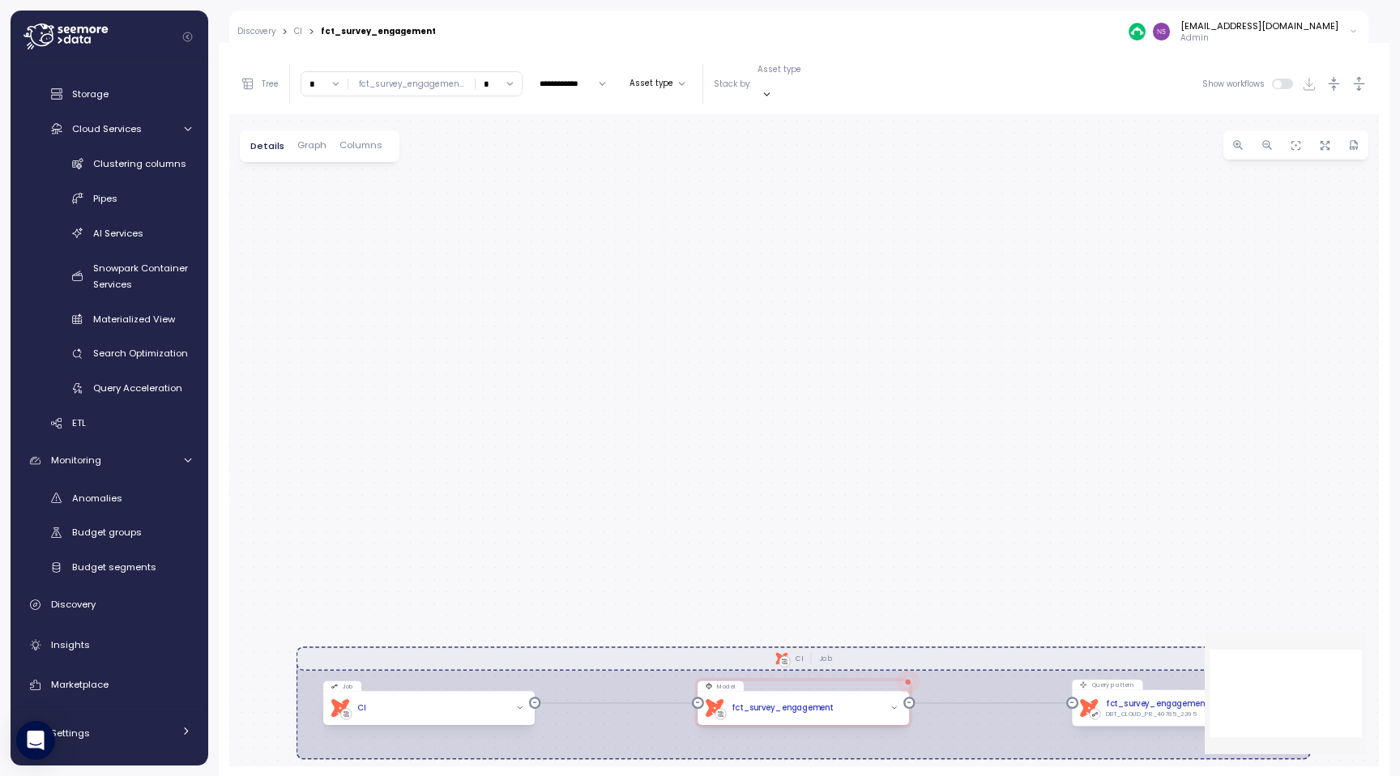
drag, startPoint x: 673, startPoint y: 281, endPoint x: 678, endPoint y: 561, distance: 280.4
click at [678, 561] on div "dbt CI Job Job dbt CI Model dbt fct_survey_engagement Query pattern dbt fct_sur…" at bounding box center [804, 440] width 1150 height 652
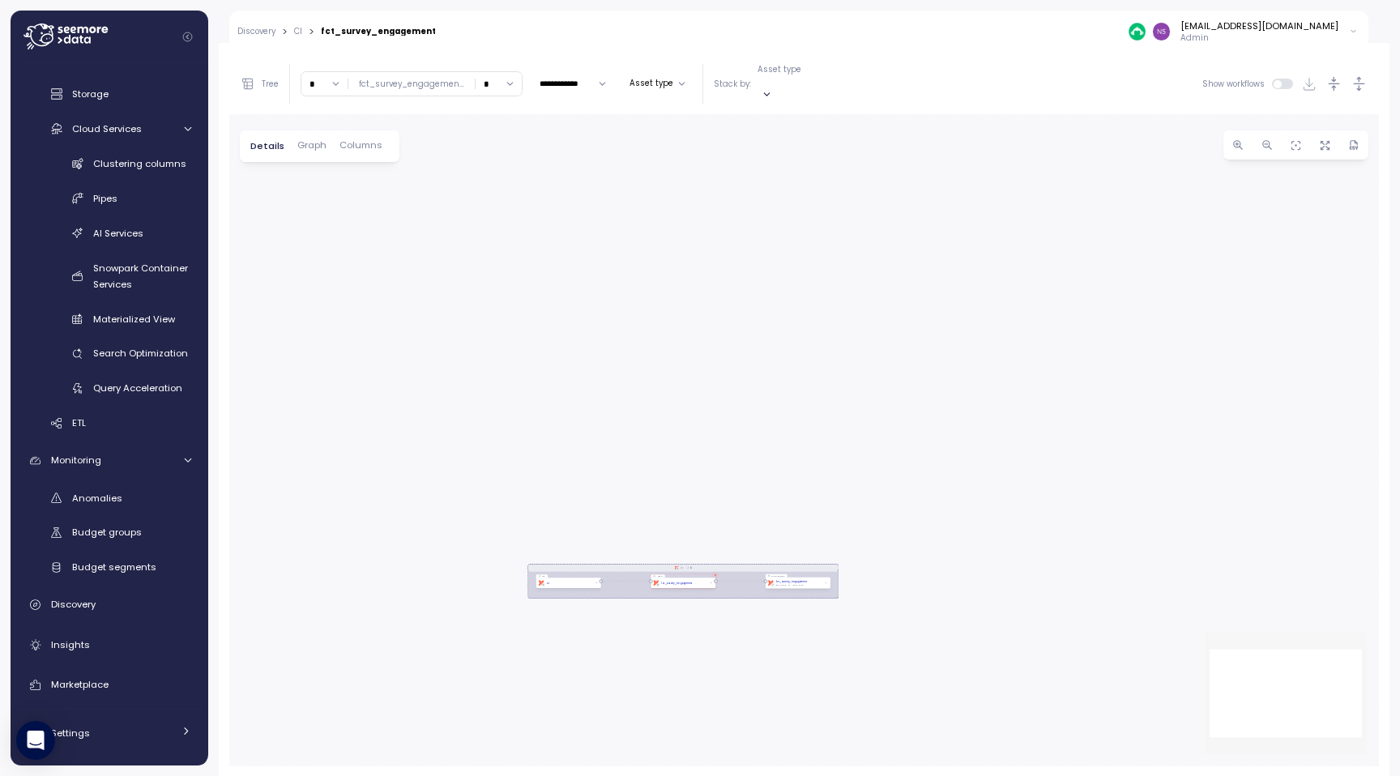
drag, startPoint x: 606, startPoint y: 190, endPoint x: 606, endPoint y: 322, distance: 131.3
click at [606, 322] on div "dbt CI Job Job dbt CI Model dbt fct_survey_engagement Query pattern dbt fct_sur…" at bounding box center [804, 440] width 1150 height 652
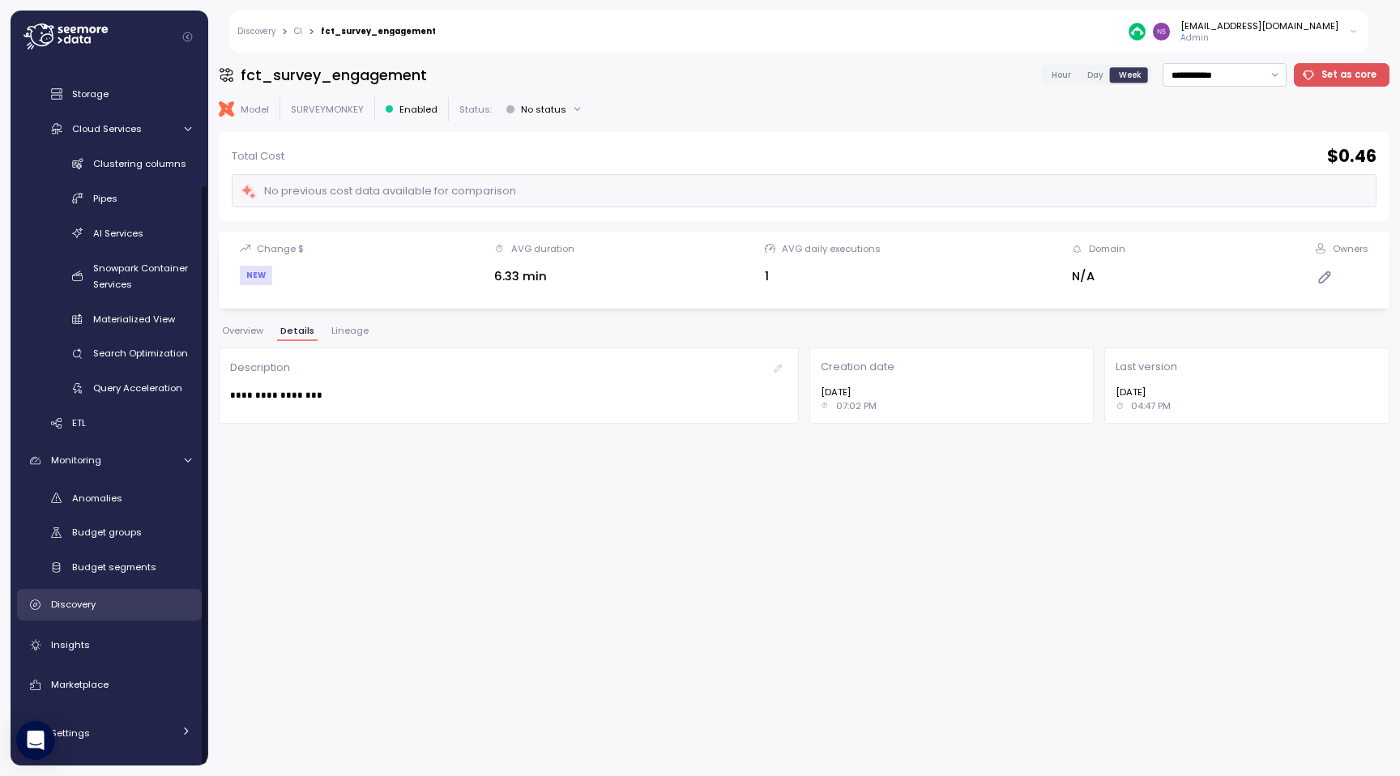
scroll to position [144, 0]
click at [133, 651] on link "Insights" at bounding box center [109, 643] width 185 height 32
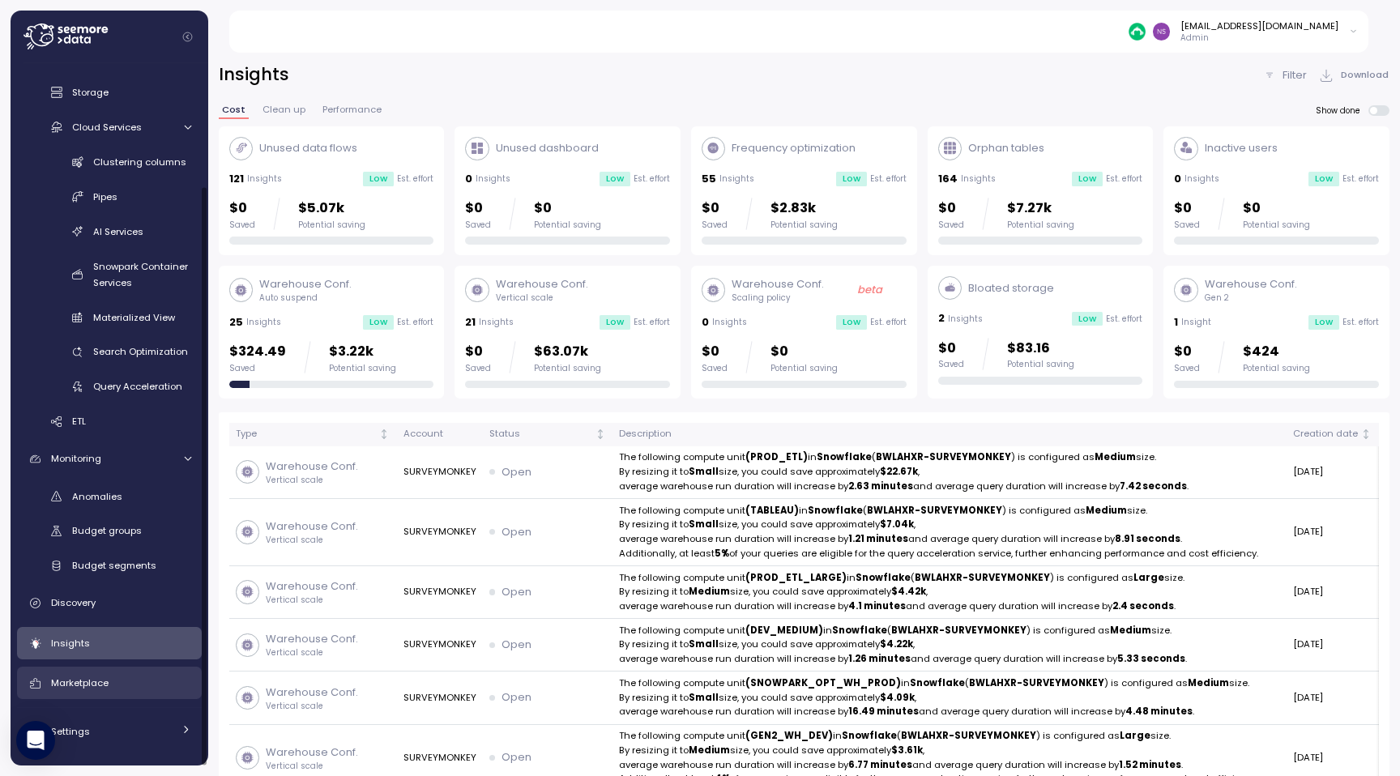
click at [135, 681] on div "Marketplace" at bounding box center [121, 683] width 140 height 16
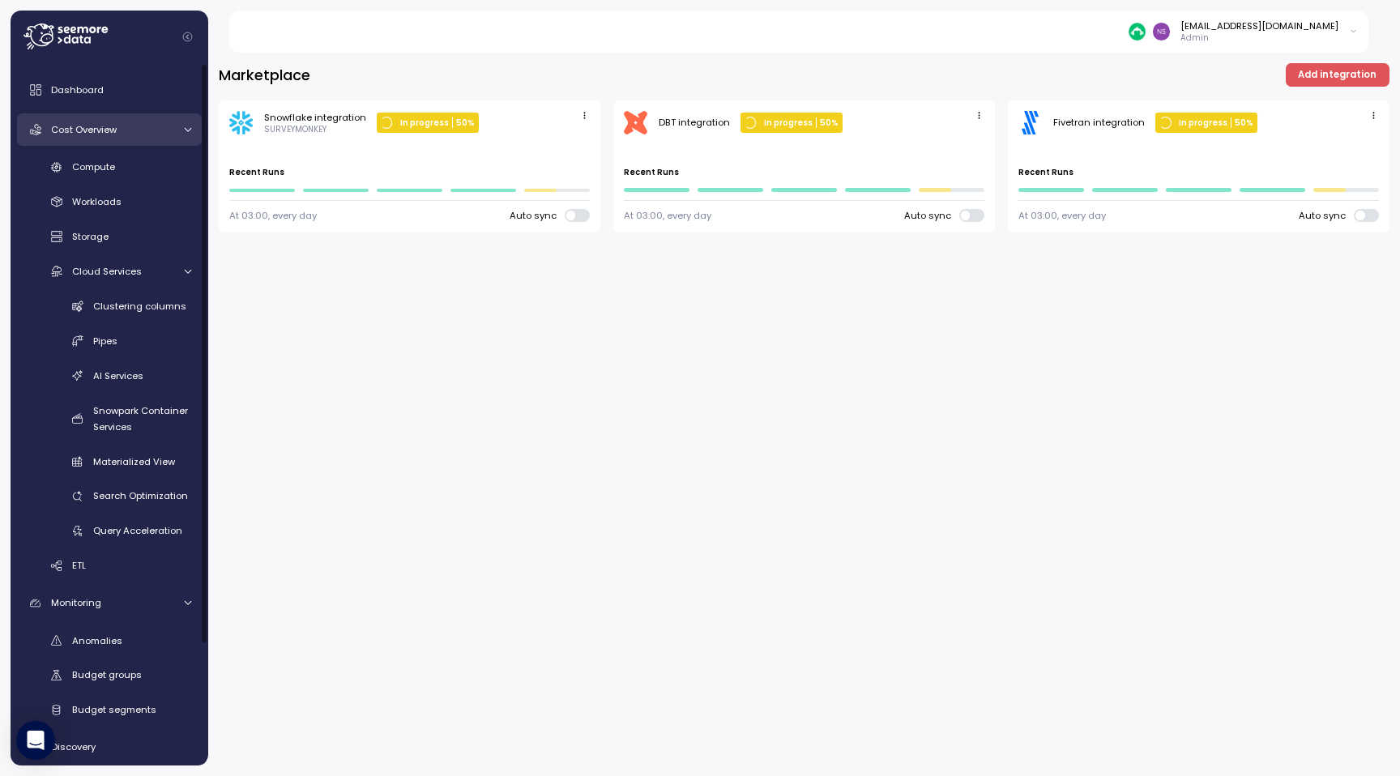
click at [180, 130] on div at bounding box center [185, 130] width 16 height 11
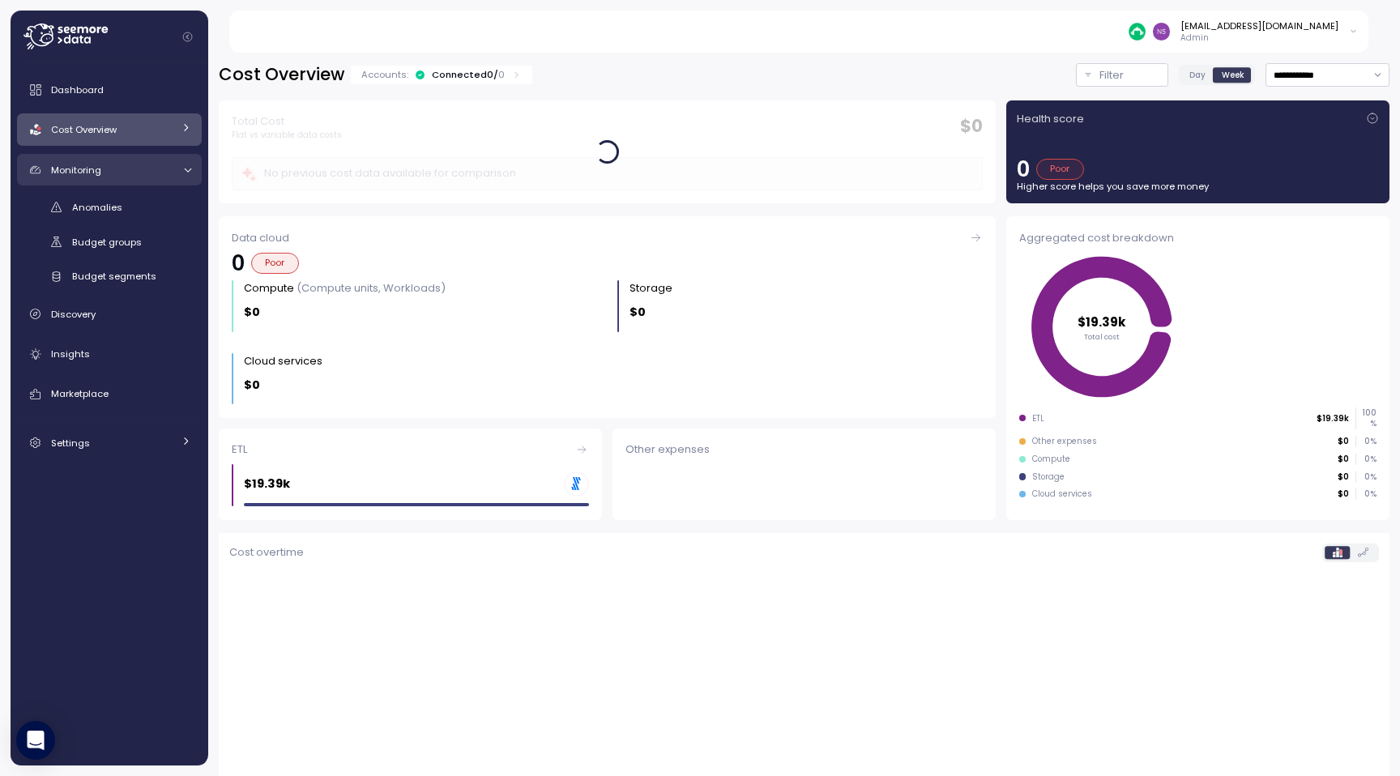
click at [194, 170] on link "Monitoring" at bounding box center [109, 170] width 185 height 32
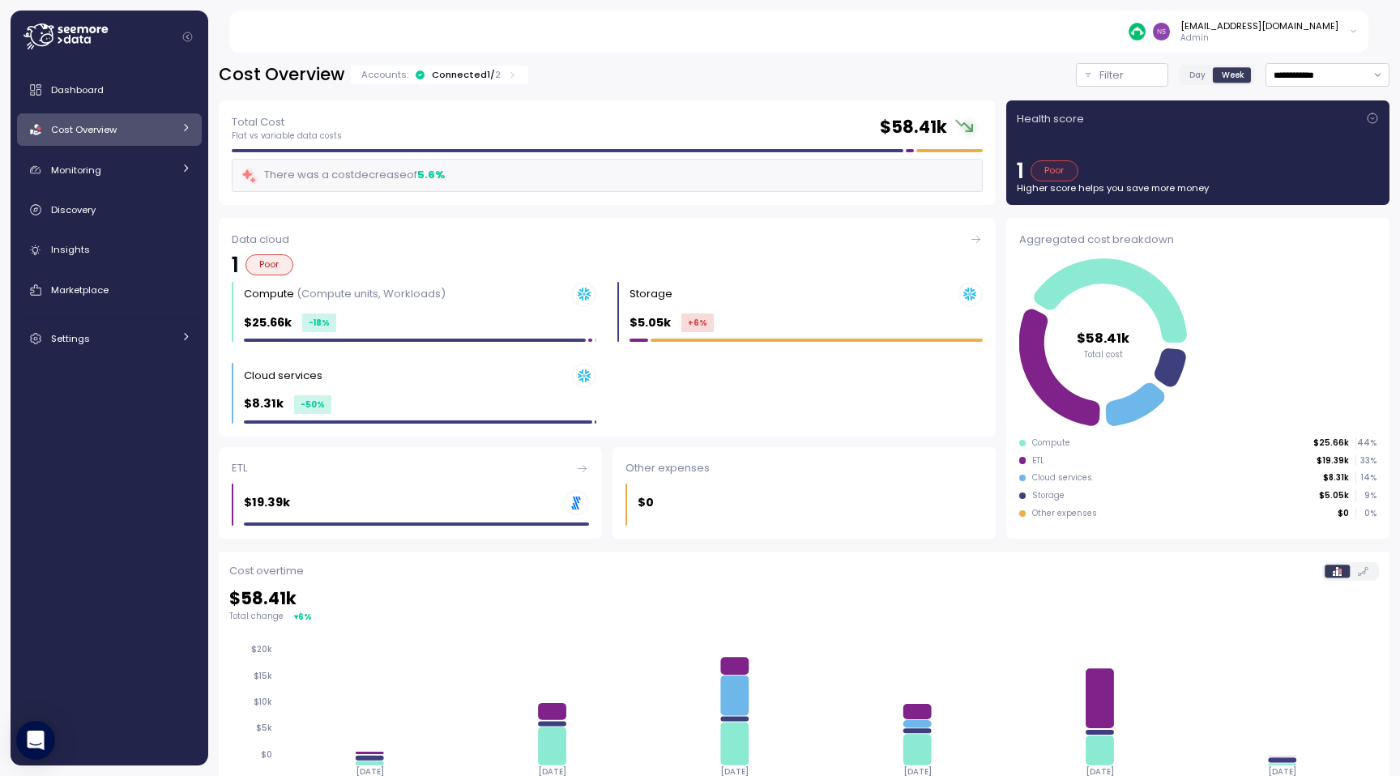
click at [182, 126] on icon at bounding box center [186, 127] width 11 height 11
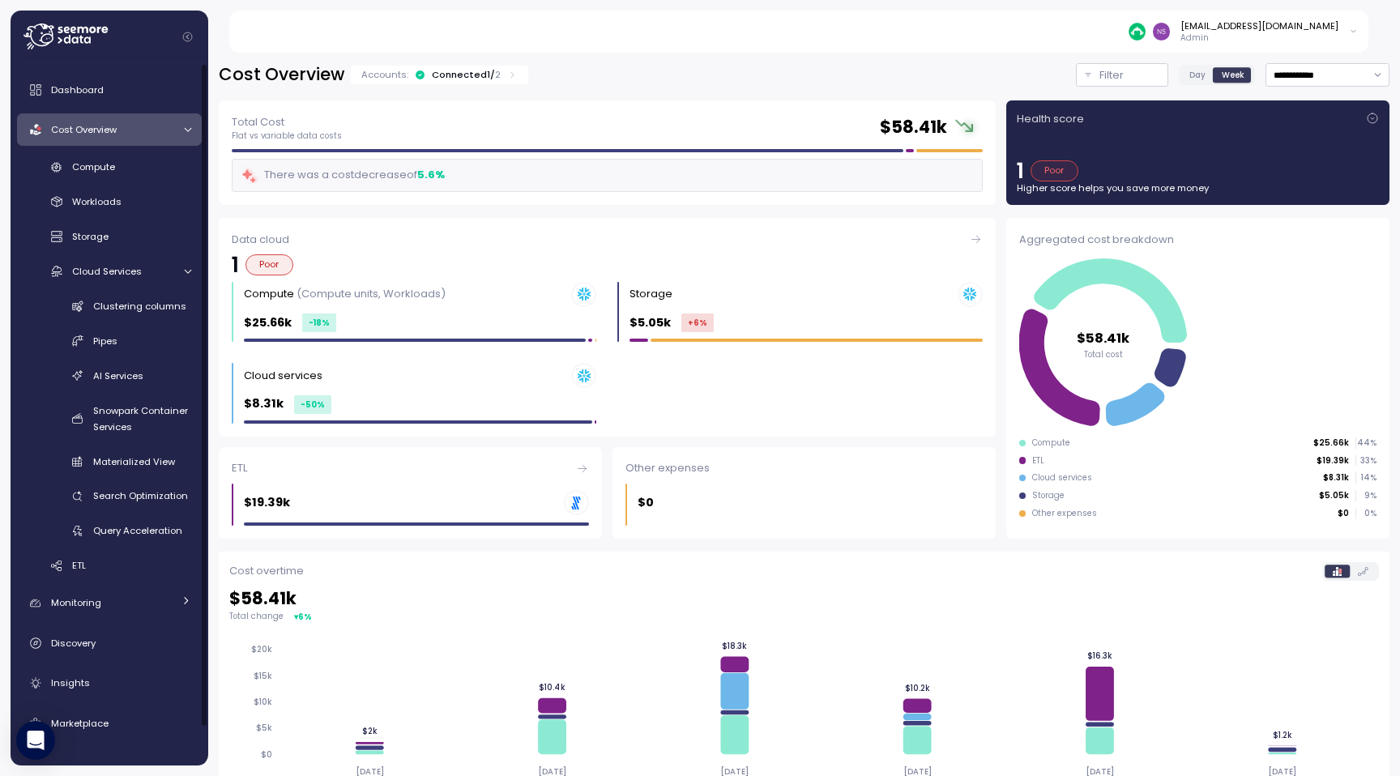
click at [182, 126] on icon at bounding box center [187, 130] width 11 height 11
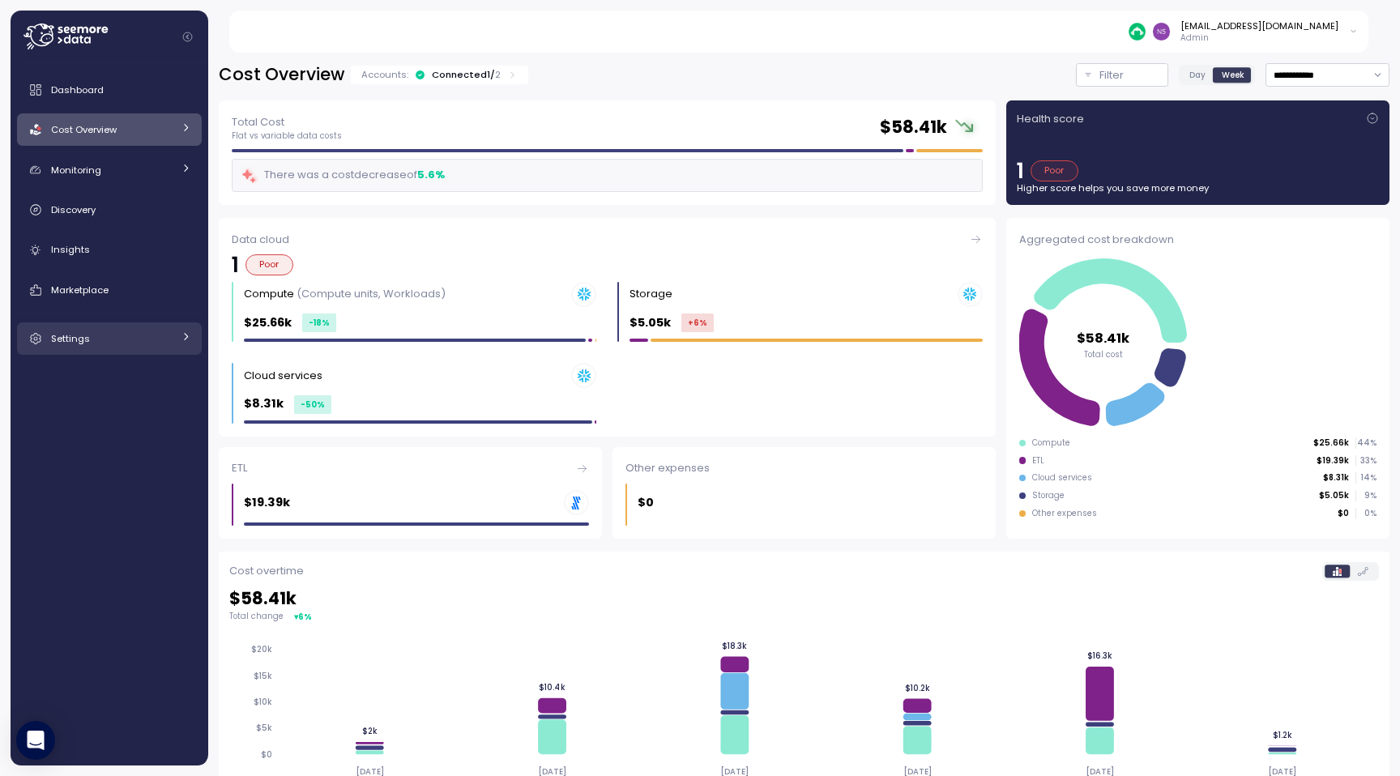
click at [105, 334] on div "Settings" at bounding box center [112, 339] width 122 height 16
click at [105, 336] on div "Settings" at bounding box center [112, 339] width 122 height 16
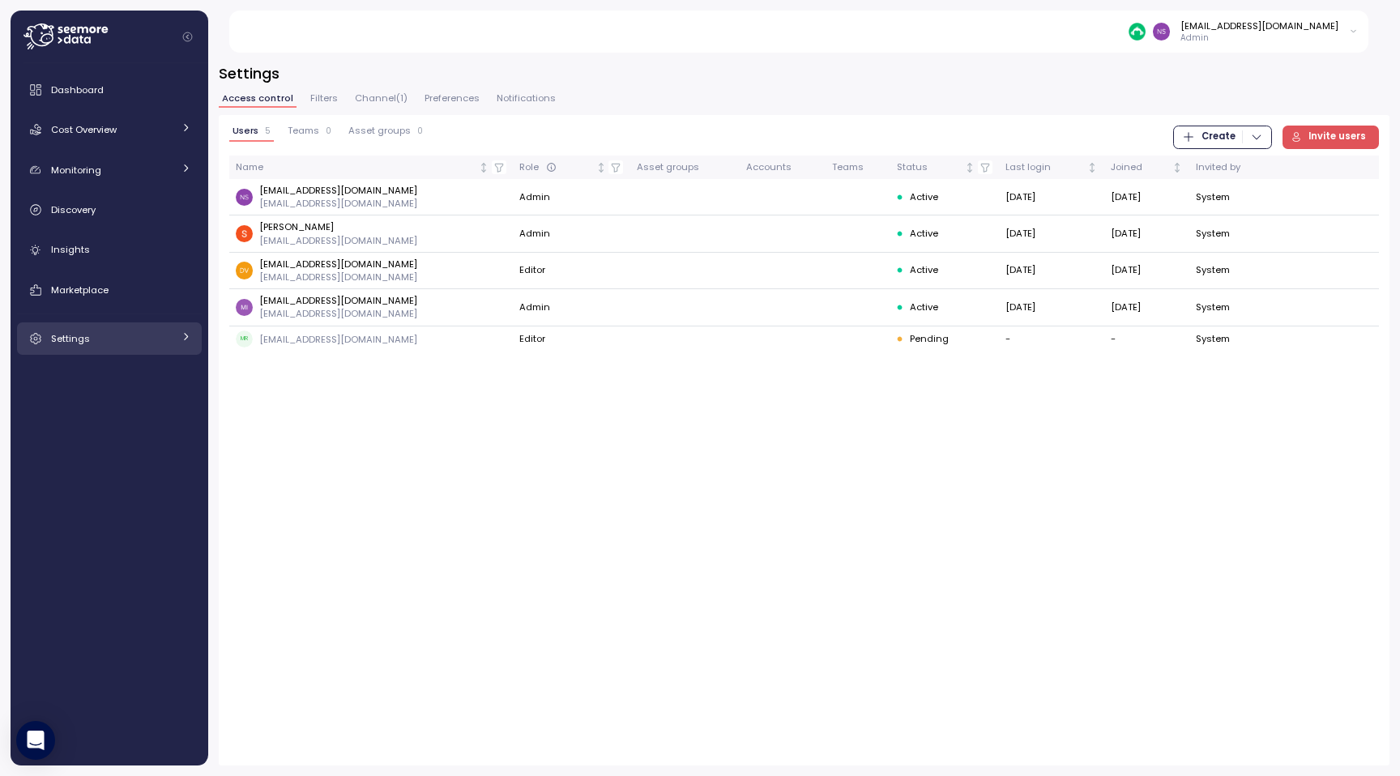
click at [116, 334] on div "Settings" at bounding box center [112, 339] width 122 height 16
drag, startPoint x: 657, startPoint y: 666, endPoint x: 626, endPoint y: 617, distance: 58.0
click at [626, 617] on div "Users 5 Teams 0 Asset groups 0 Create Invite users Name Role Asset groups Accou…" at bounding box center [804, 440] width 1171 height 651
click at [322, 101] on span "Filters" at bounding box center [324, 98] width 28 height 9
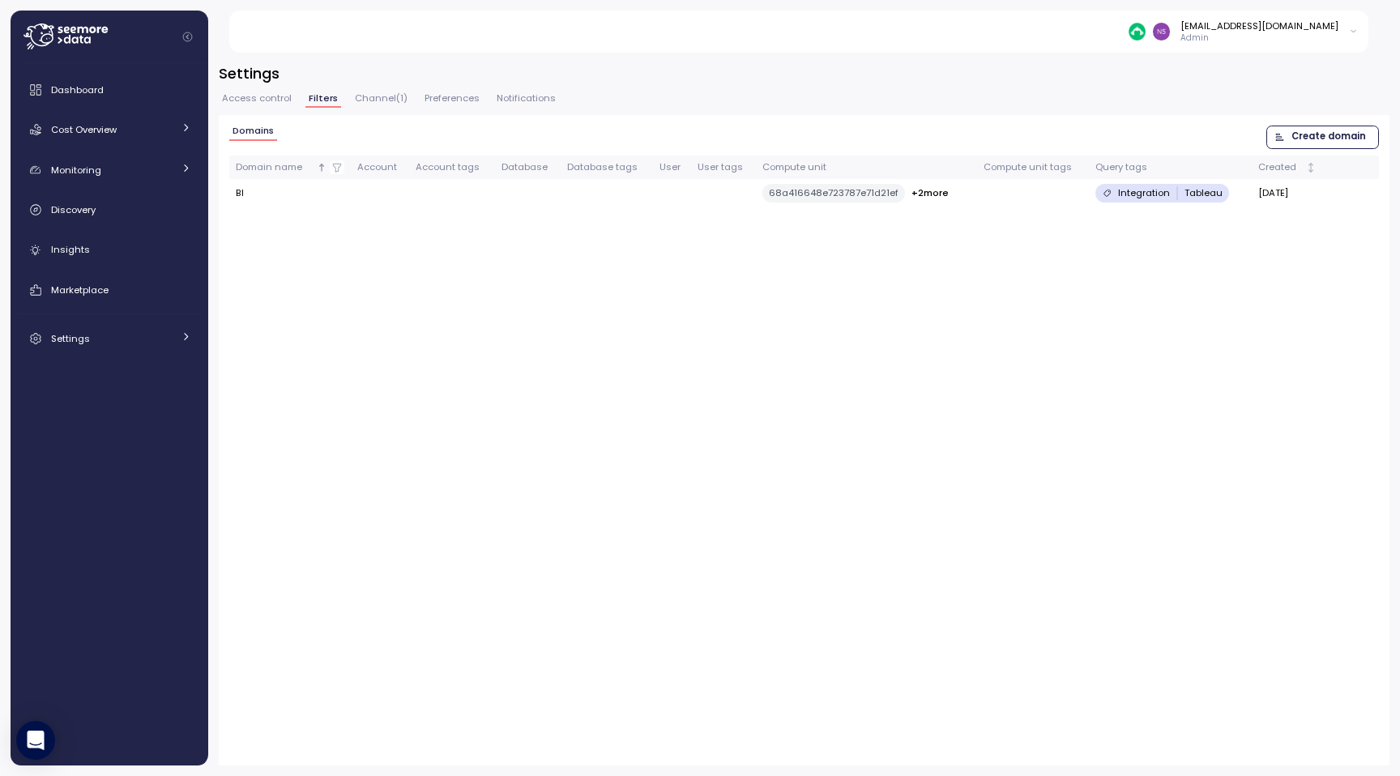
click at [253, 105] on button "Access control" at bounding box center [257, 101] width 76 height 14
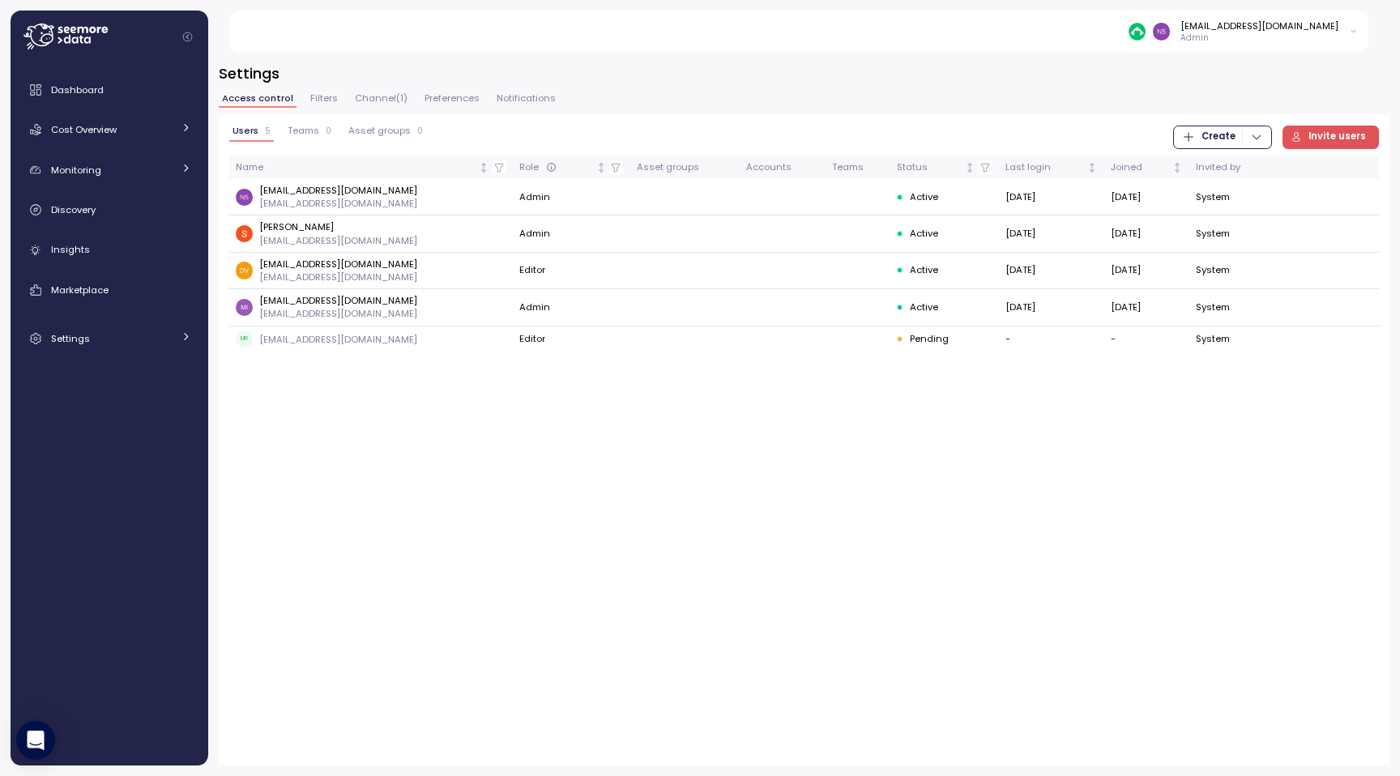
click at [315, 101] on span "Filters" at bounding box center [324, 98] width 28 height 9
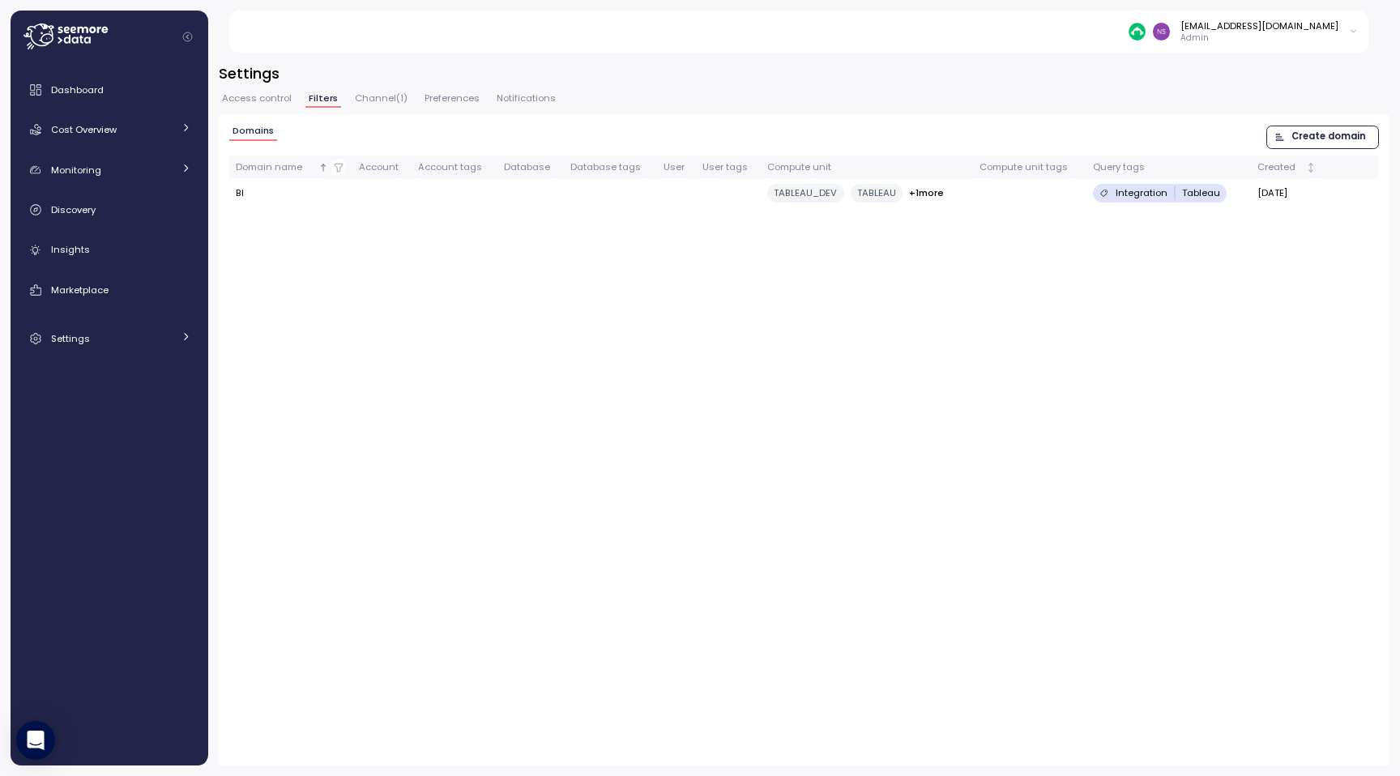
click at [257, 102] on span "Access control" at bounding box center [257, 98] width 70 height 9
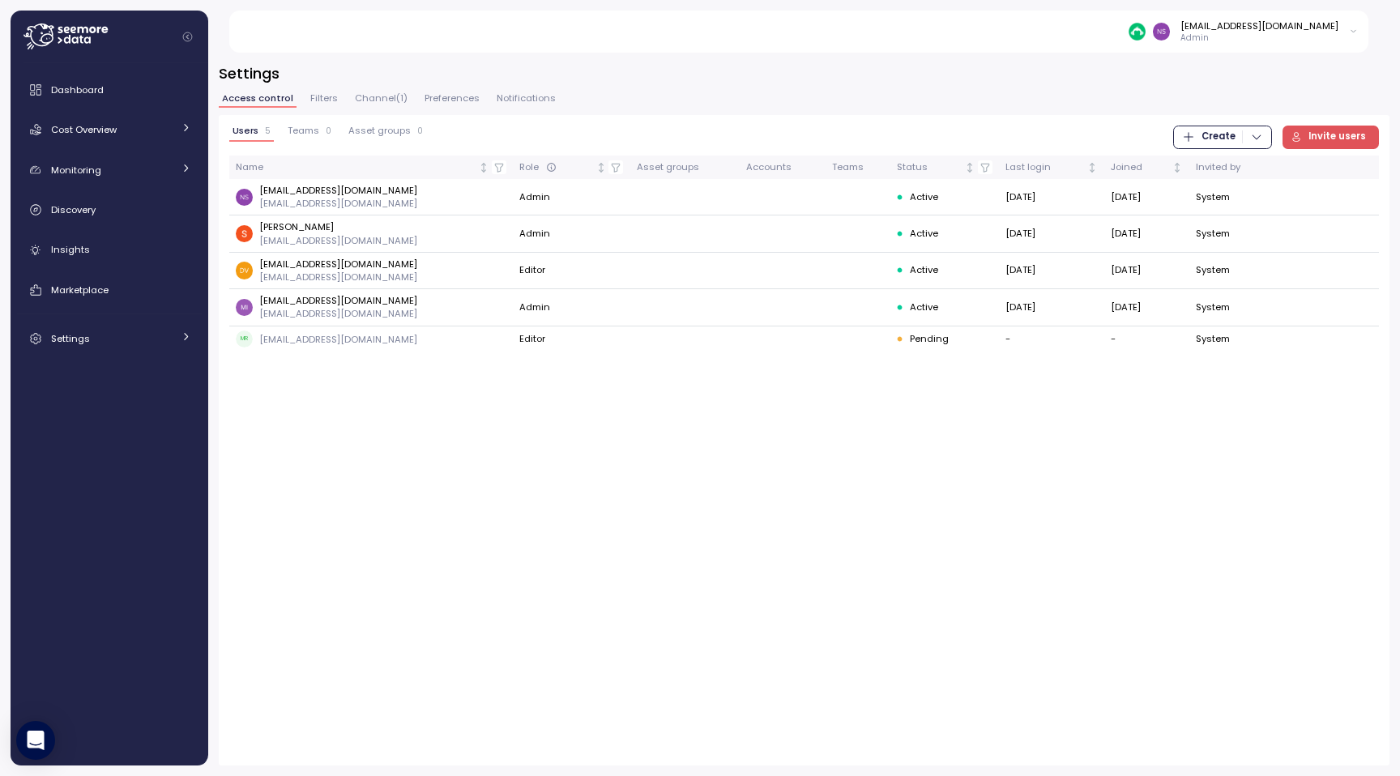
click at [310, 100] on span "Filters" at bounding box center [324, 98] width 28 height 9
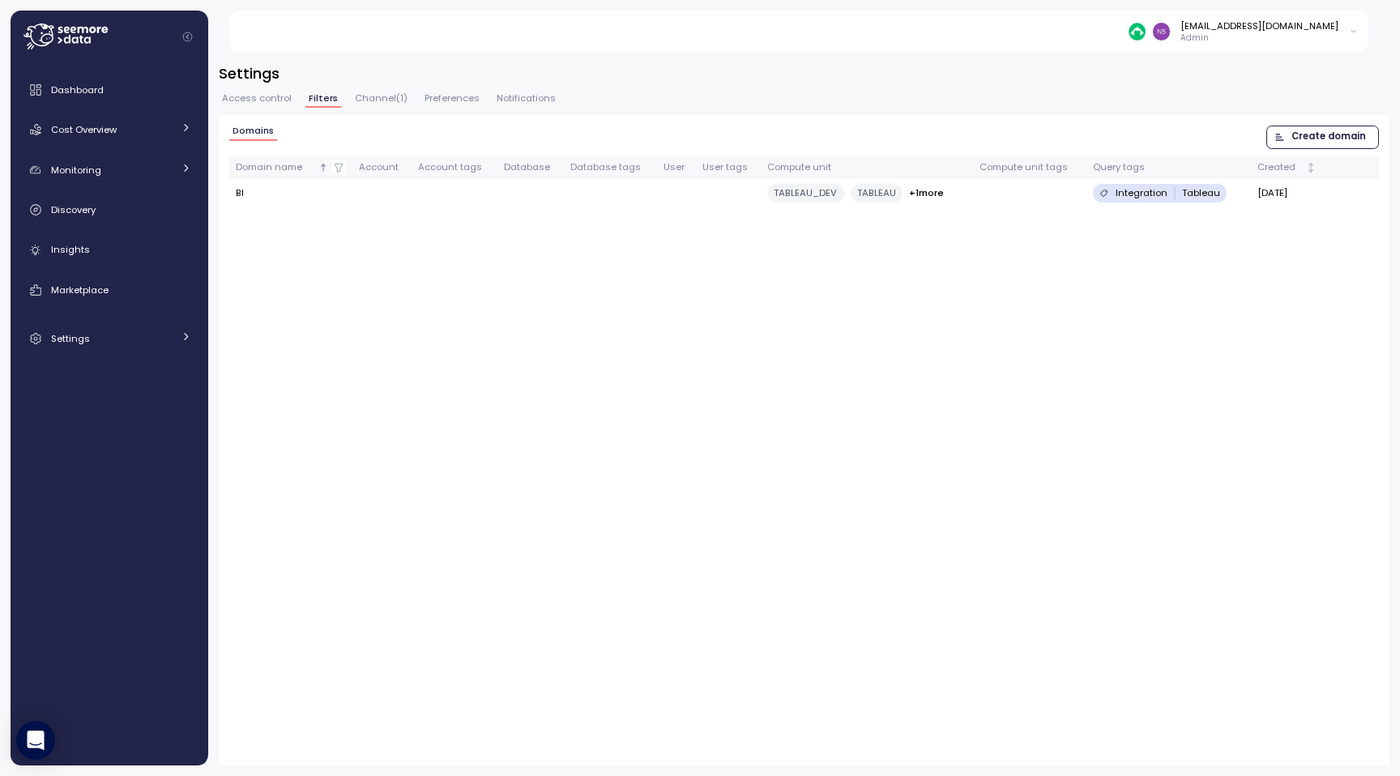
click at [394, 103] on span "Channel ( 1 )" at bounding box center [381, 98] width 53 height 9
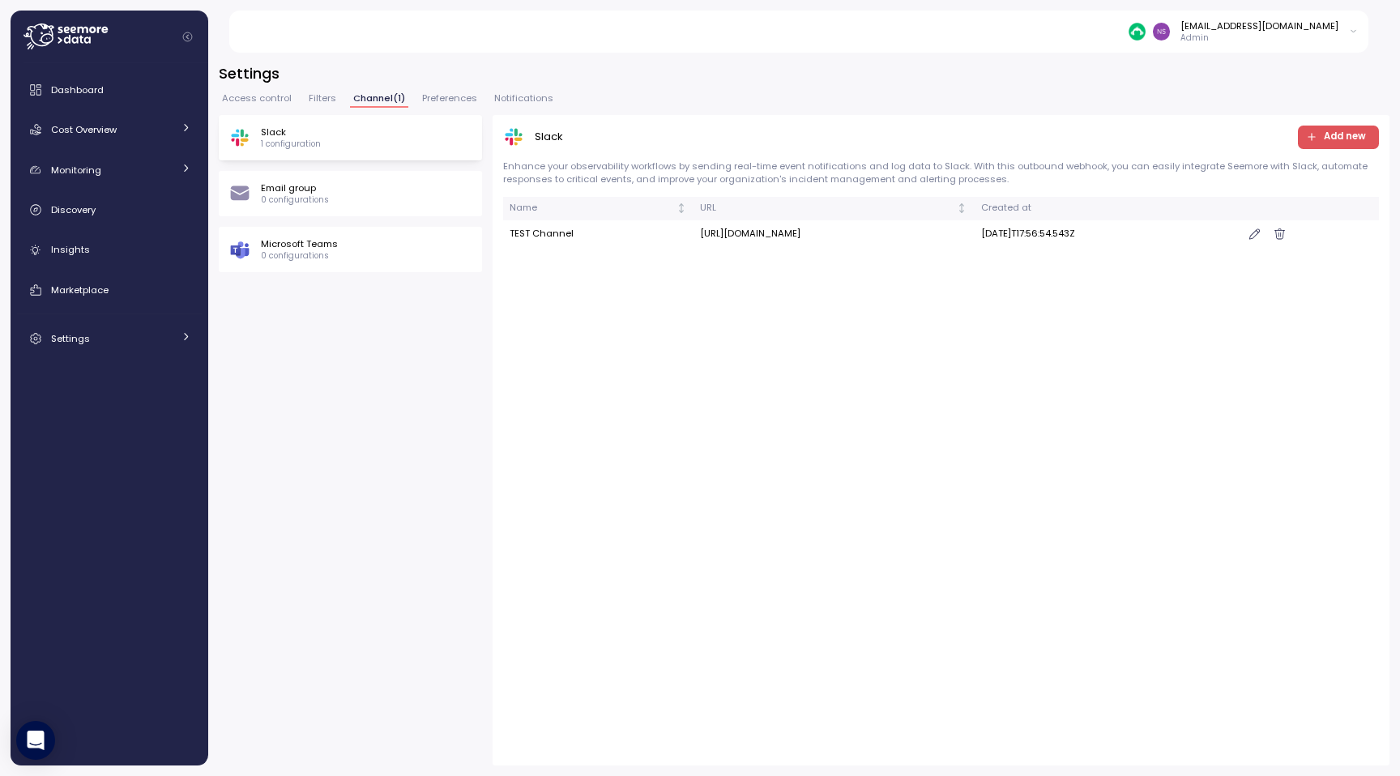
click at [457, 96] on span "Preferences" at bounding box center [449, 98] width 55 height 9
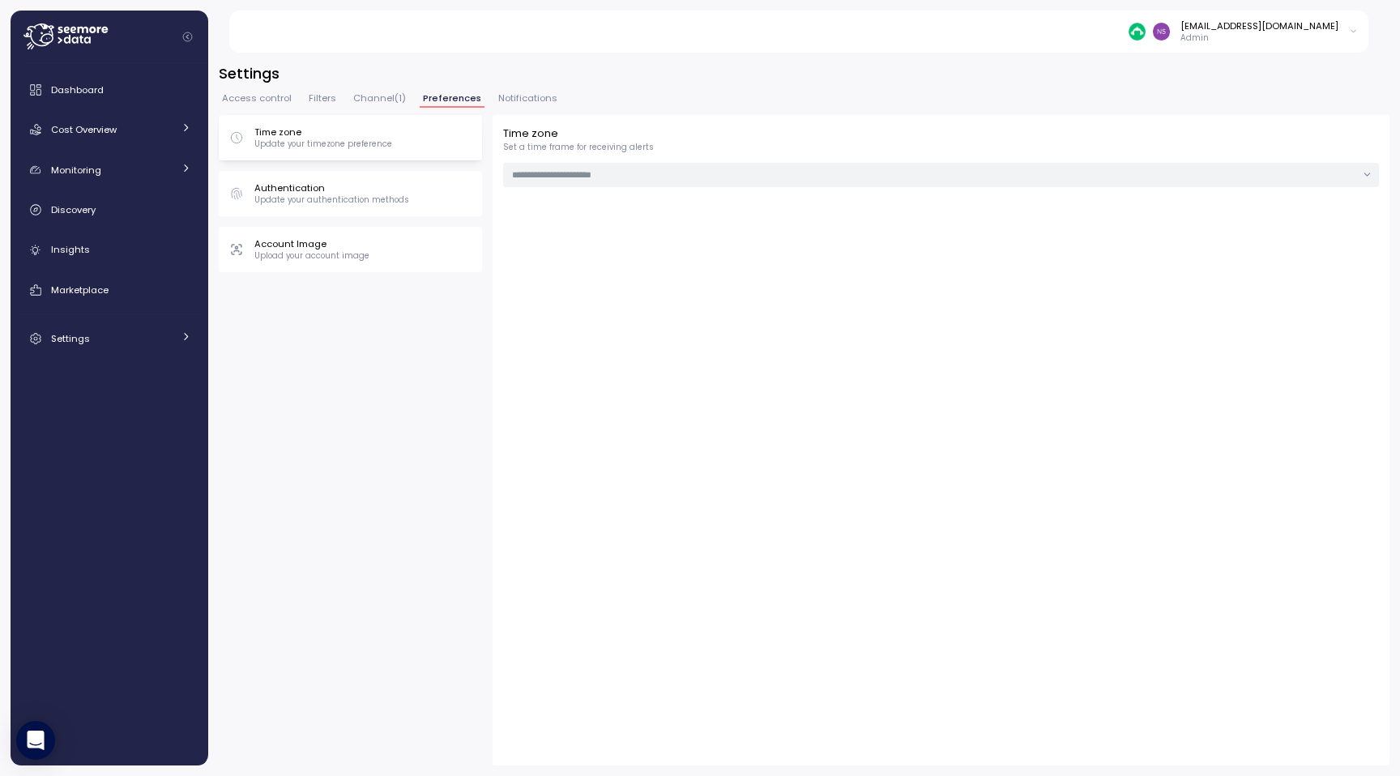
click at [537, 103] on span "Notifications" at bounding box center [527, 98] width 59 height 9
click at [269, 96] on span "Access control" at bounding box center [257, 98] width 70 height 9
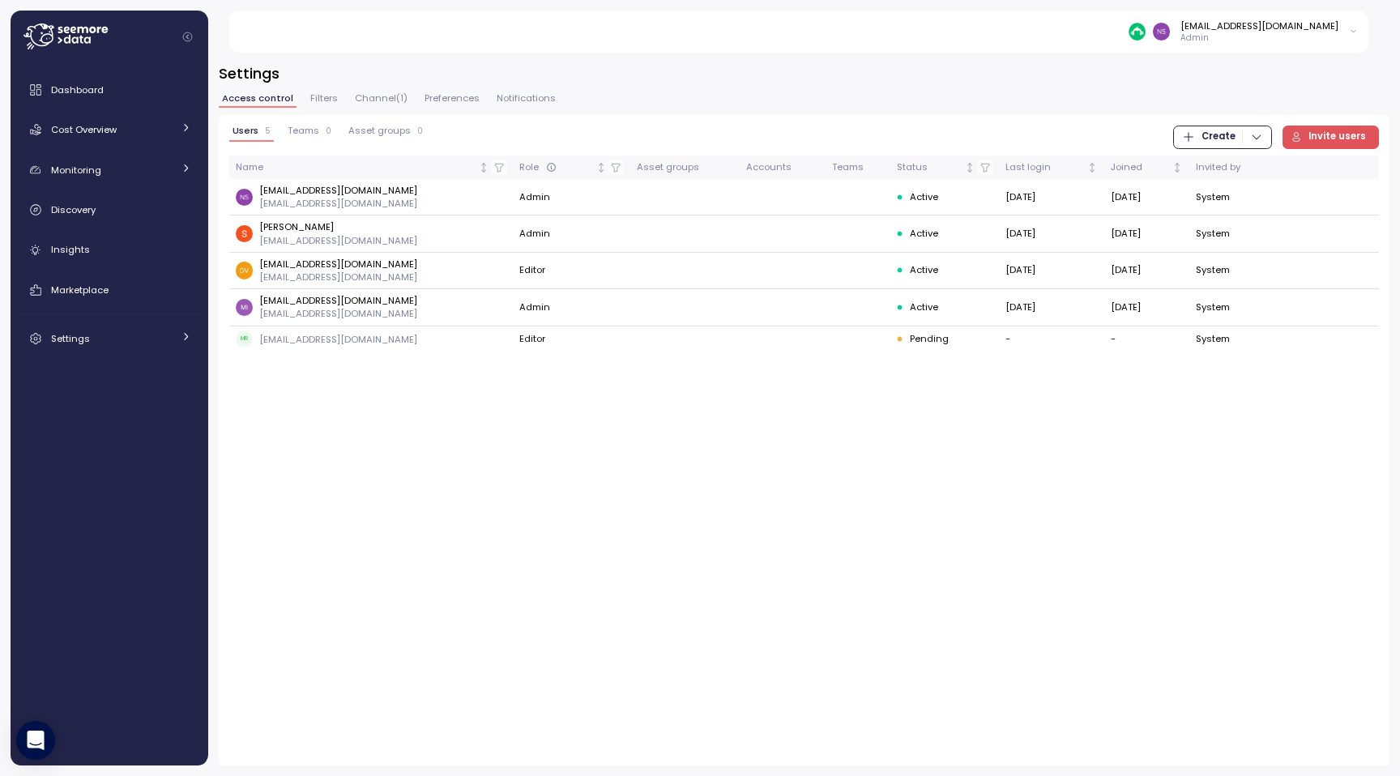
click at [319, 96] on span "Filters" at bounding box center [324, 98] width 28 height 9
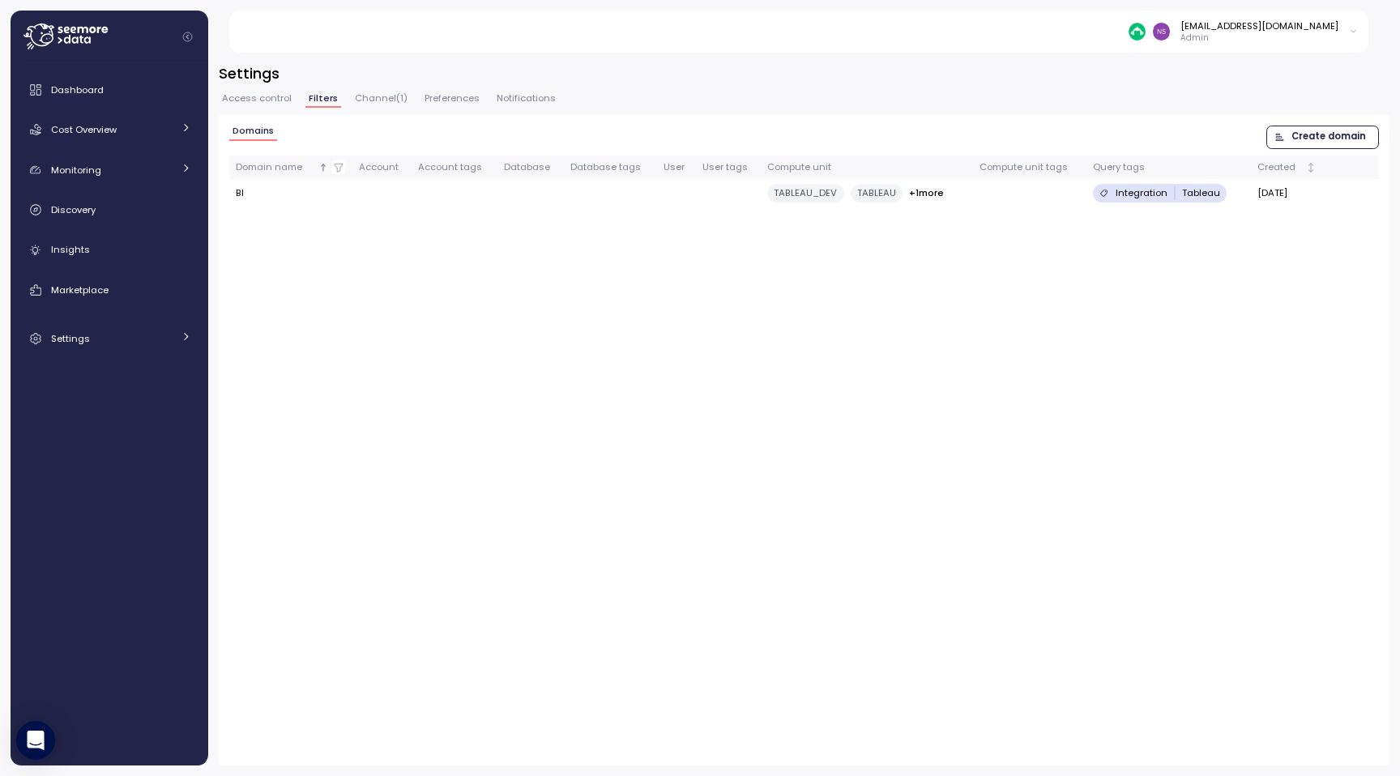
click at [386, 96] on span "Channel ( 1 )" at bounding box center [381, 98] width 53 height 9
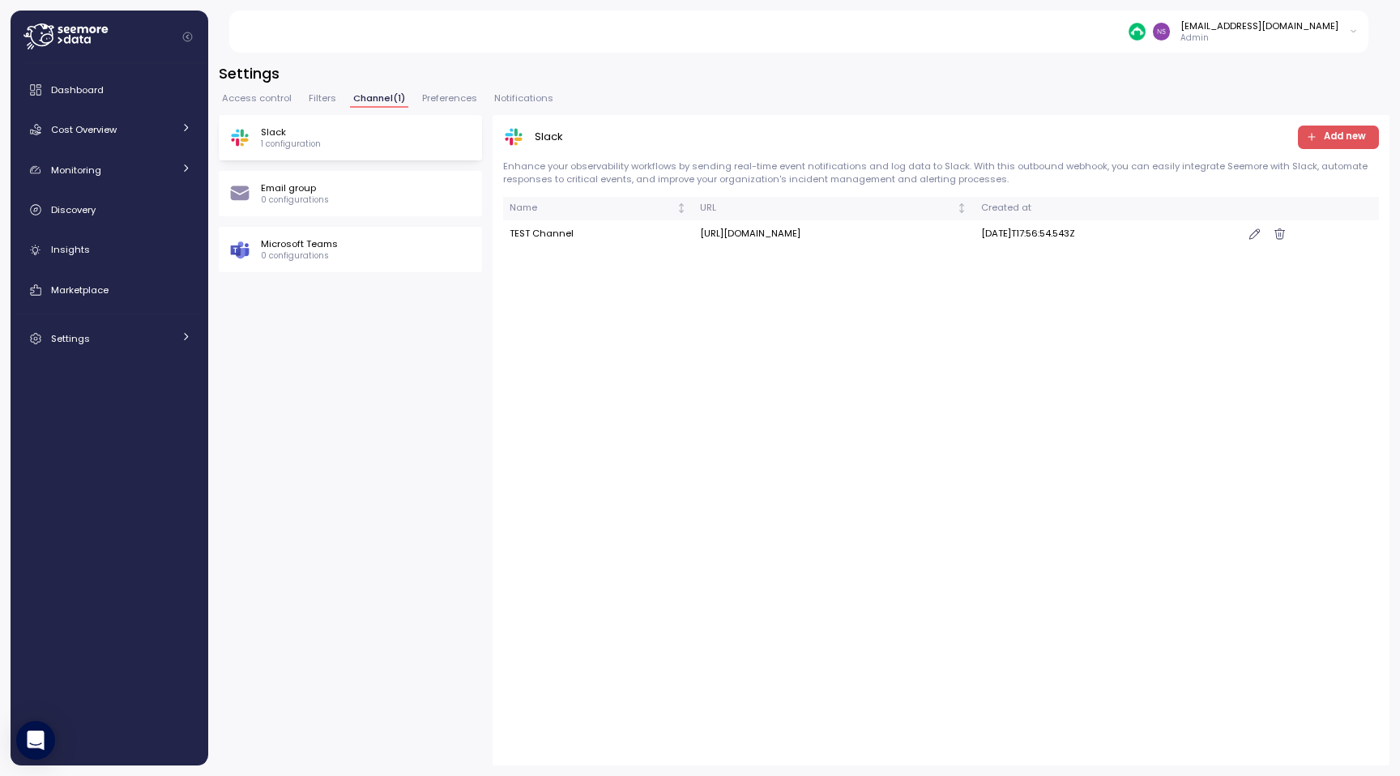
click at [443, 99] on span "Preferences" at bounding box center [449, 98] width 55 height 9
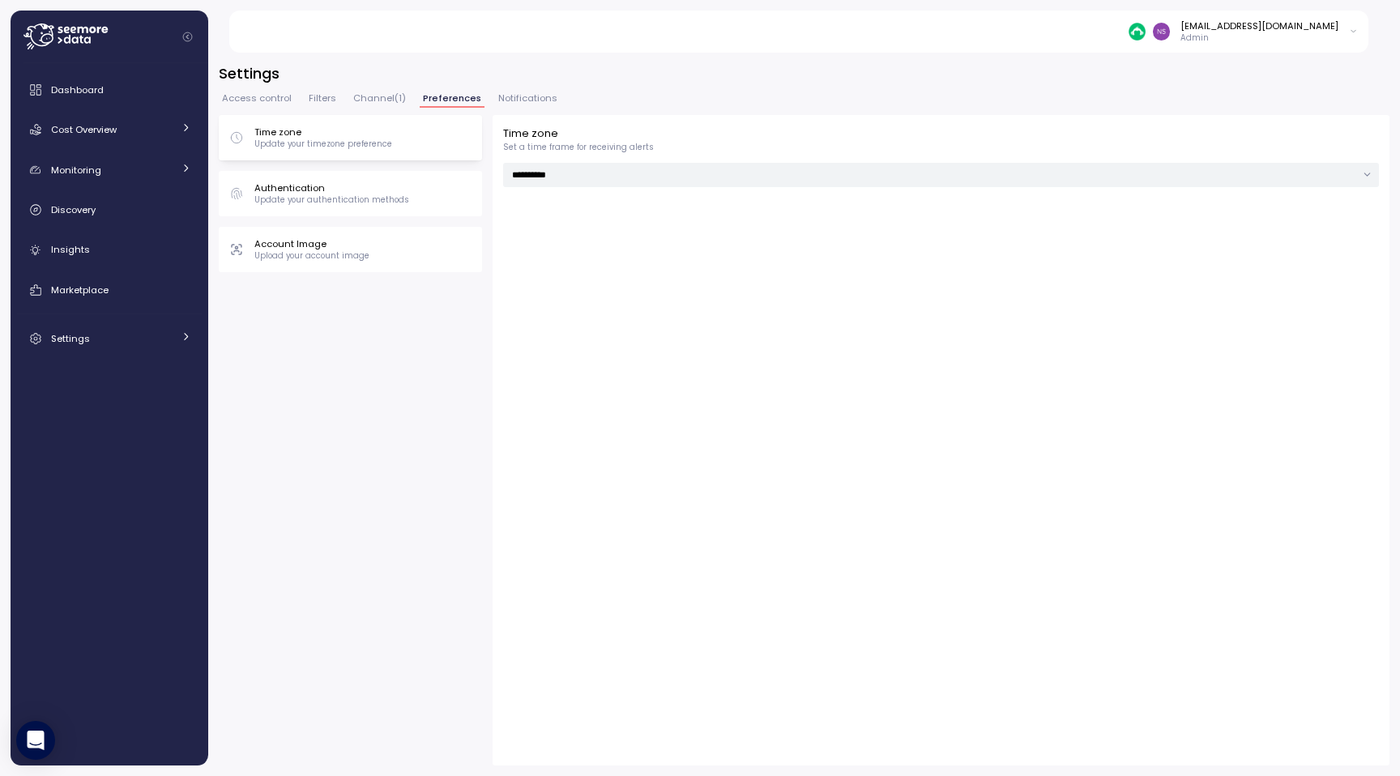
click at [537, 94] on span "Notifications" at bounding box center [527, 98] width 59 height 9
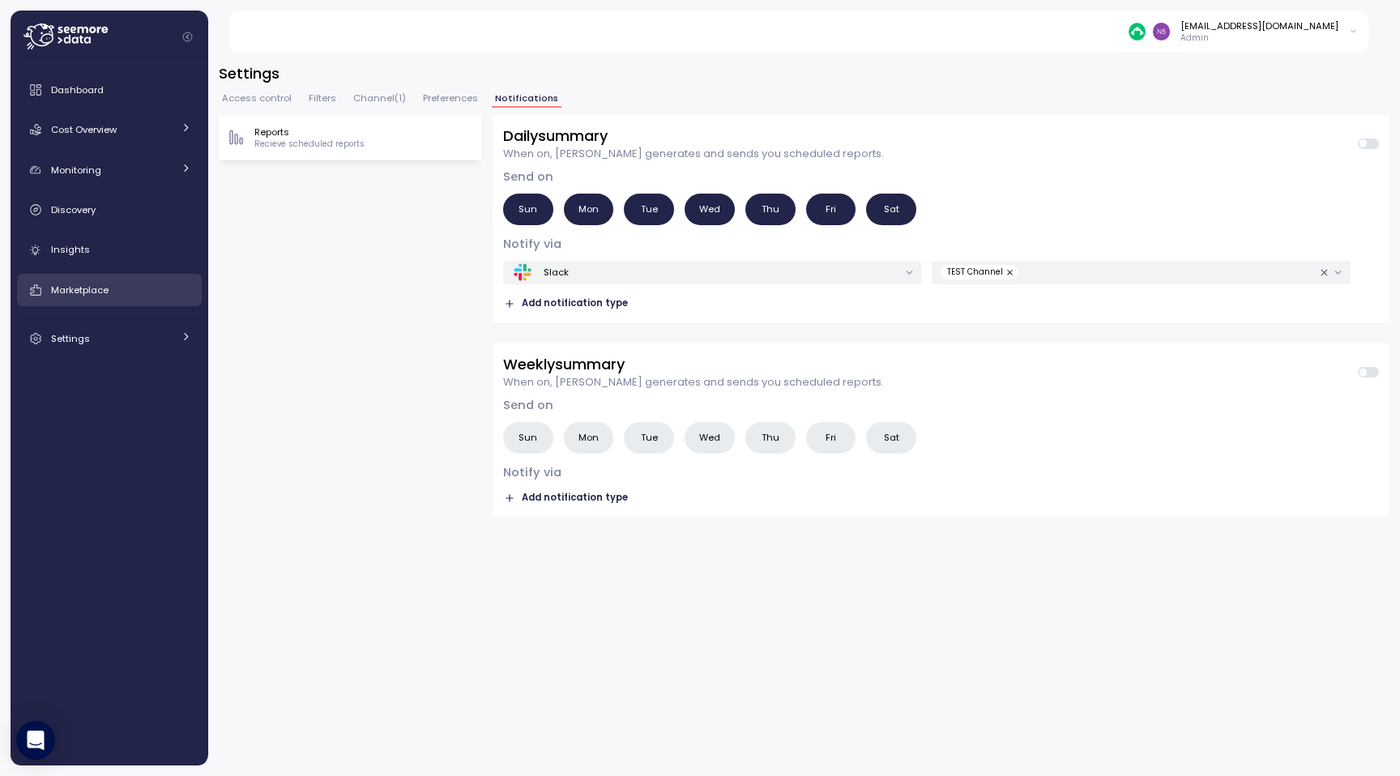
click at [158, 296] on div "Marketplace" at bounding box center [121, 290] width 140 height 16
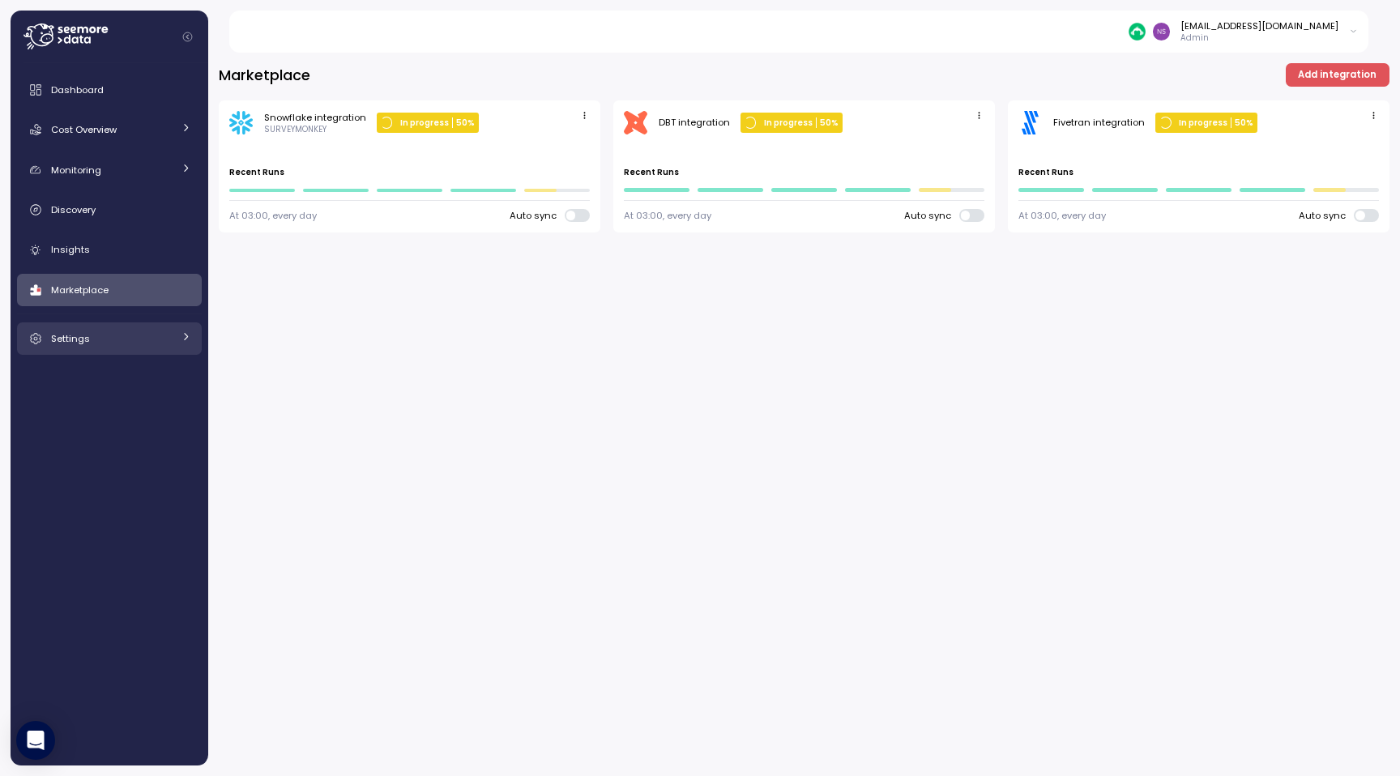
click at [160, 339] on div "Settings" at bounding box center [112, 339] width 122 height 16
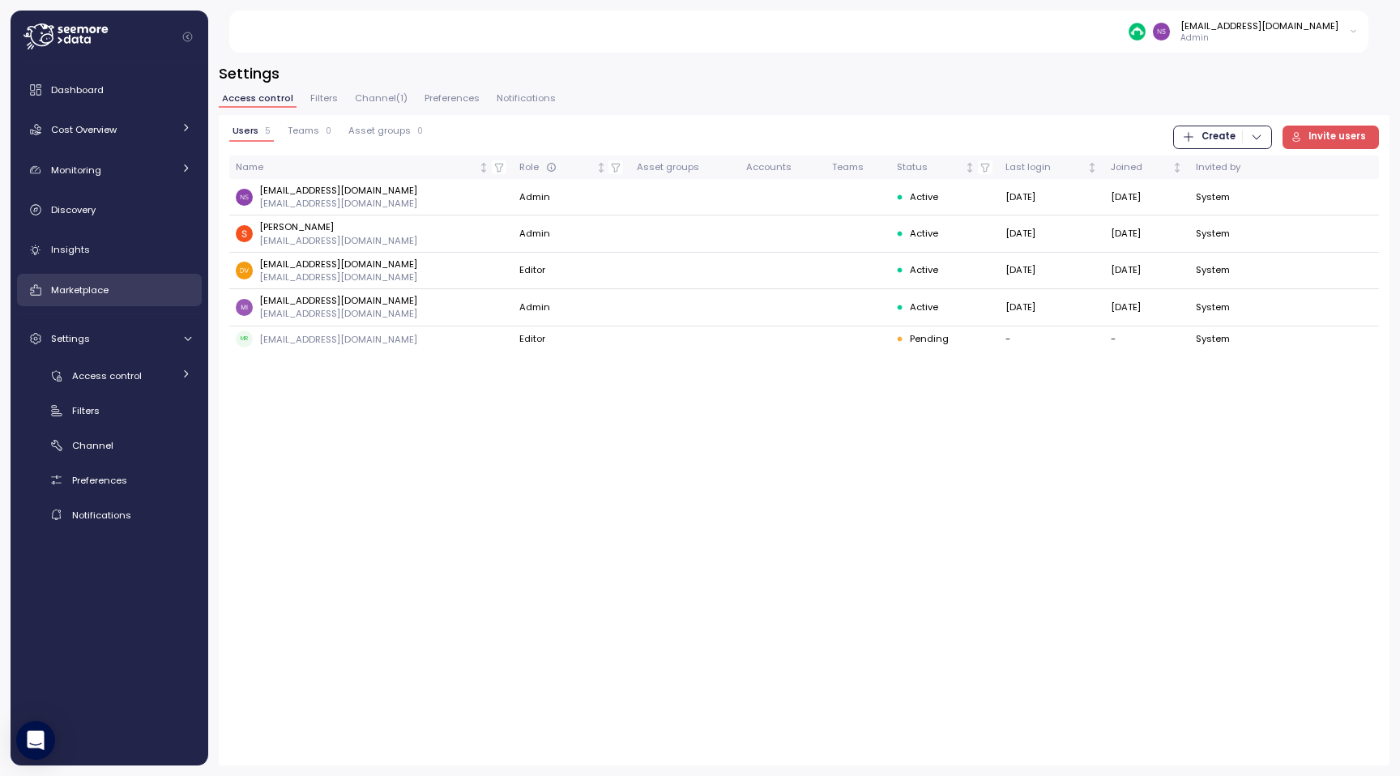
click at [153, 276] on link "Marketplace" at bounding box center [109, 290] width 185 height 32
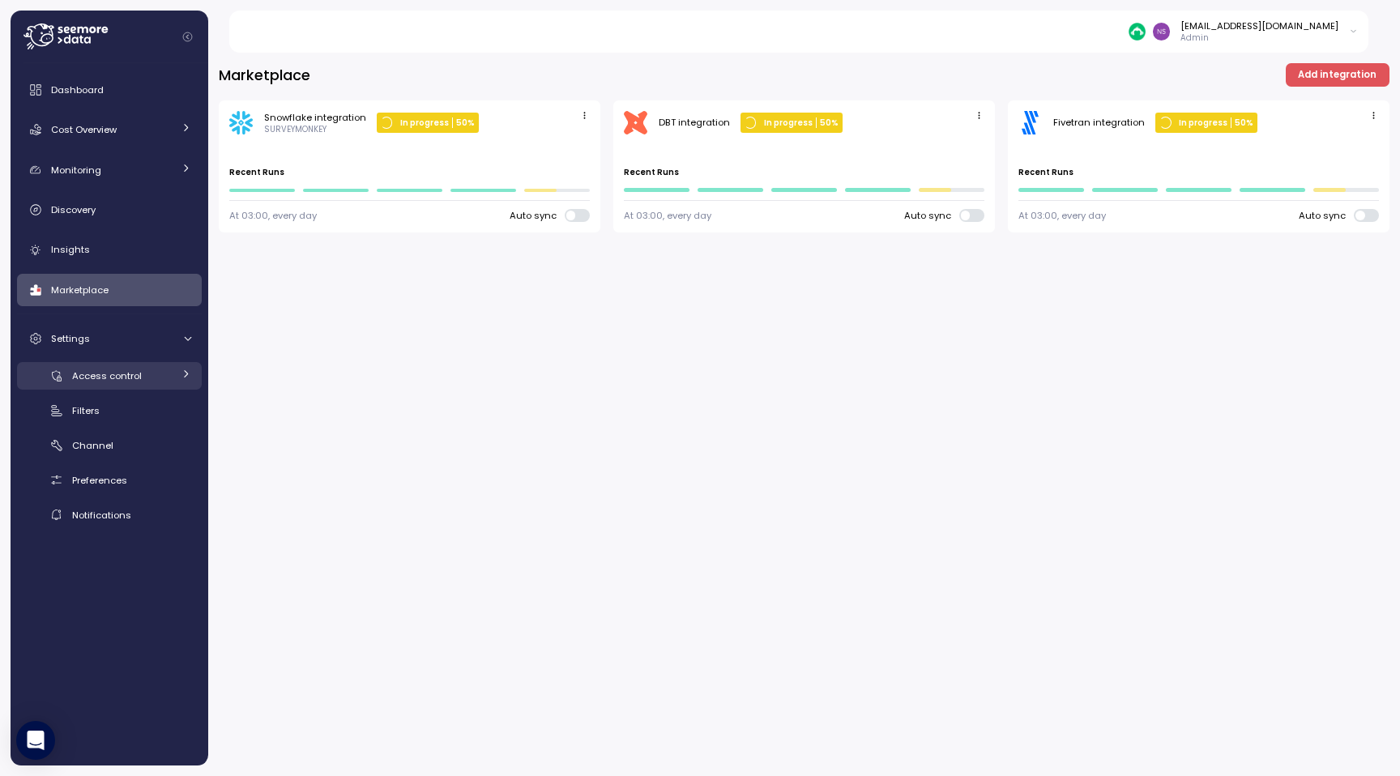
click at [123, 383] on link "Access control" at bounding box center [109, 375] width 185 height 27
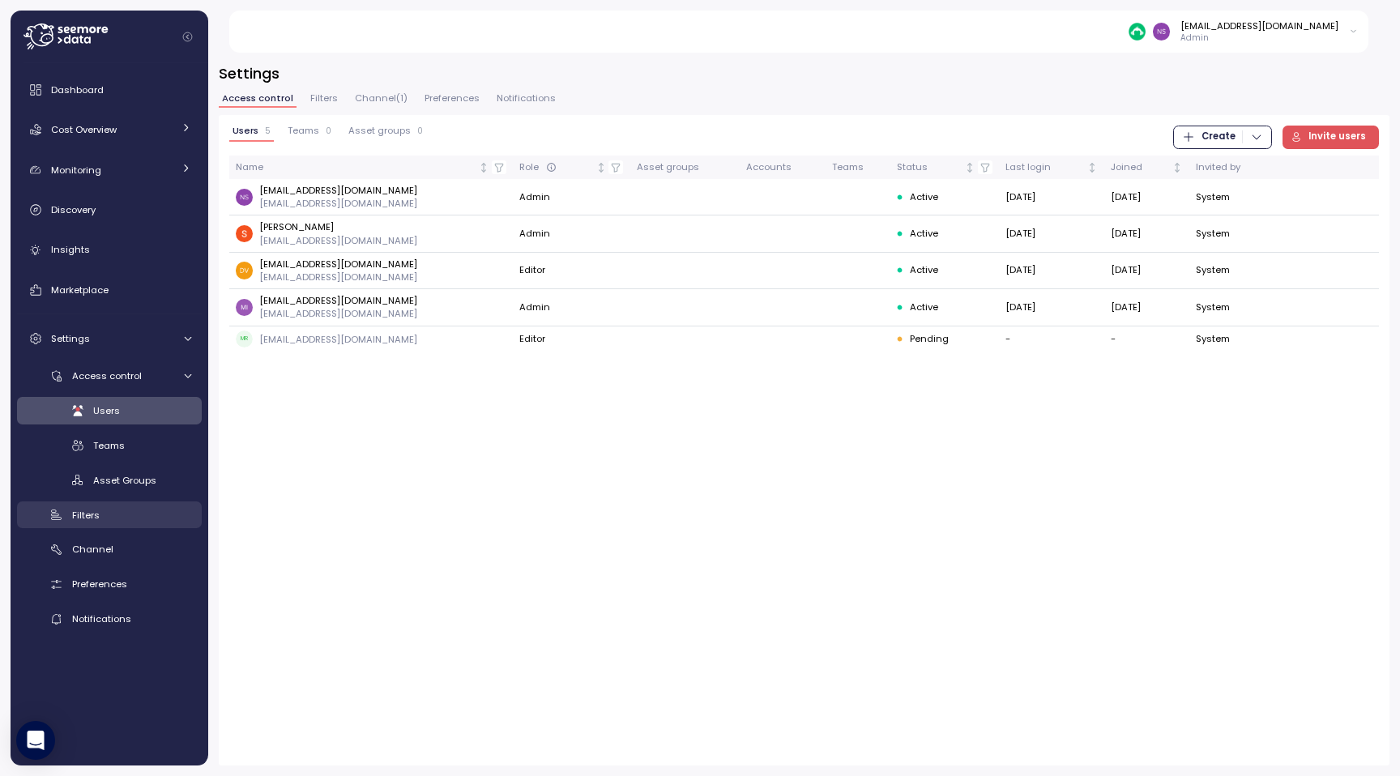
click at [82, 510] on span "Filters" at bounding box center [86, 515] width 28 height 13
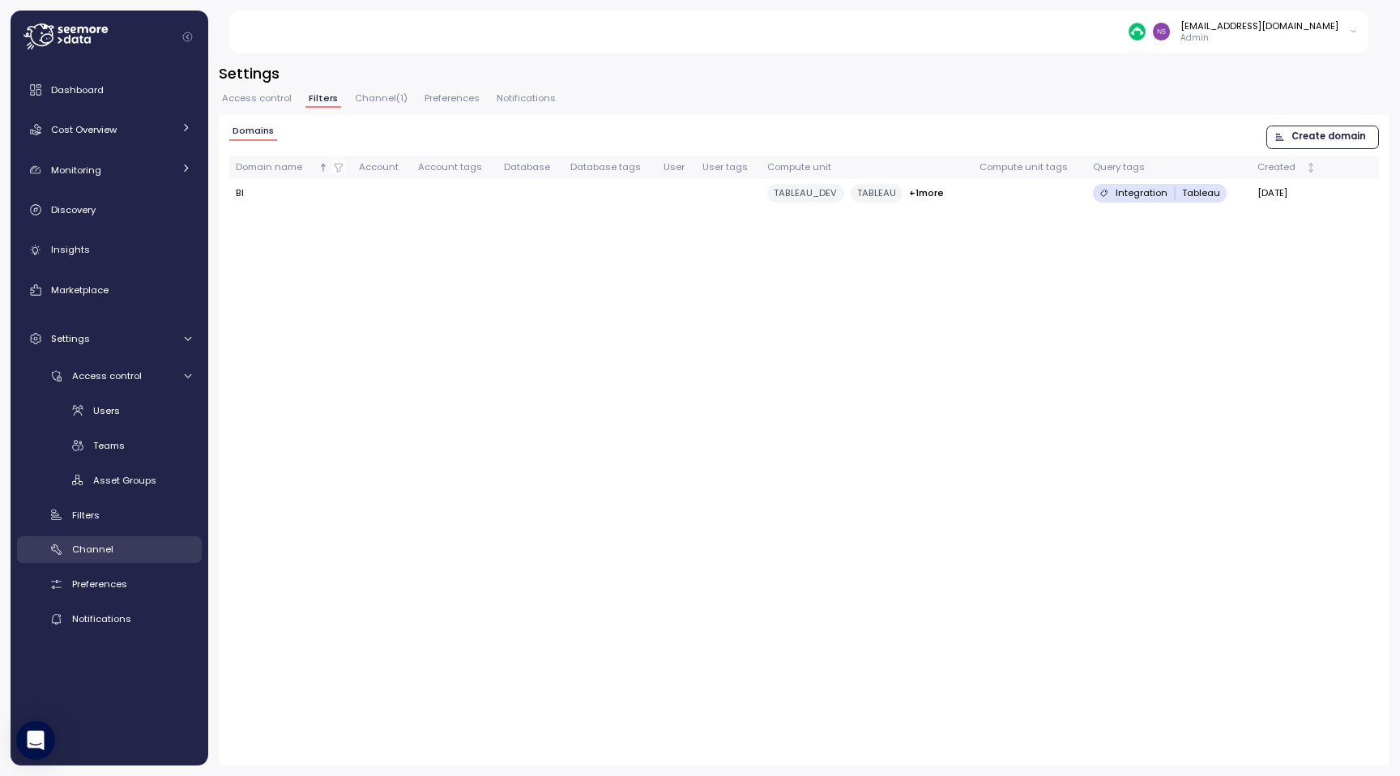
click at [89, 540] on link "Channel" at bounding box center [109, 549] width 185 height 27
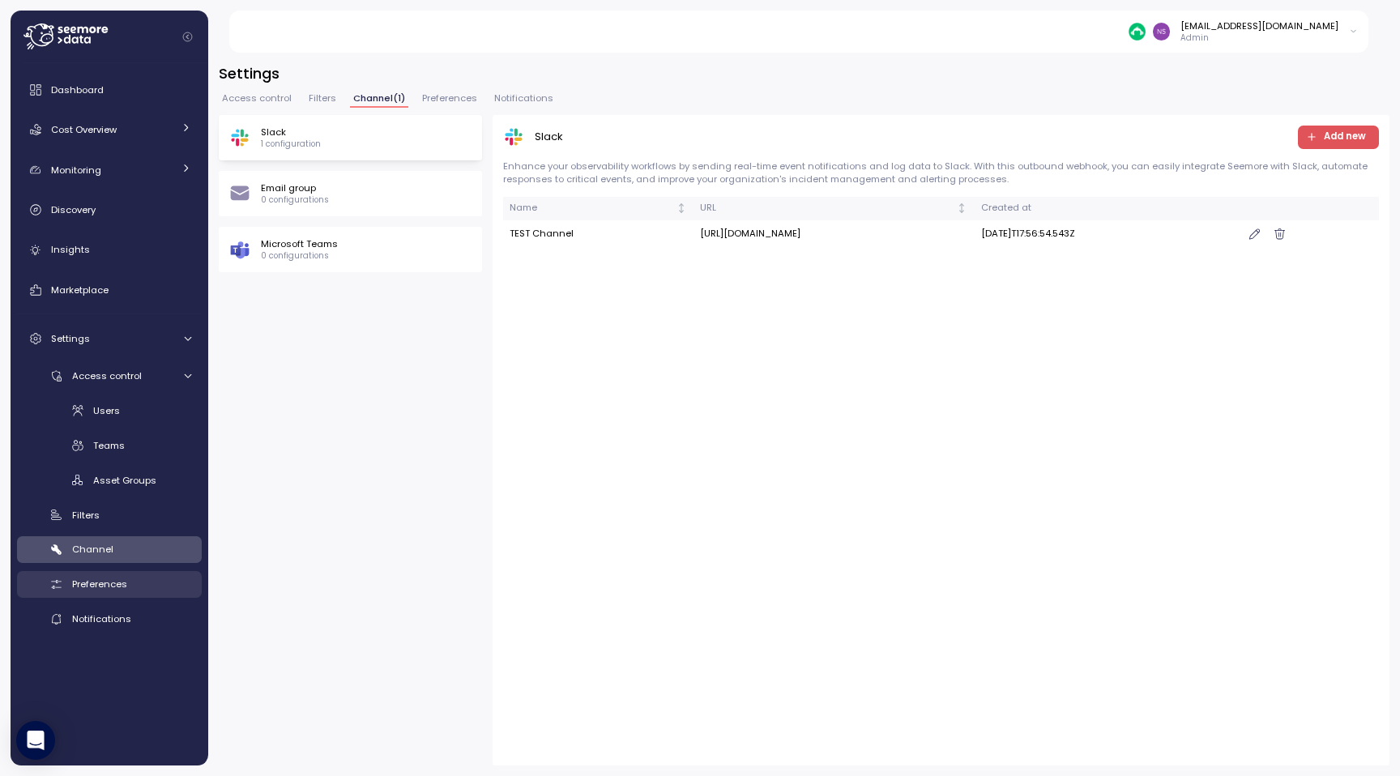
click at [85, 579] on span "Preferences" at bounding box center [99, 584] width 55 height 13
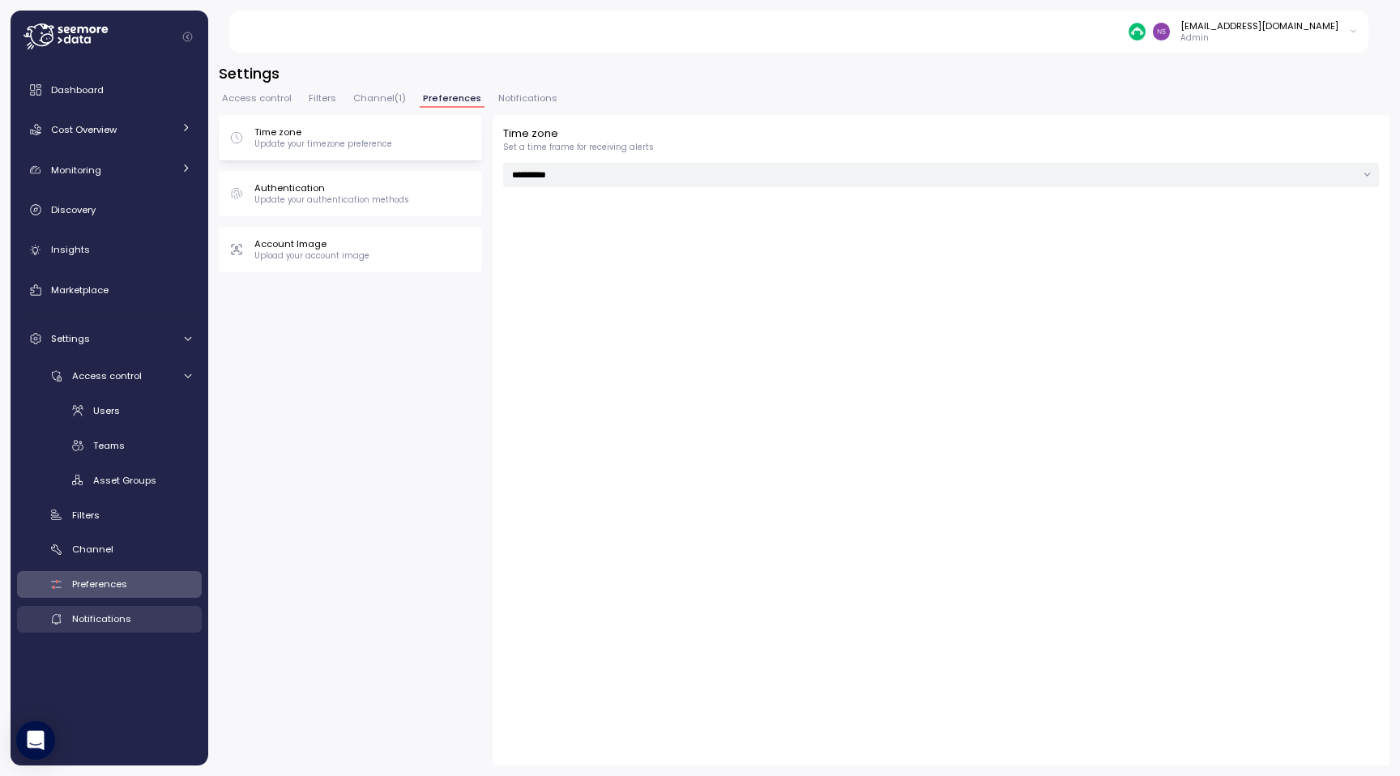
click at [88, 611] on div "Notifications" at bounding box center [131, 619] width 119 height 16
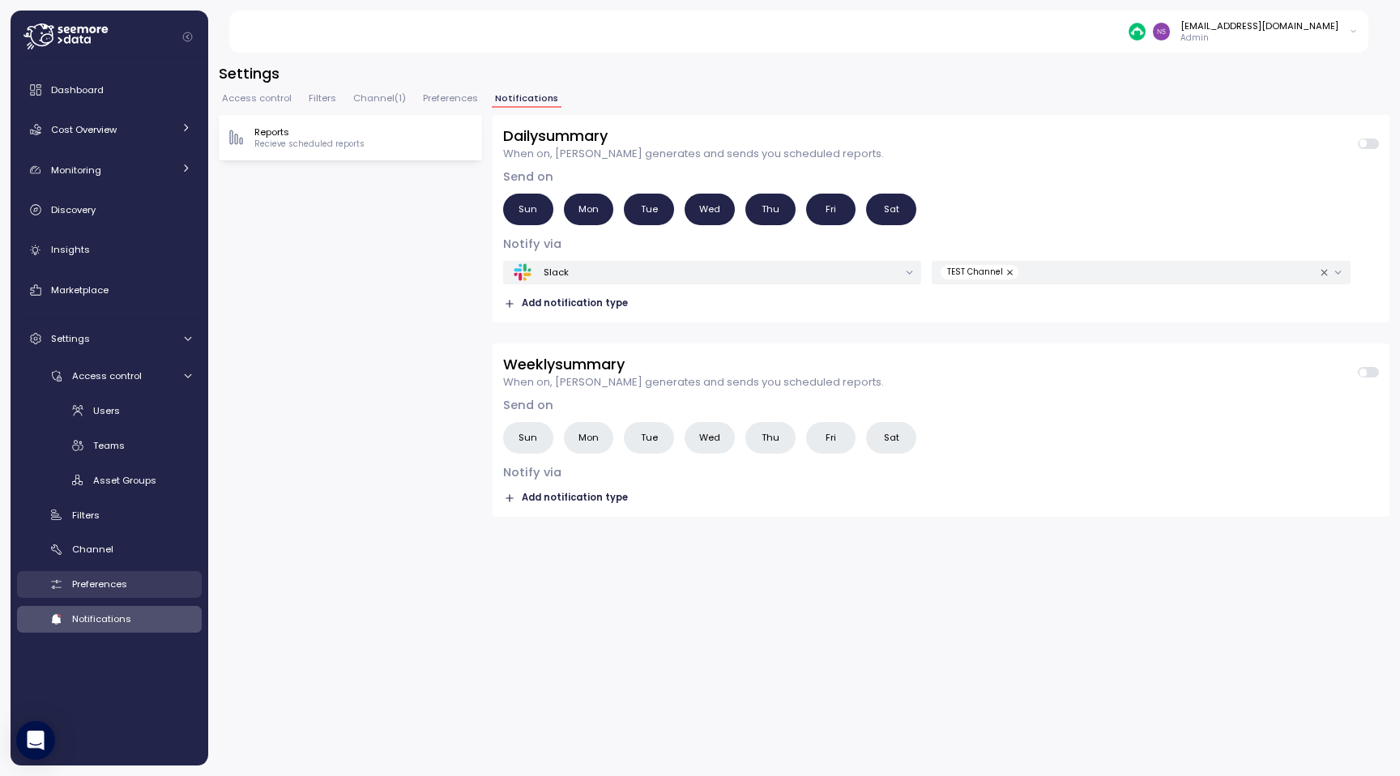
click at [92, 579] on span "Preferences" at bounding box center [99, 584] width 55 height 13
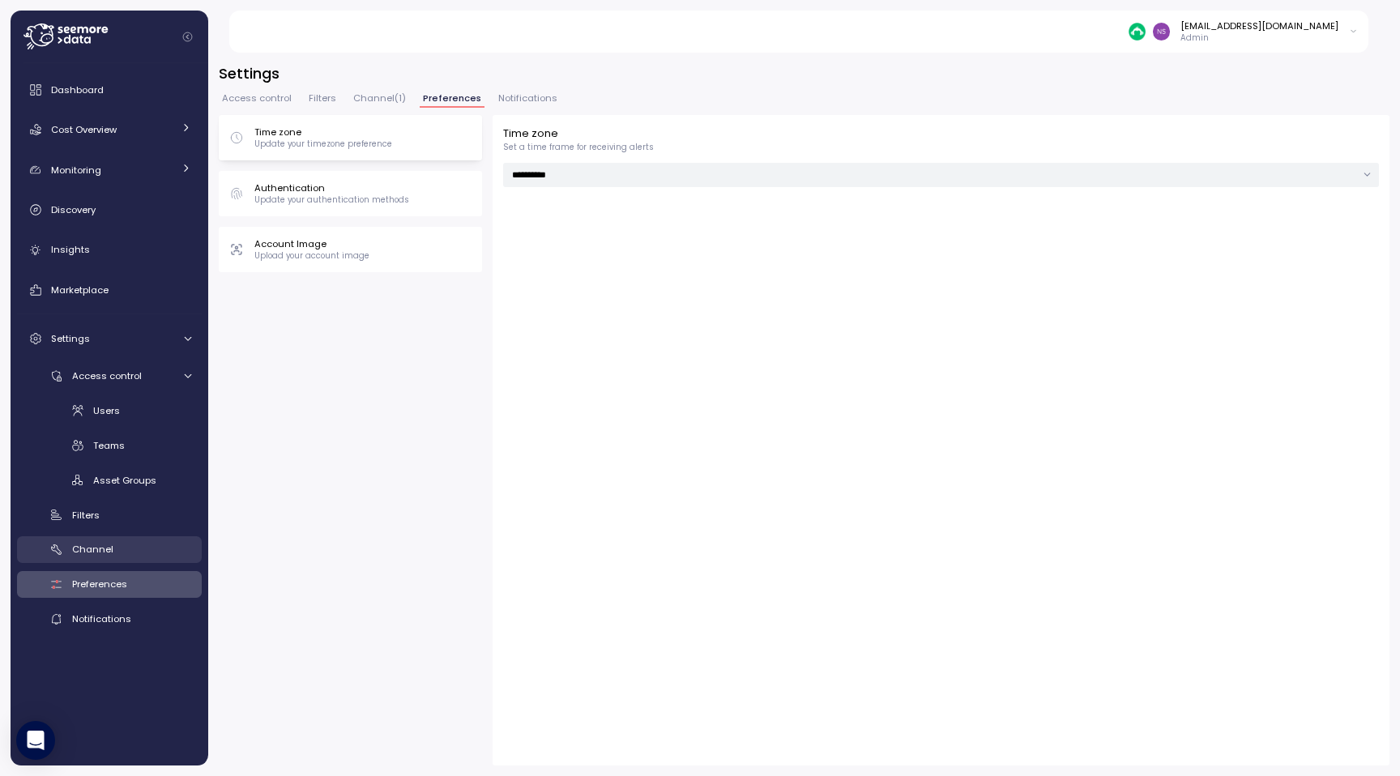
click at [92, 558] on link "Channel" at bounding box center [109, 549] width 185 height 27
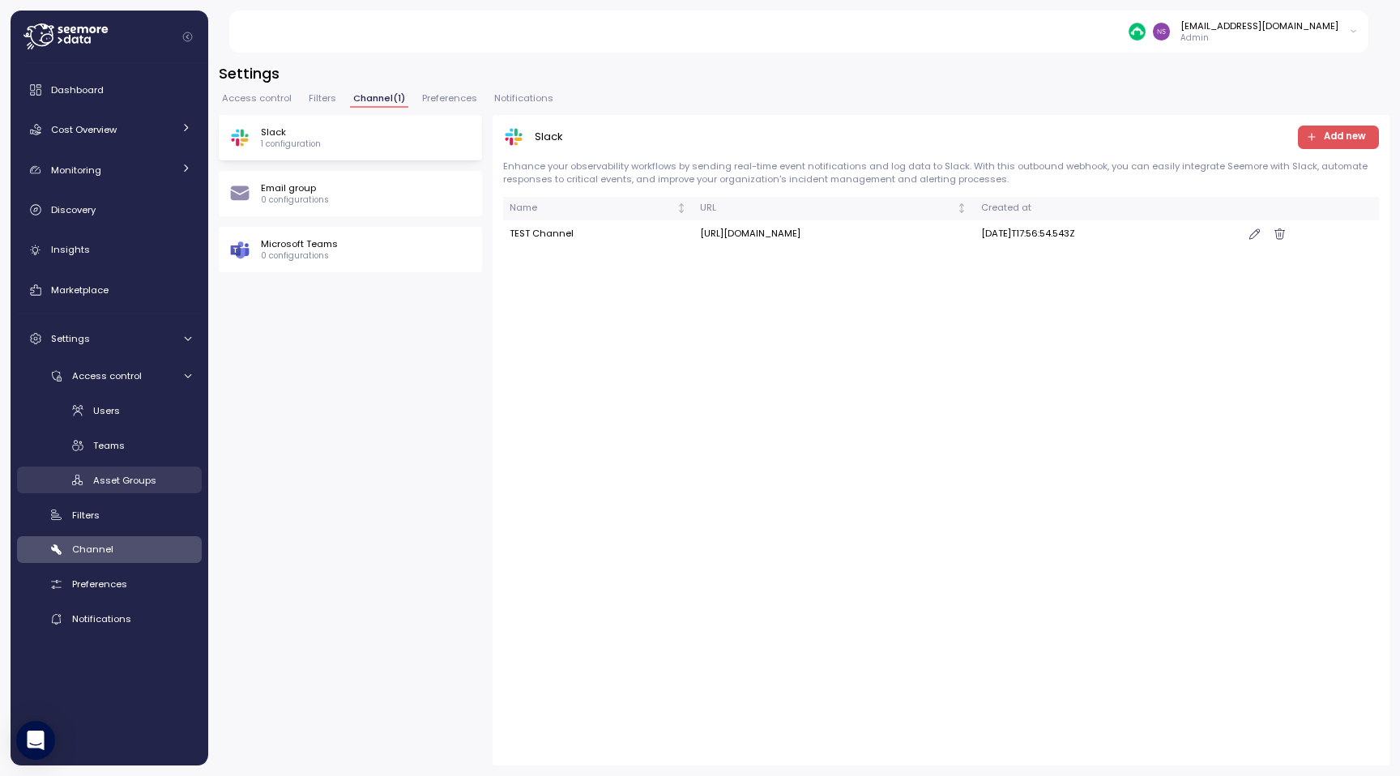
click at [129, 468] on link "Asset Groups" at bounding box center [109, 480] width 185 height 27
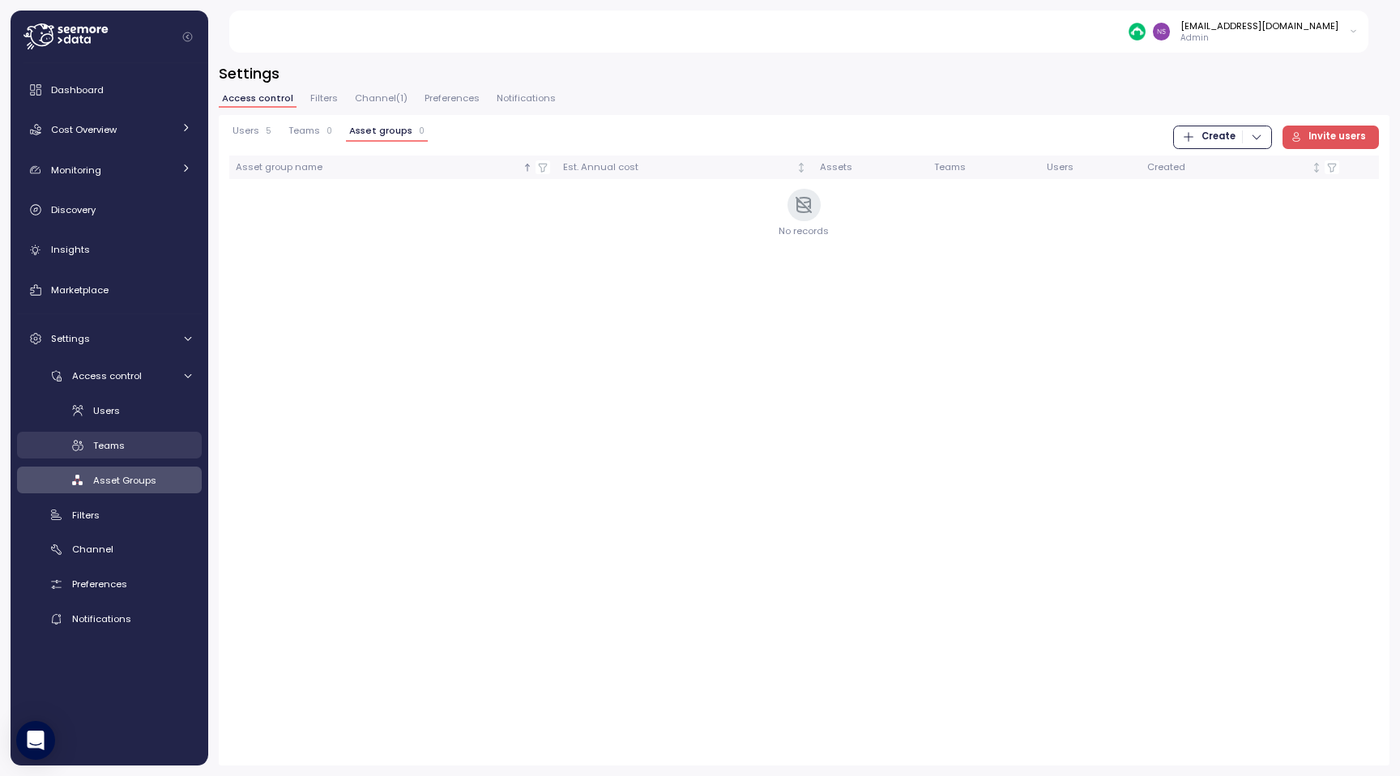
click at [121, 438] on div "Teams" at bounding box center [142, 446] width 98 height 16
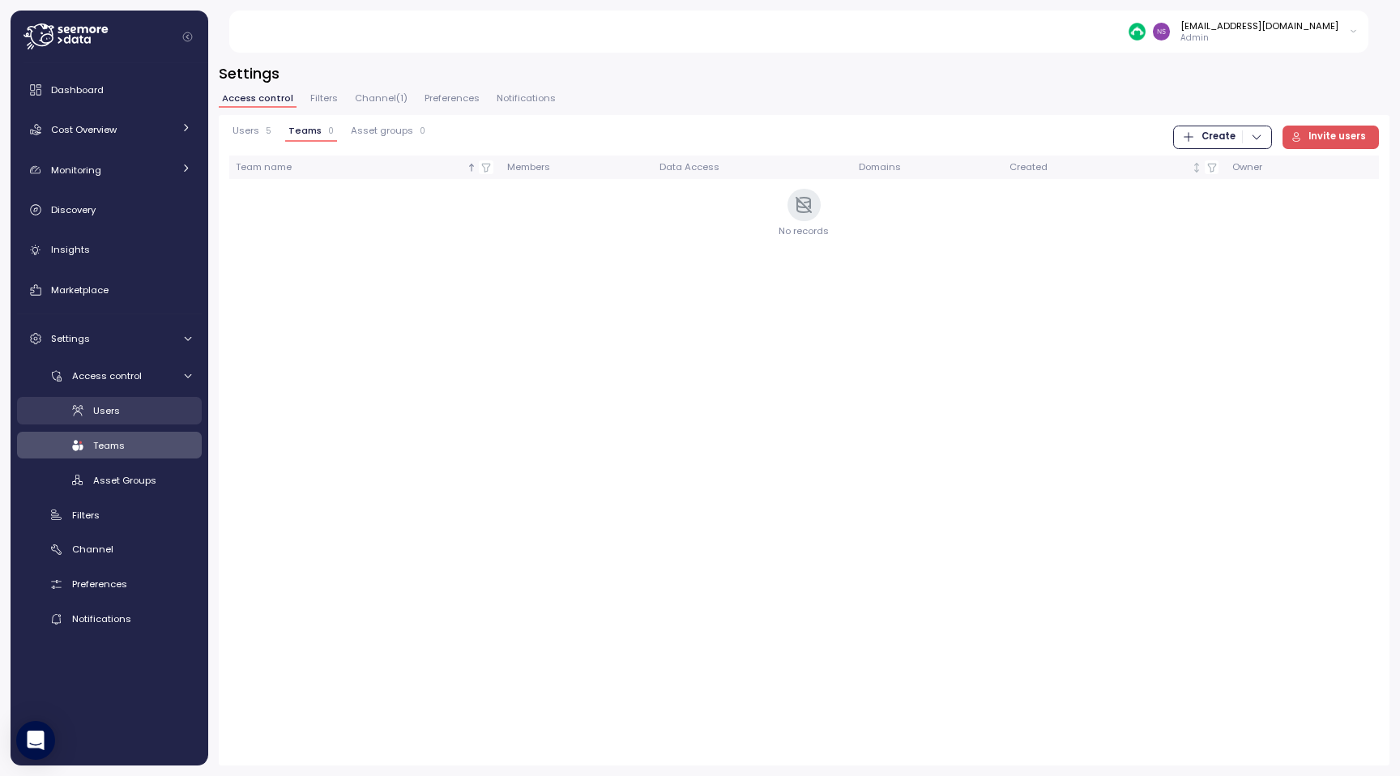
click at [112, 413] on span "Users" at bounding box center [106, 410] width 27 height 13
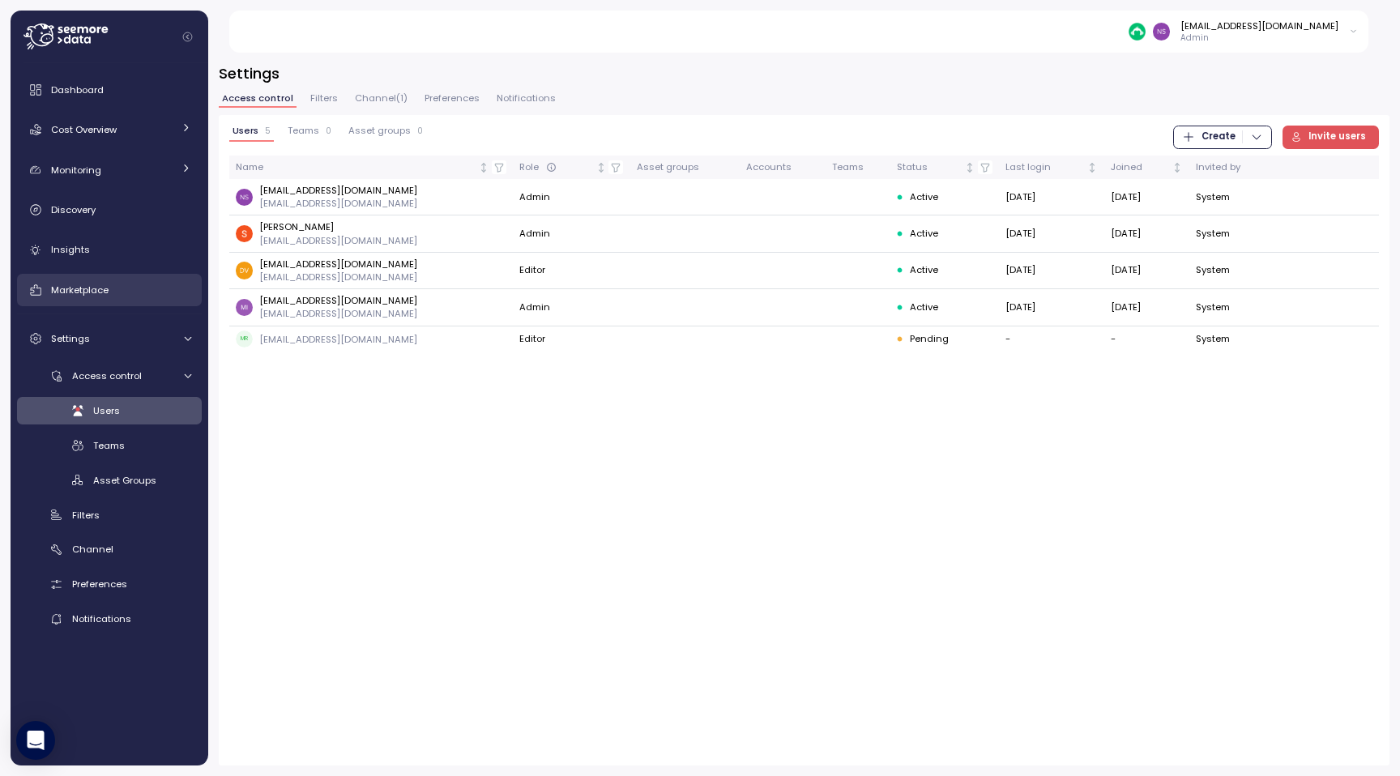
click at [71, 275] on link "Marketplace" at bounding box center [109, 290] width 185 height 32
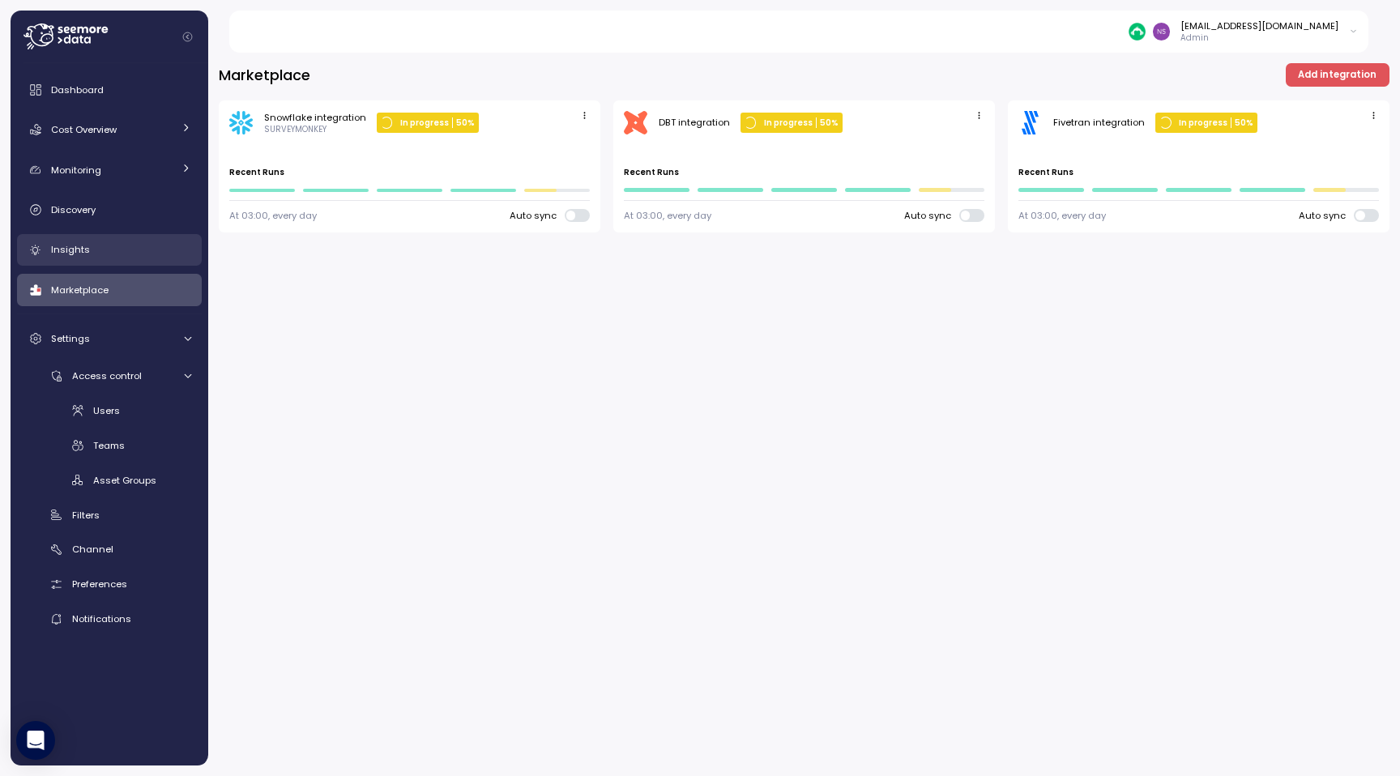
click at [79, 241] on div "Insights" at bounding box center [121, 249] width 140 height 16
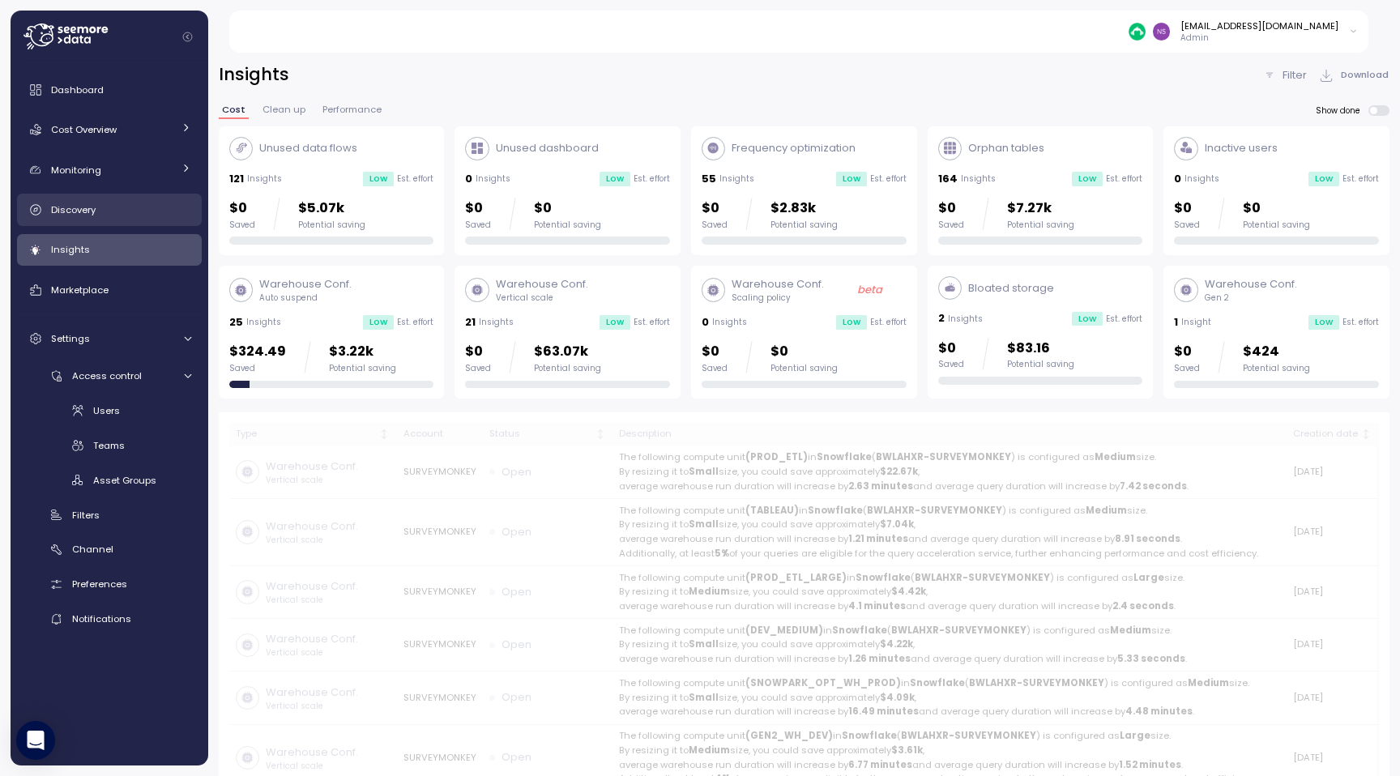
click at [58, 214] on span "Discovery" at bounding box center [73, 209] width 45 height 13
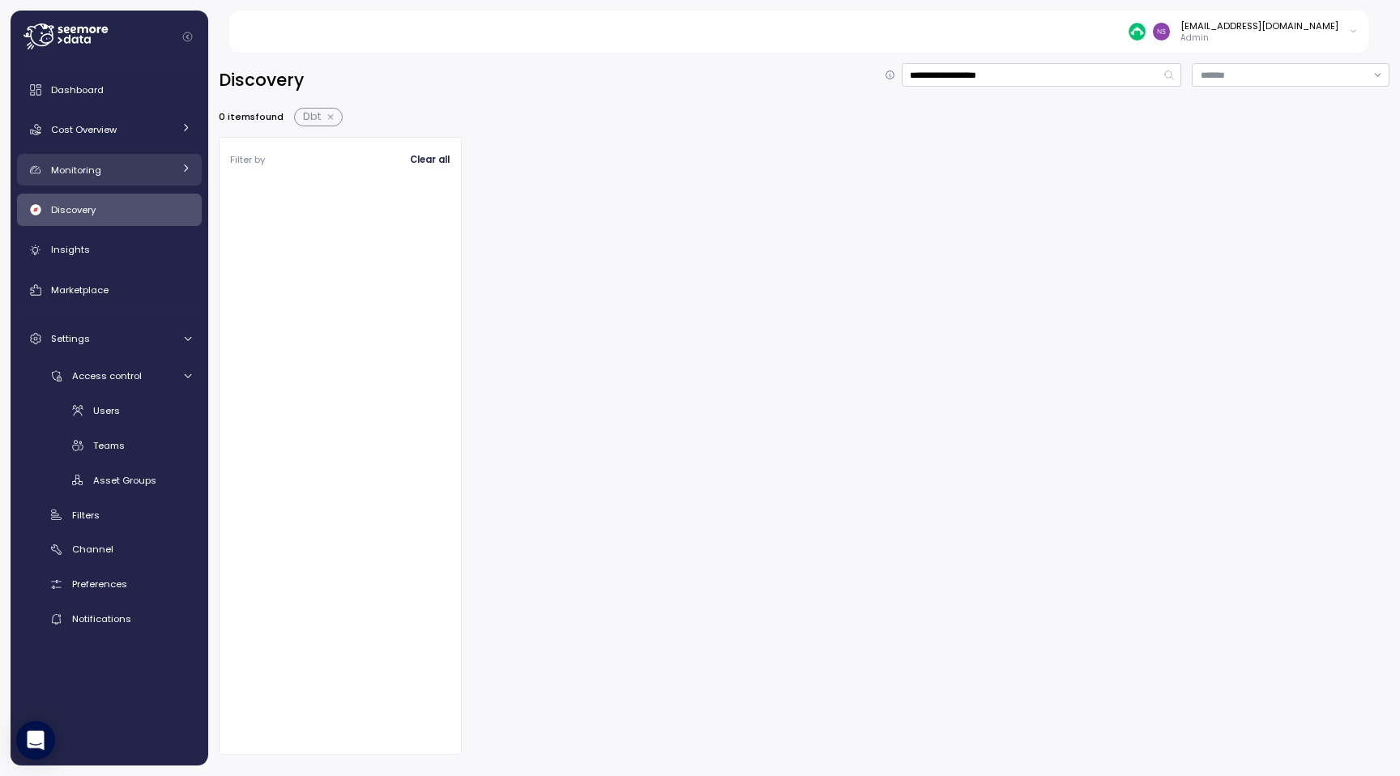
click at [69, 174] on span "Monitoring" at bounding box center [76, 170] width 50 height 13
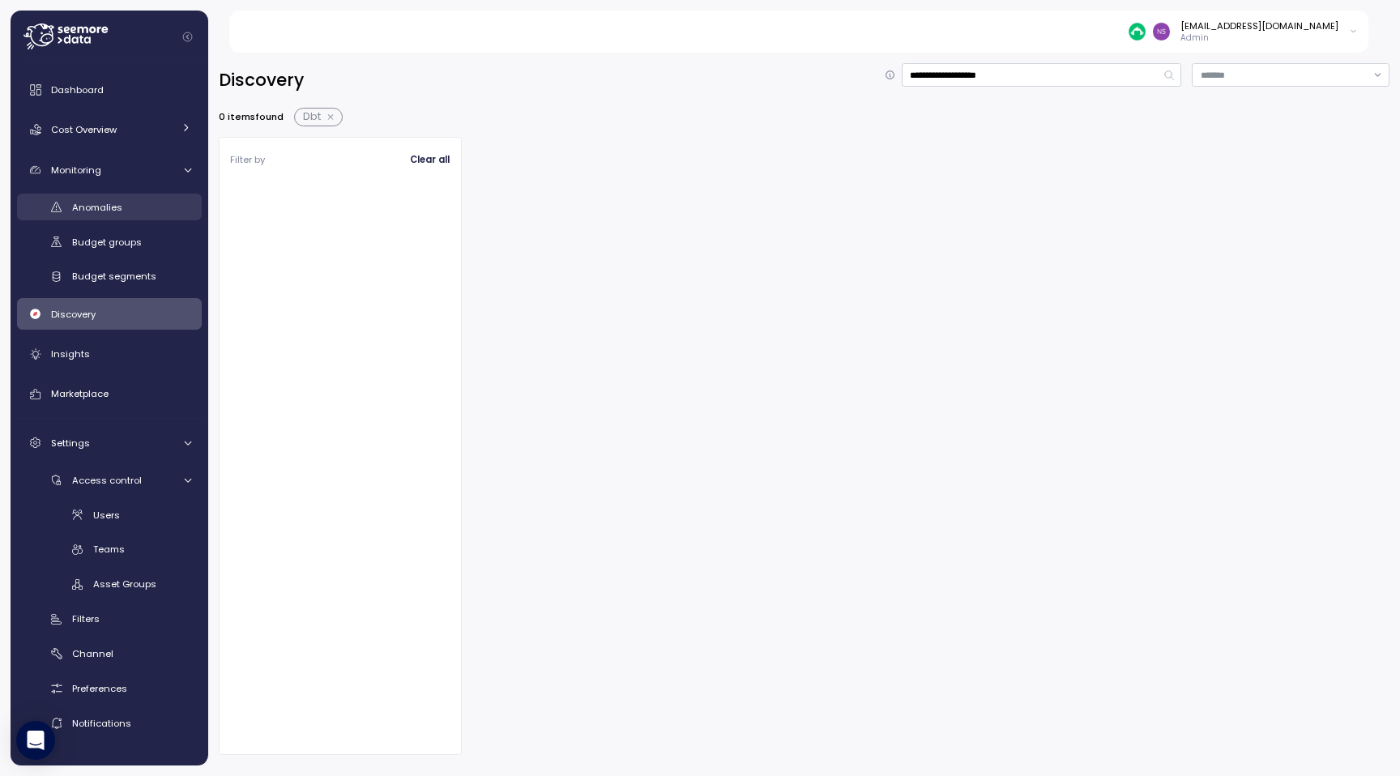
click at [118, 199] on div "Anomalies" at bounding box center [131, 207] width 119 height 16
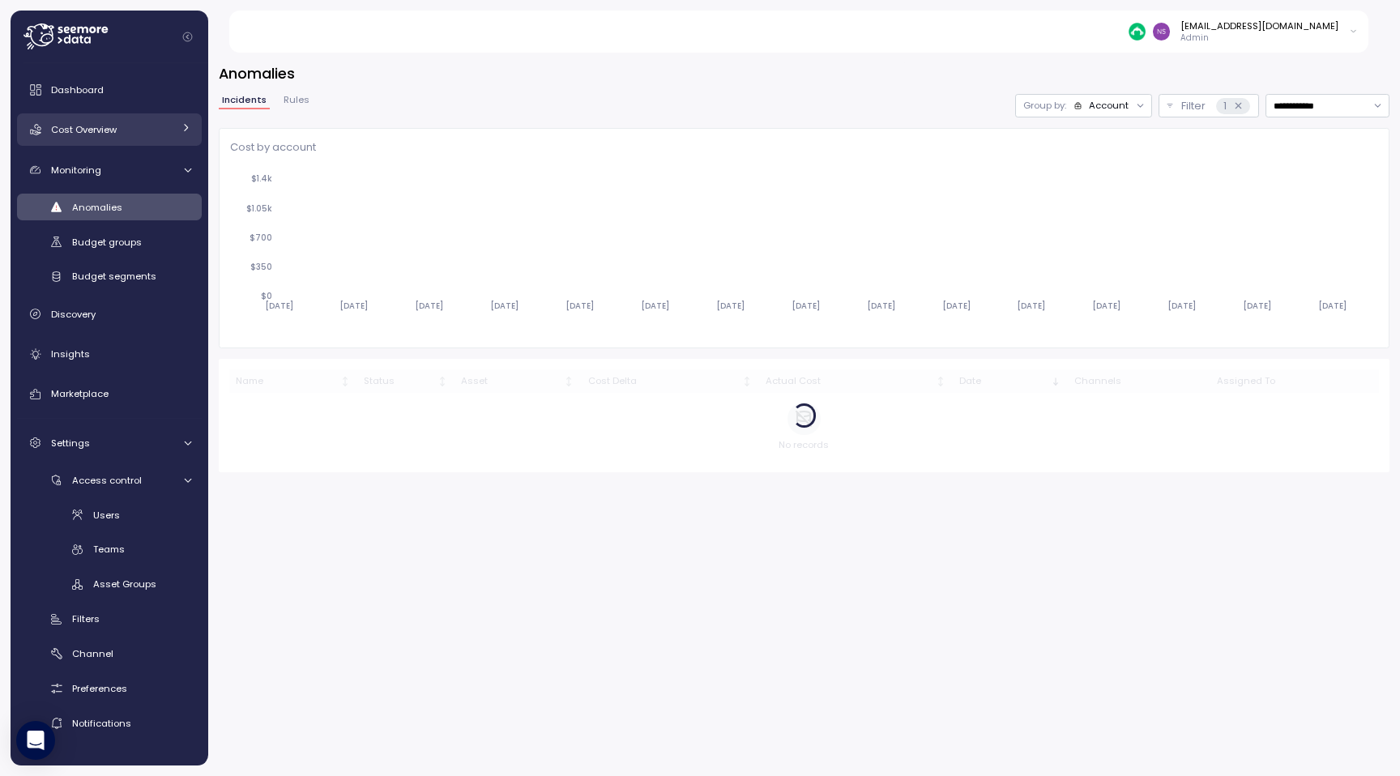
click at [128, 136] on div "Cost Overview" at bounding box center [112, 130] width 122 height 16
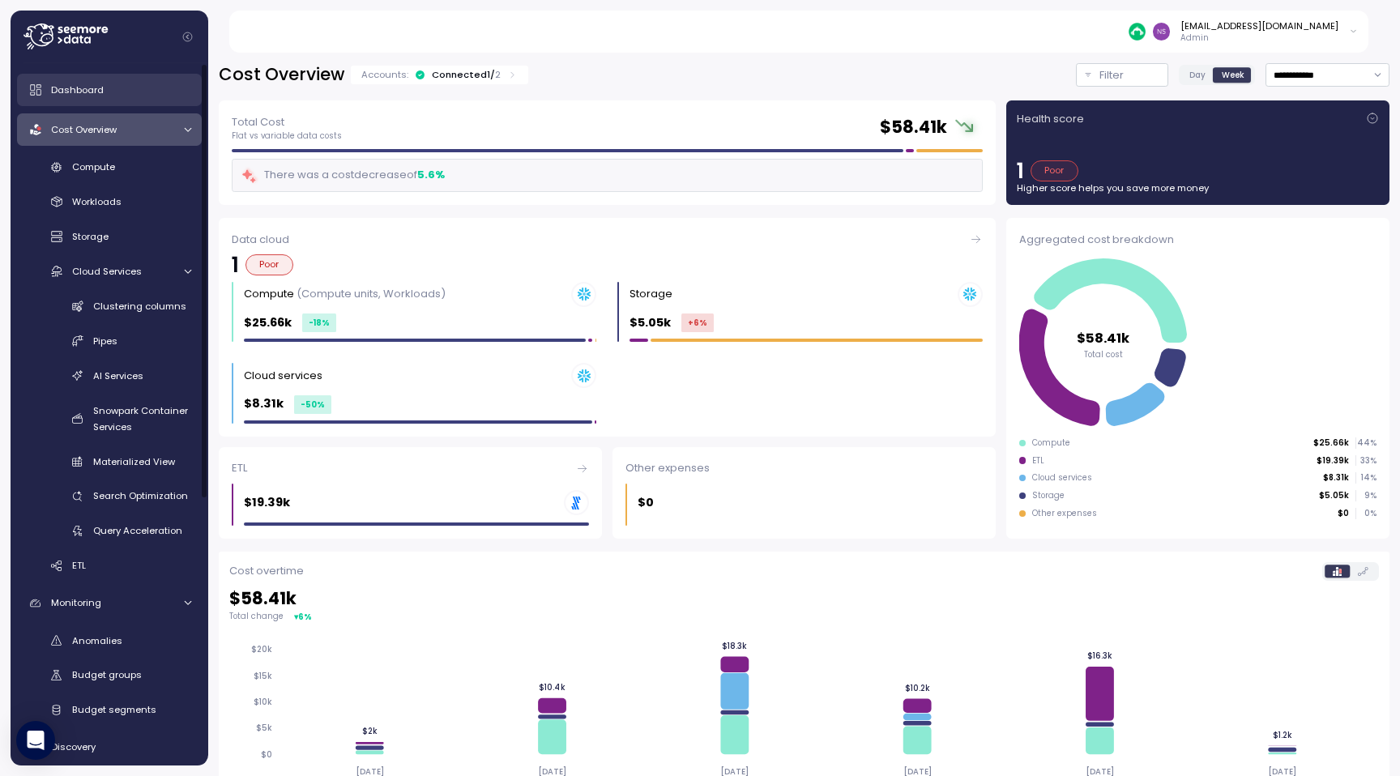
click at [136, 98] on link "Dashboard" at bounding box center [109, 90] width 185 height 32
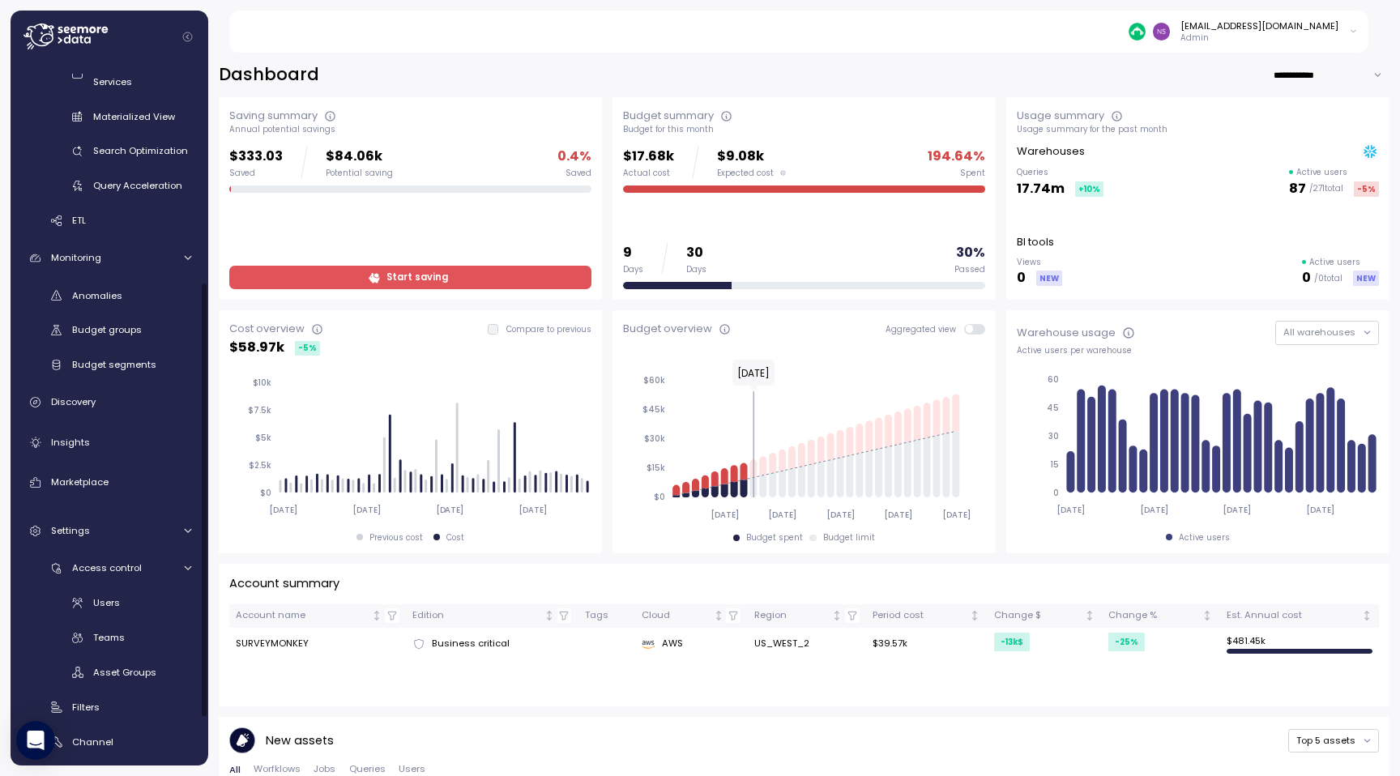
scroll to position [423, 0]
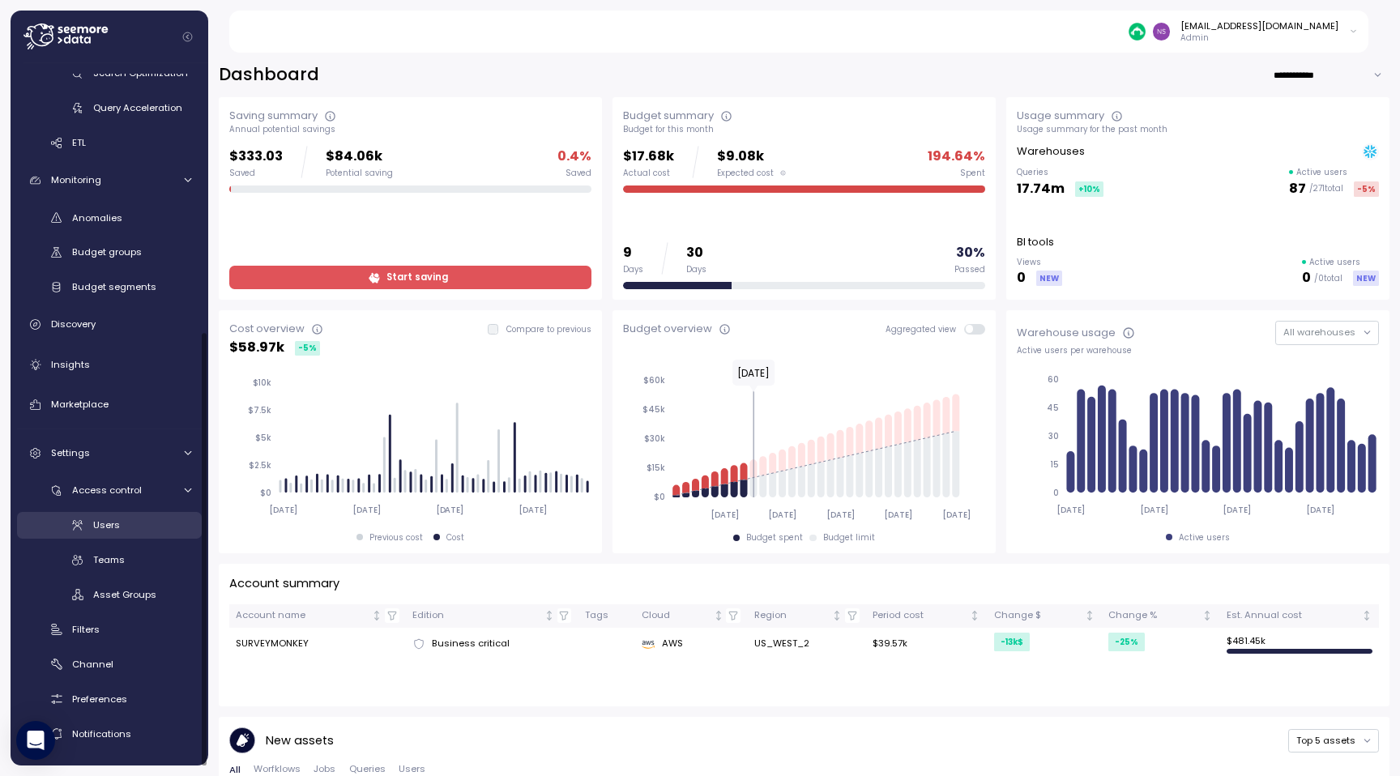
click at [163, 526] on div "Users" at bounding box center [142, 525] width 98 height 16
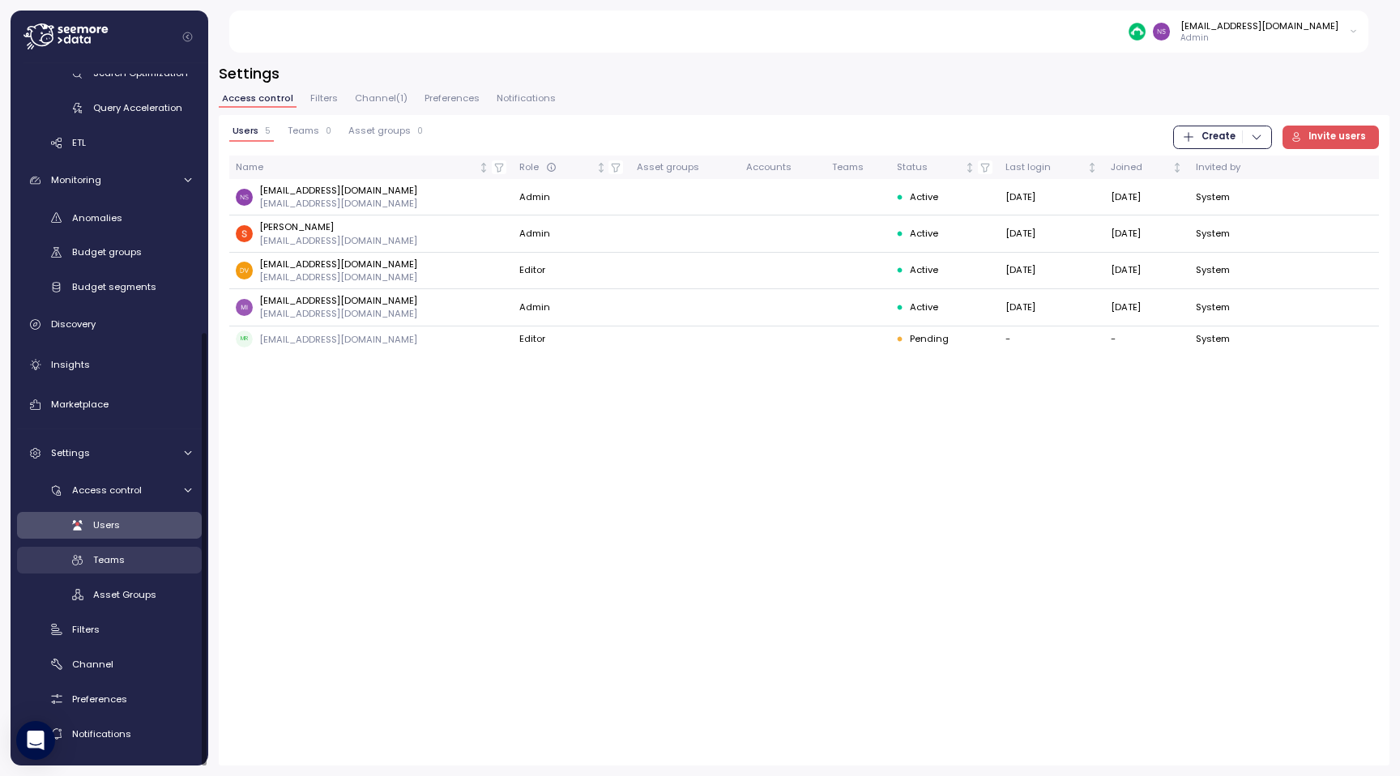
click at [155, 559] on div "Teams" at bounding box center [142, 560] width 98 height 16
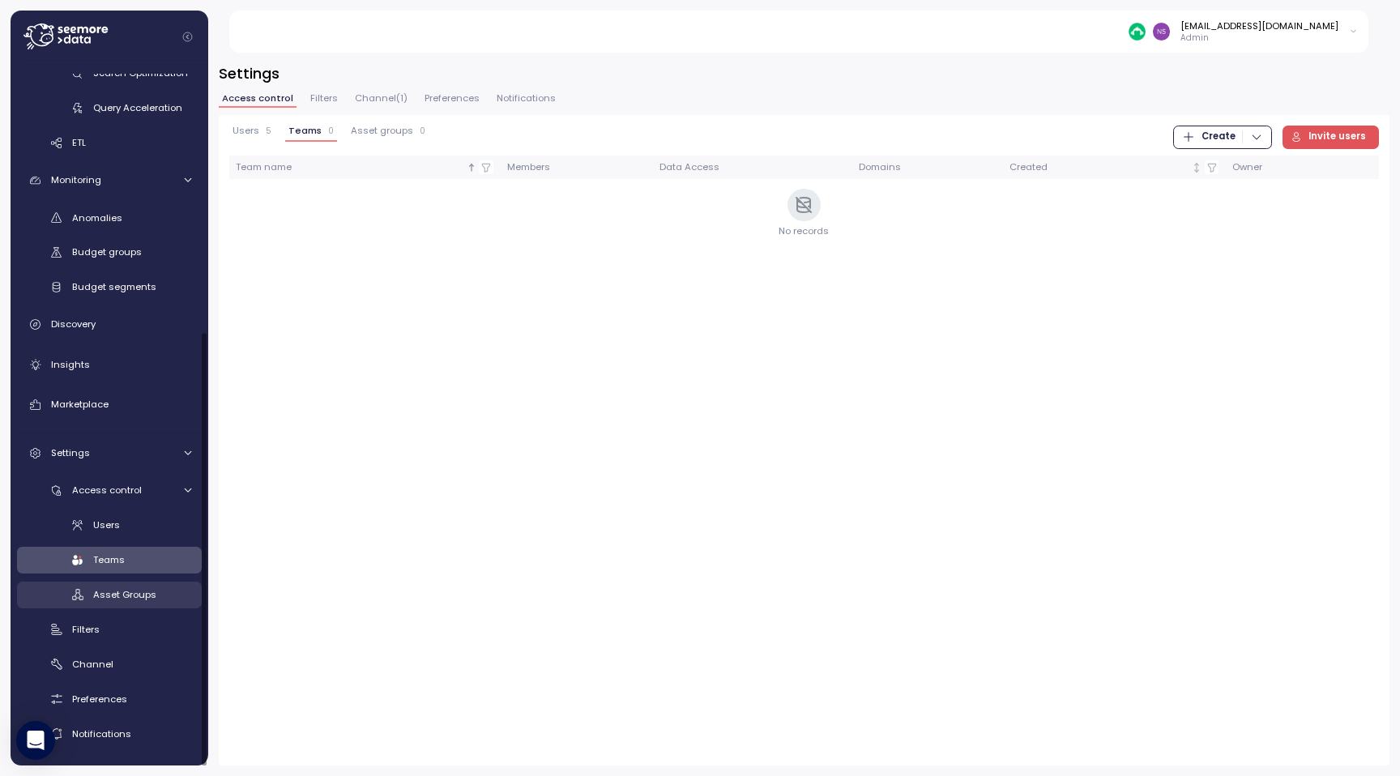
click at [151, 597] on span "Asset Groups" at bounding box center [124, 594] width 63 height 13
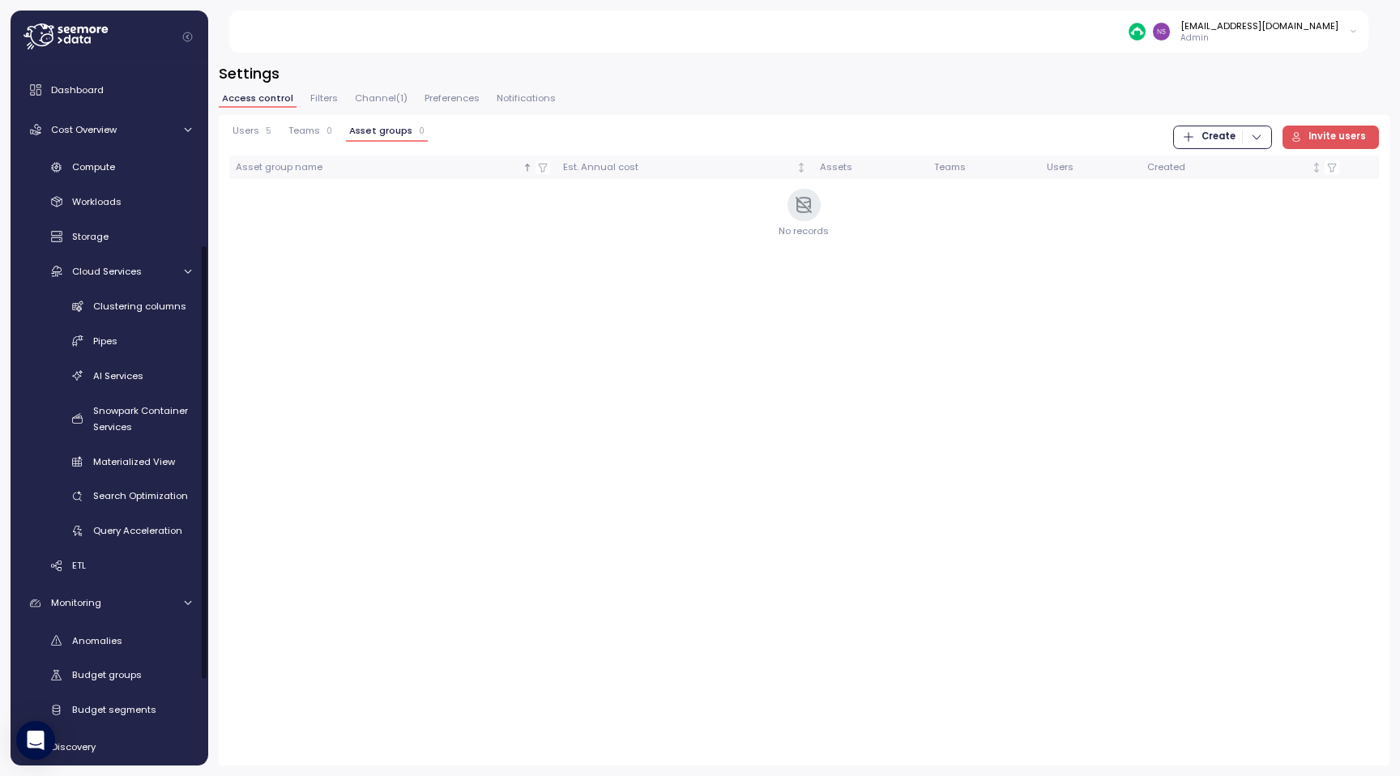
scroll to position [423, 0]
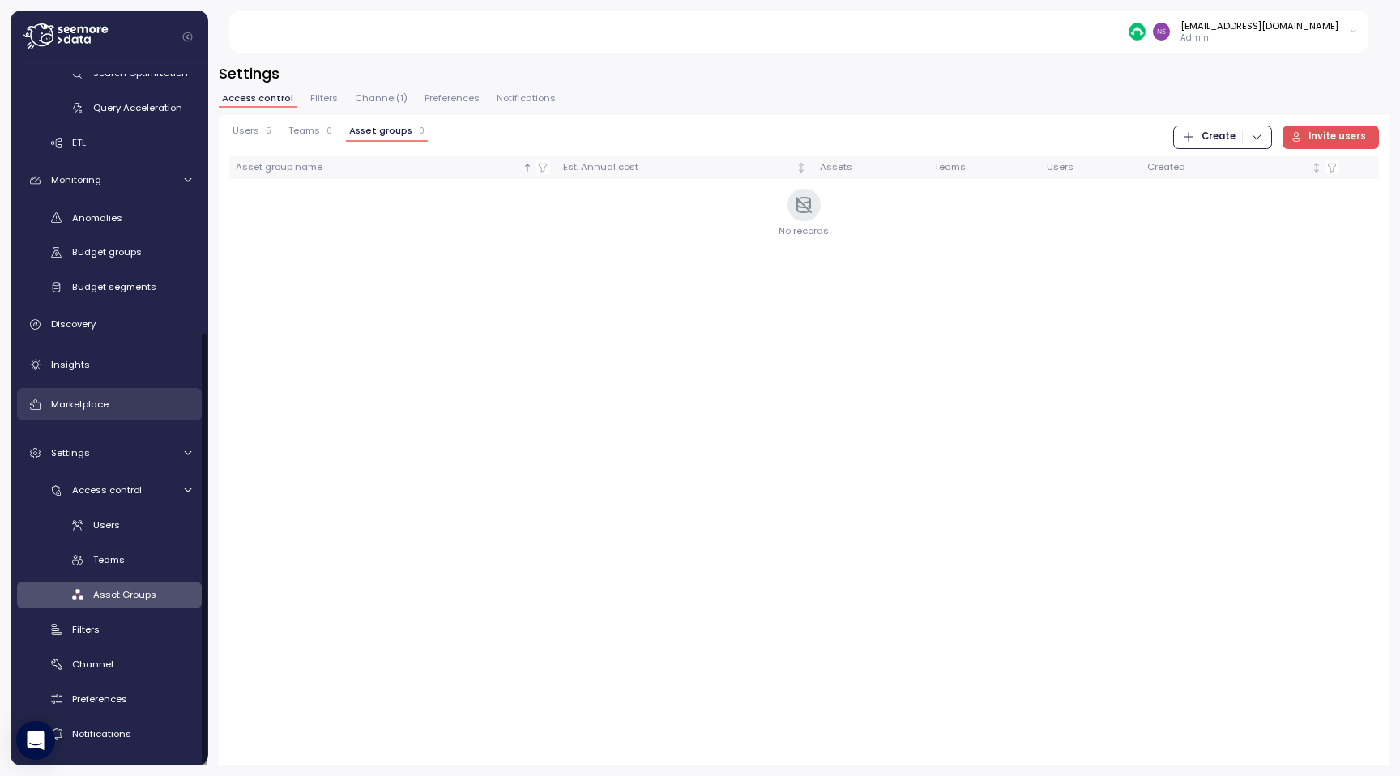
click at [118, 406] on div "Marketplace" at bounding box center [121, 404] width 140 height 16
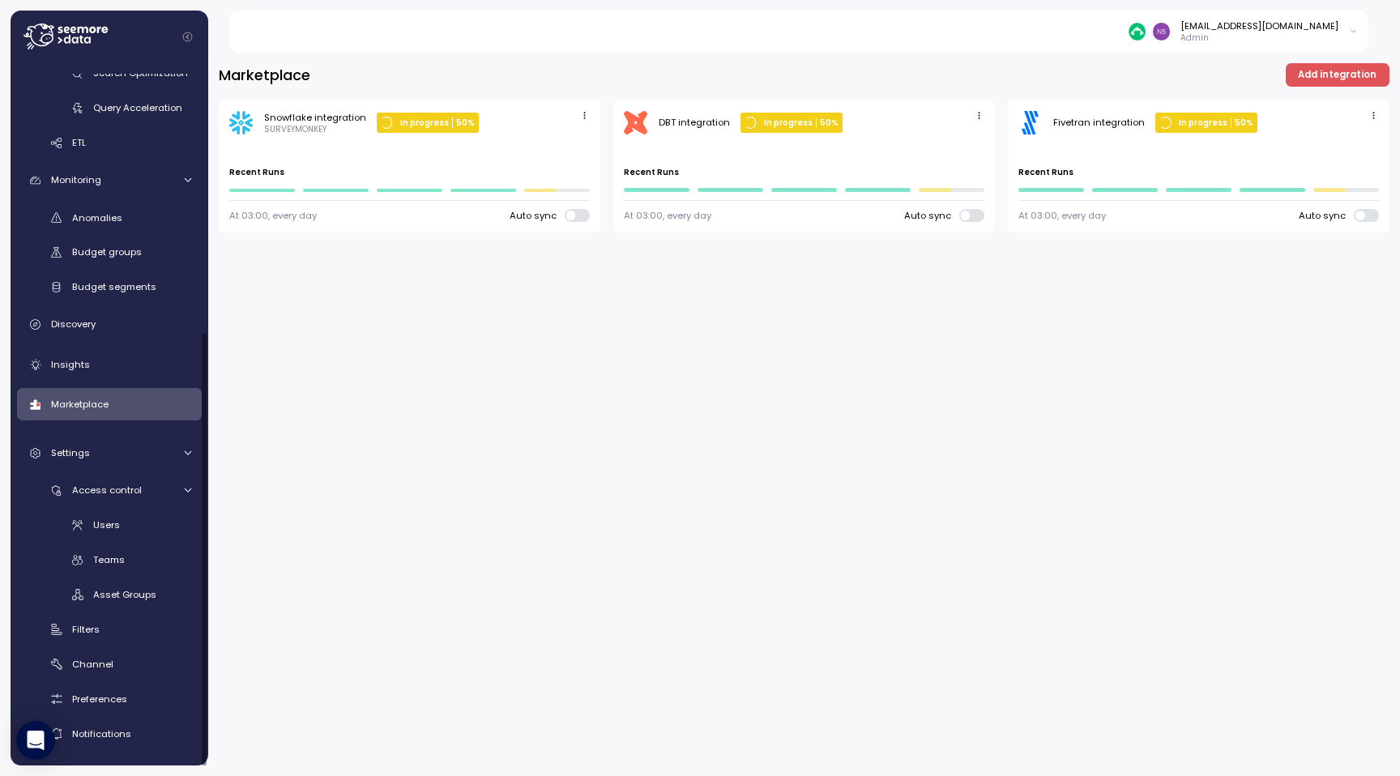
click at [699, 70] on span "Add integration" at bounding box center [1337, 75] width 79 height 22
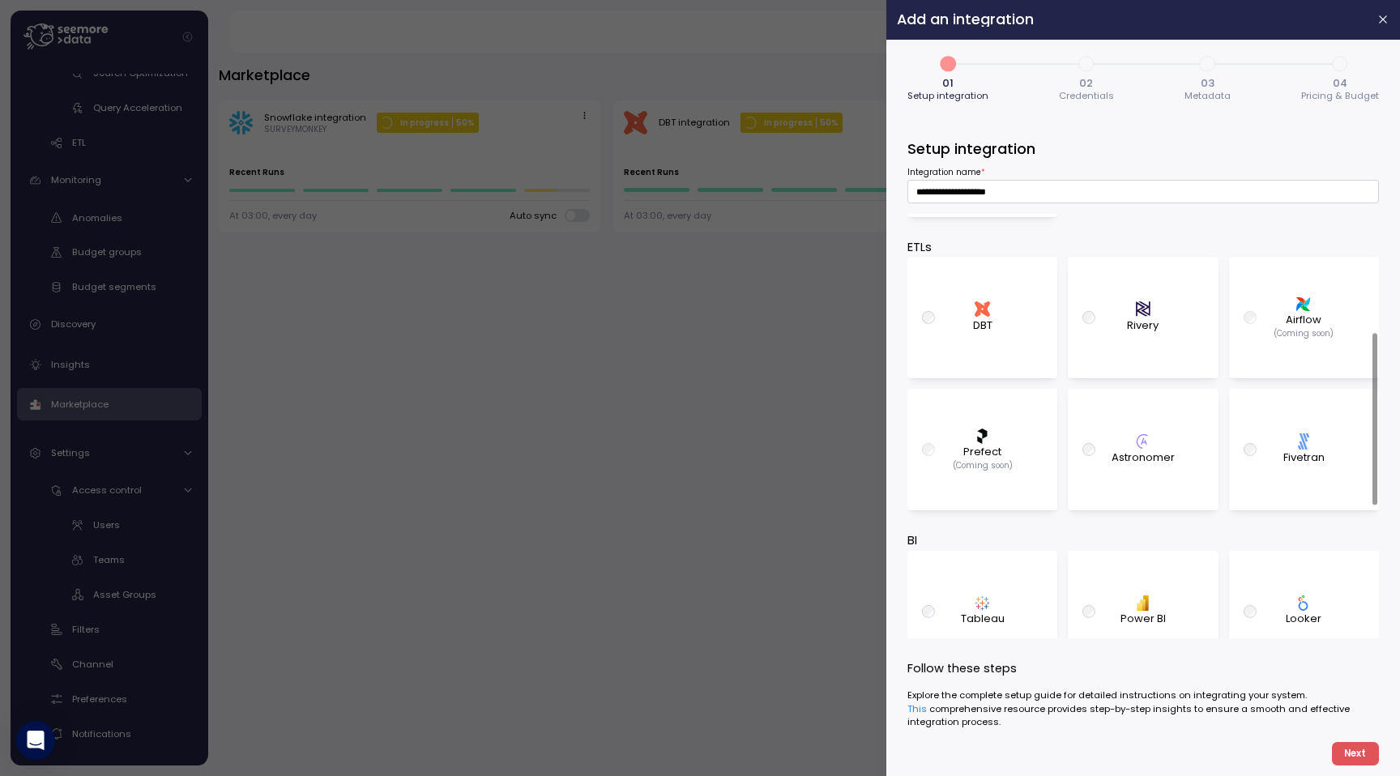
scroll to position [289, 0]
click at [699, 24] on icon "button" at bounding box center [1383, 19] width 13 height 13
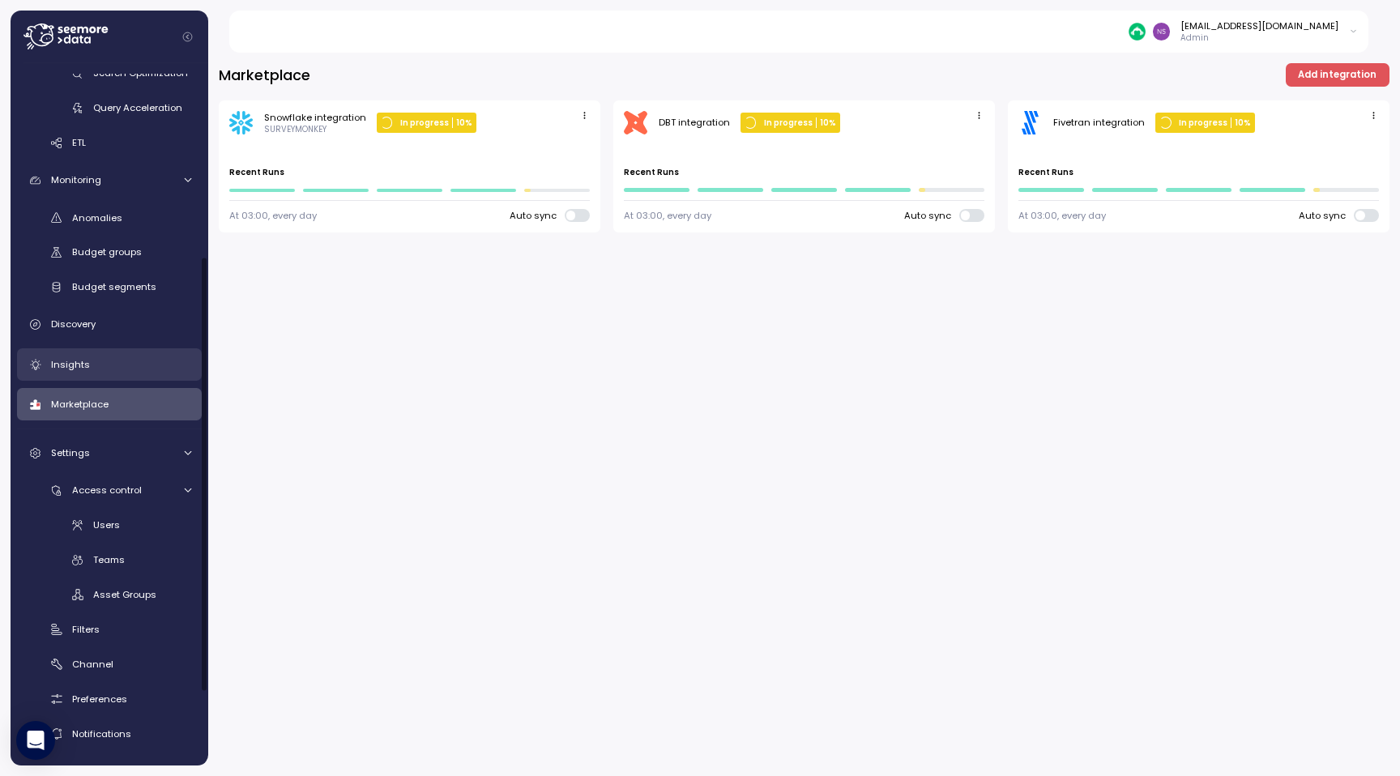
scroll to position [0, 0]
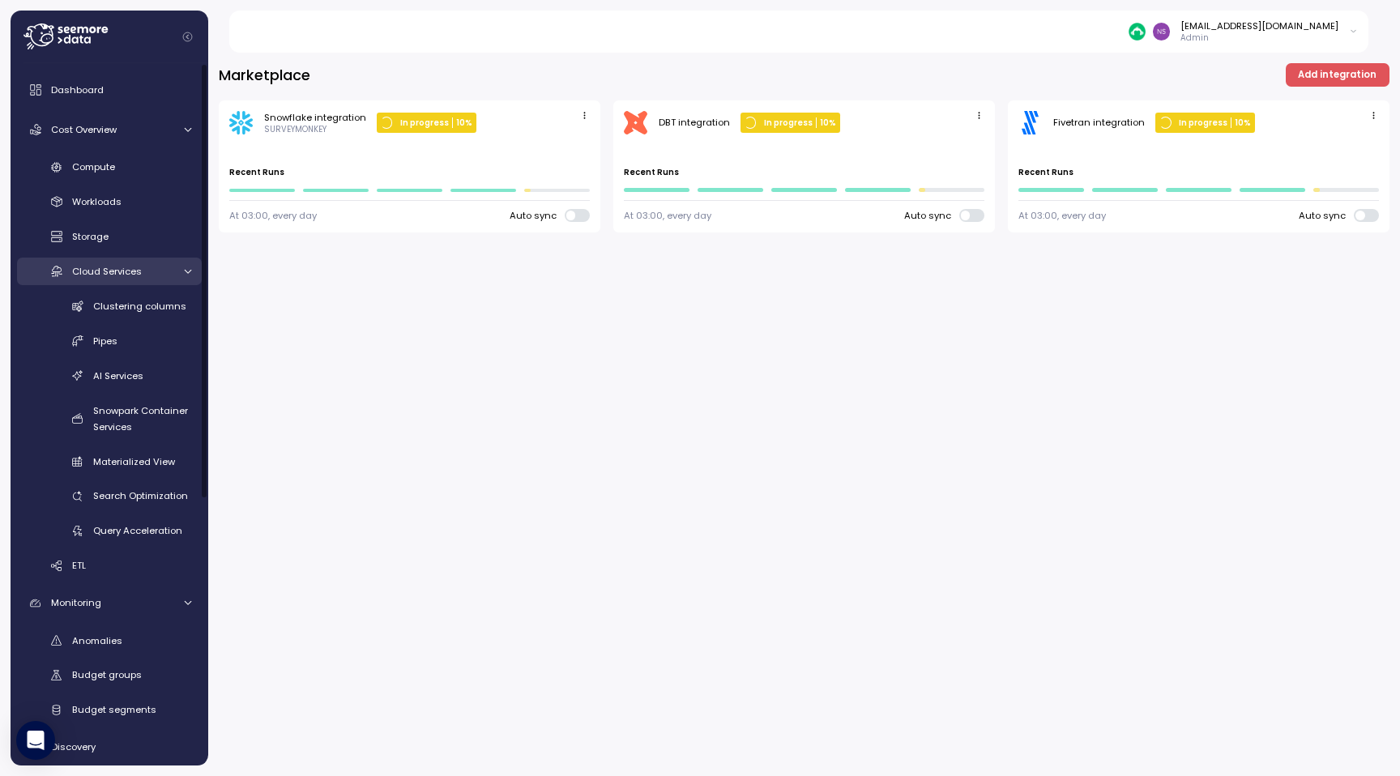
click at [80, 267] on span "Cloud Services" at bounding box center [107, 271] width 70 height 13
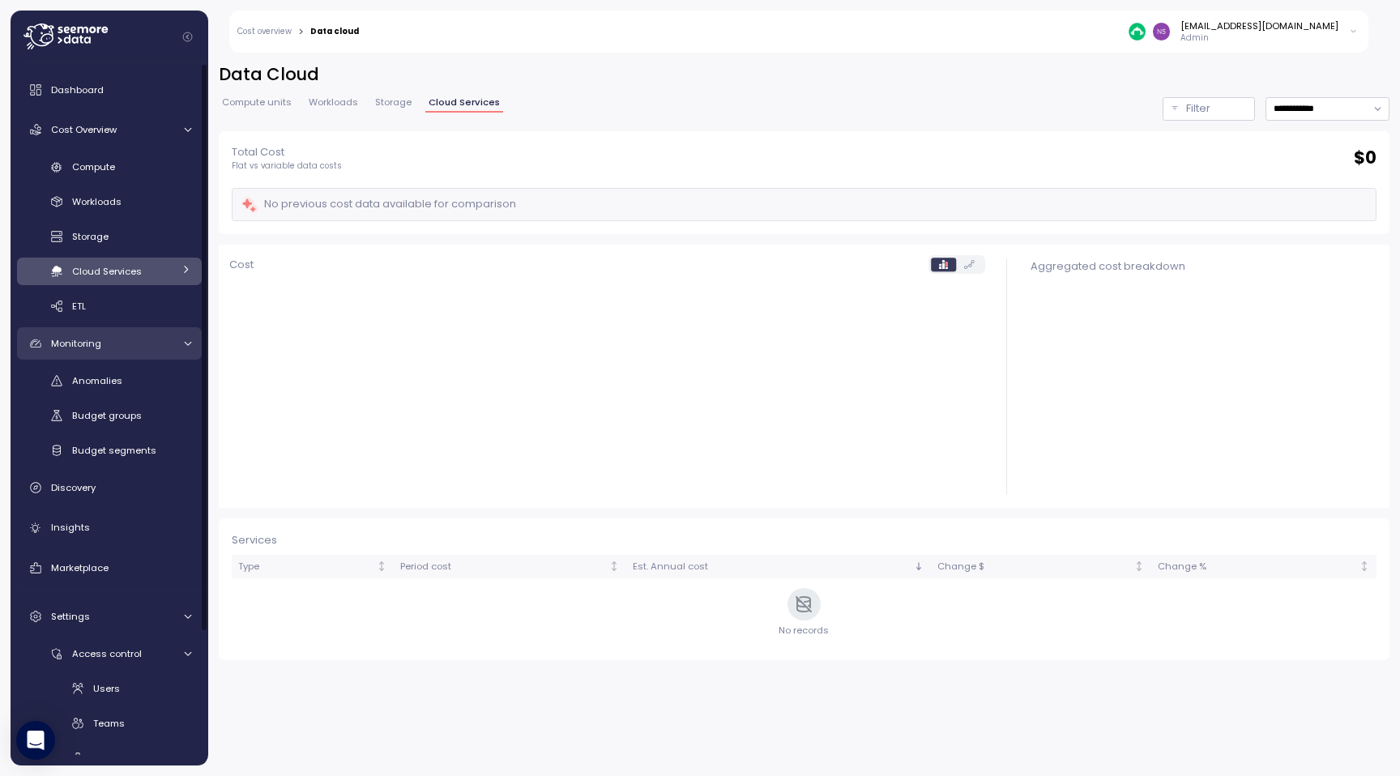
click at [103, 344] on div "Monitoring" at bounding box center [112, 343] width 122 height 16
